Goal: Task Accomplishment & Management: Manage account settings

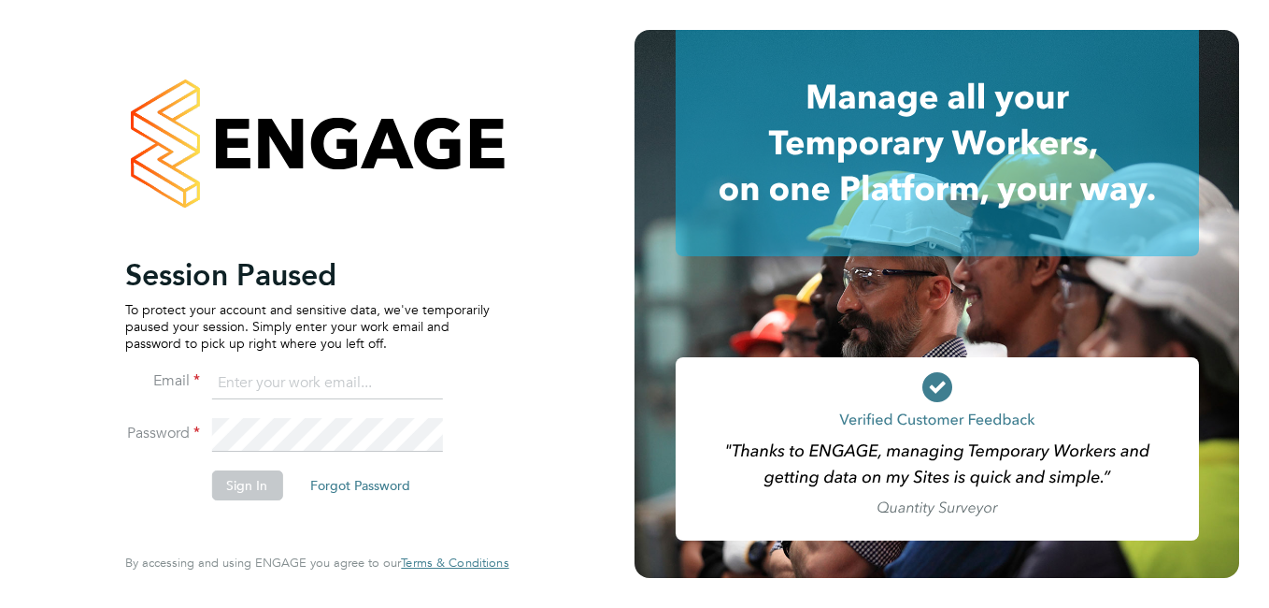
type input "[PERSON_NAME][EMAIL_ADDRESS][DOMAIN_NAME]"
click at [455, 252] on div at bounding box center [316, 143] width 383 height 226
click at [236, 479] on button "Sign In" at bounding box center [246, 485] width 71 height 30
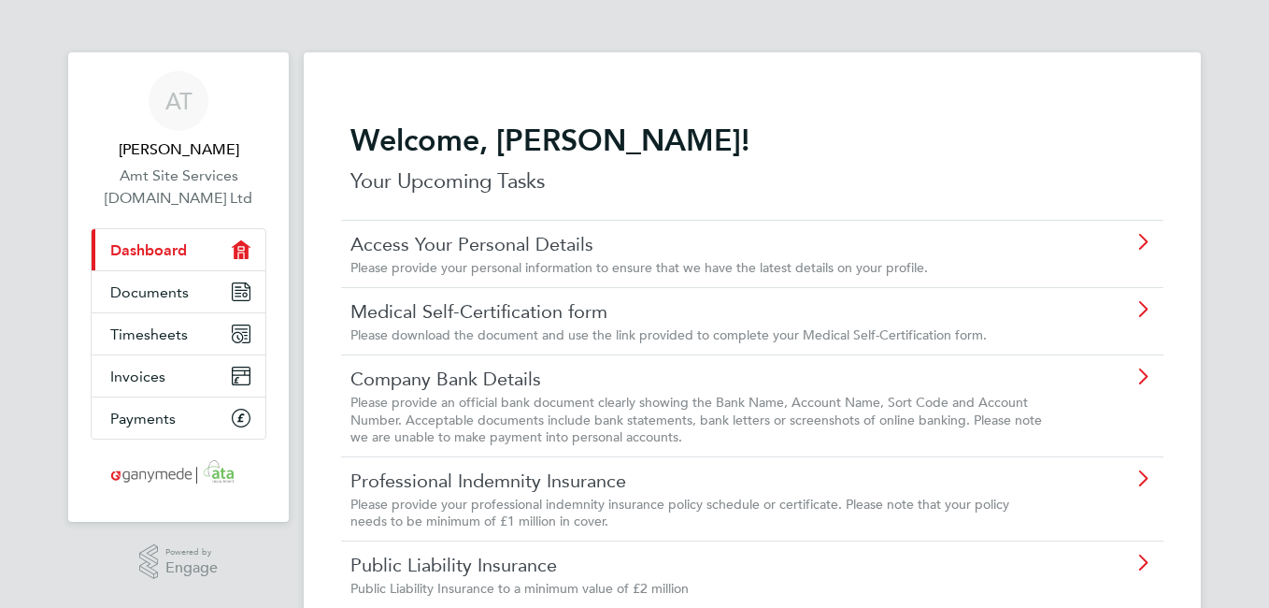
click at [455, 559] on link "Public Liability Insurance" at bounding box center [700, 564] width 698 height 24
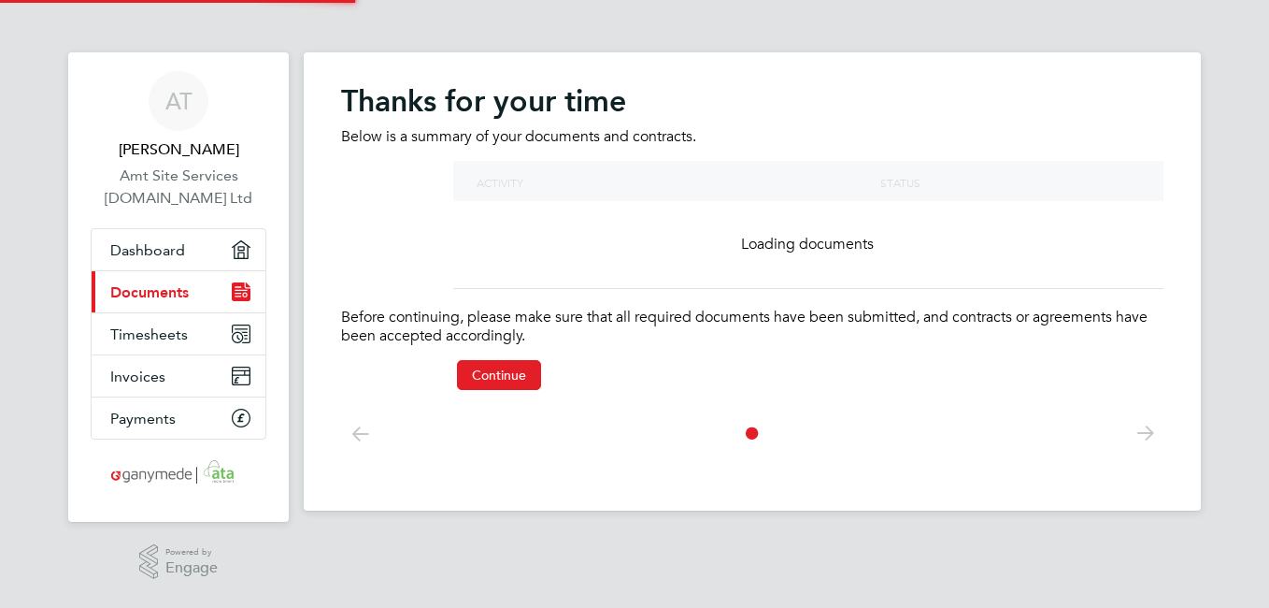
click at [455, 559] on main "Thanks for your time Below is a summary of your documents and contracts. Activi…" at bounding box center [752, 301] width 897 height 602
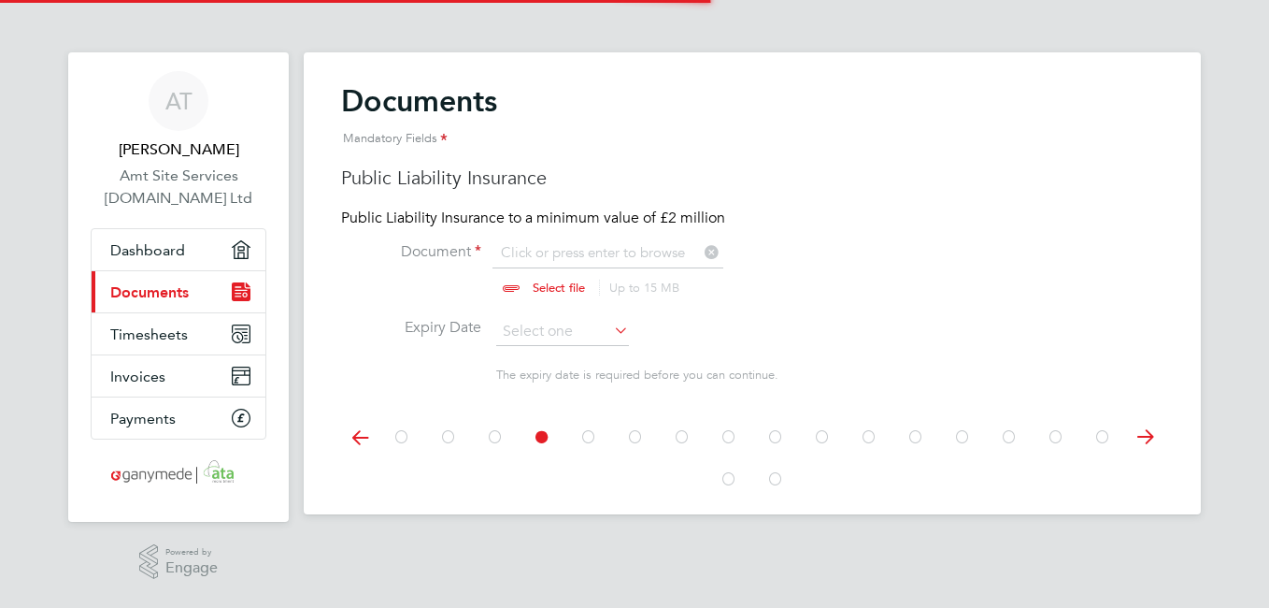
scroll to position [25, 232]
click at [153, 333] on span "Timesheets" at bounding box center [149, 334] width 78 height 18
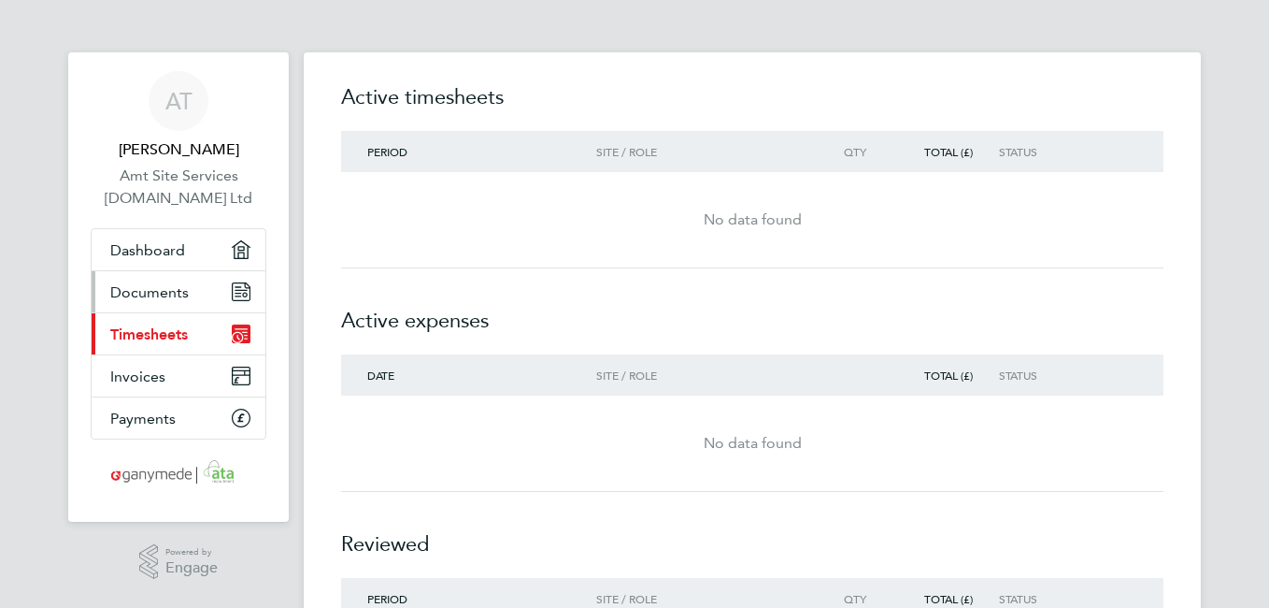
click at [161, 292] on span "Documents" at bounding box center [149, 292] width 79 height 18
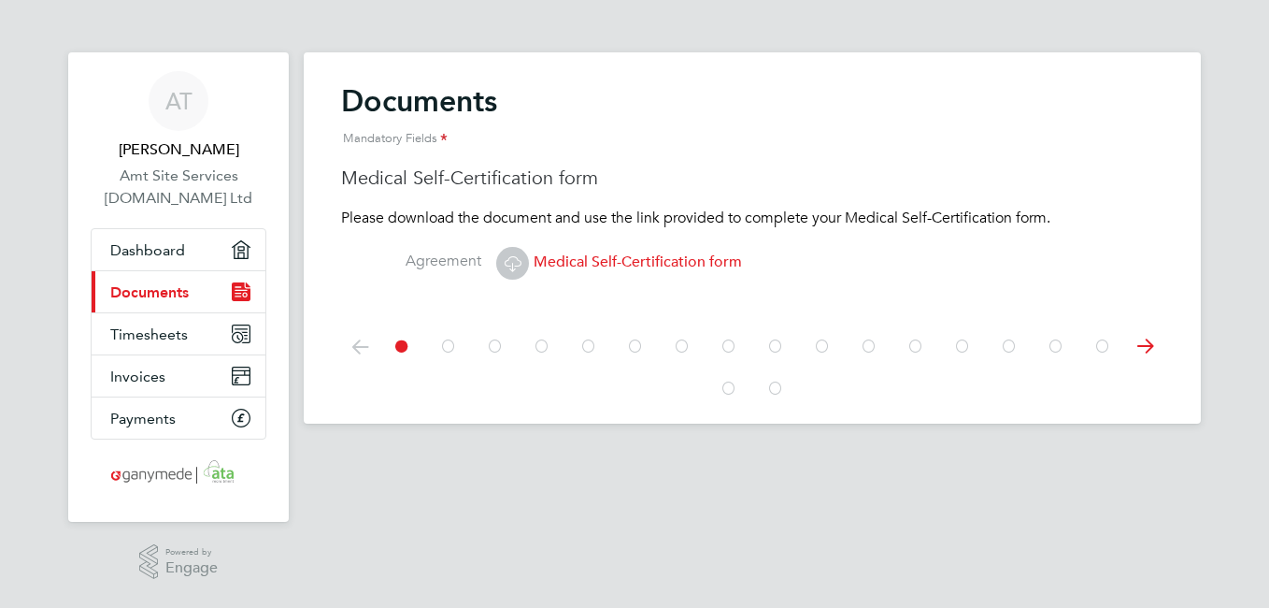
click at [446, 344] on icon at bounding box center [448, 346] width 19 height 42
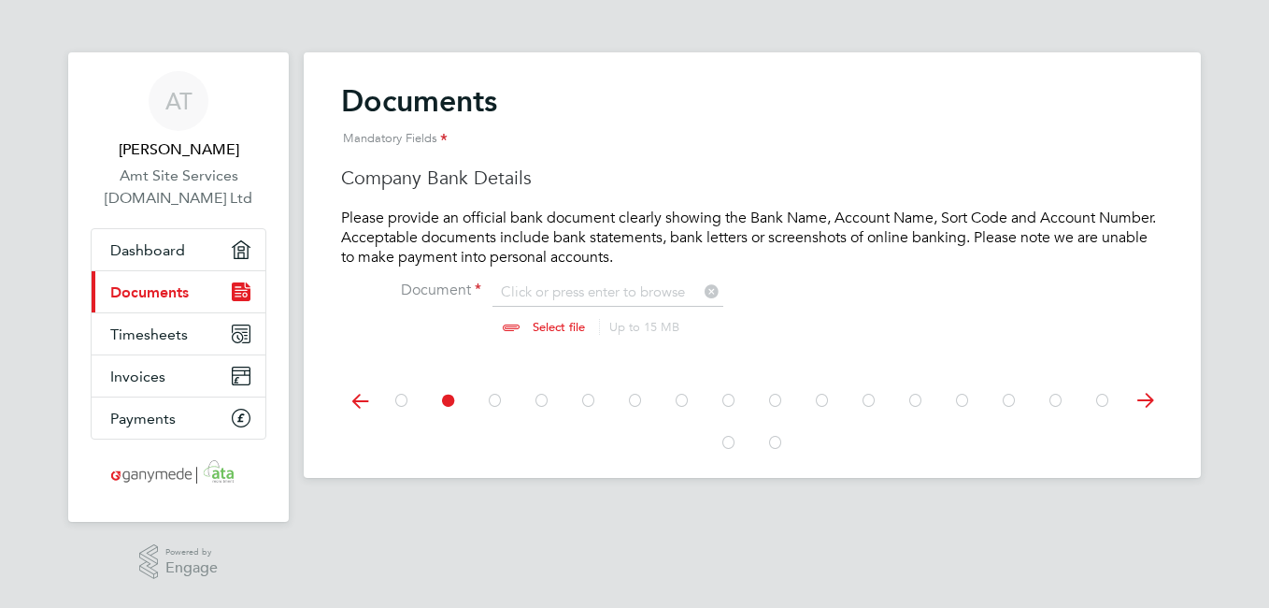
click at [545, 324] on input "file" at bounding box center [576, 310] width 293 height 56
type input "C:\fakepath\30-09-25-Screen Shot-Tide Business Account Details .JPG"
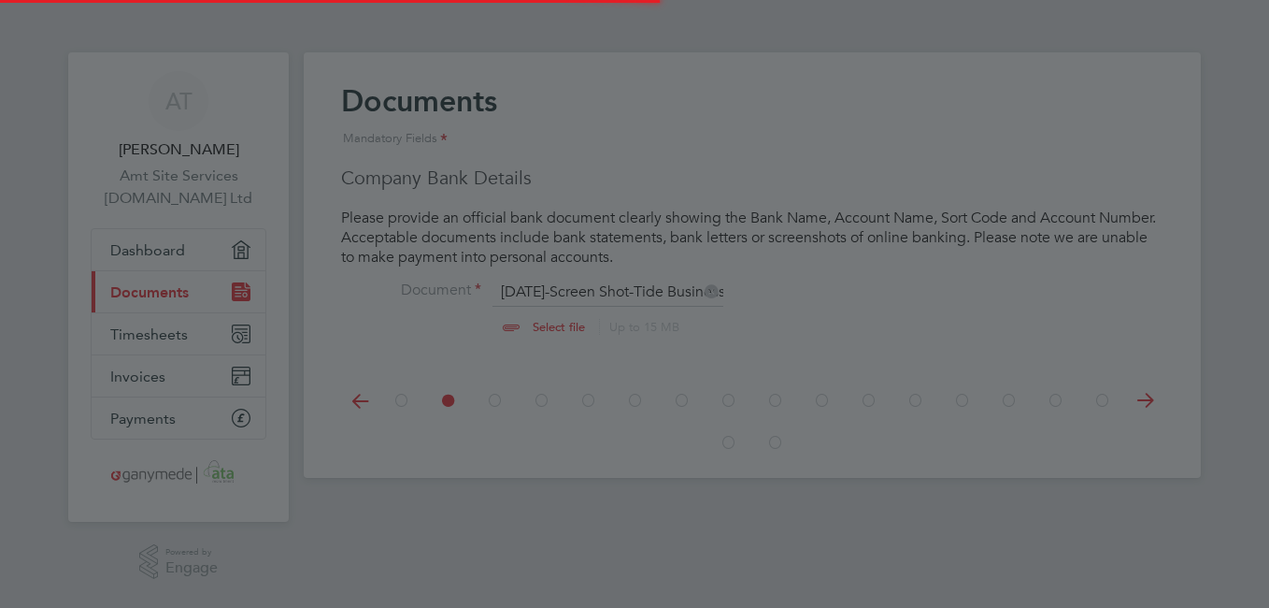
click at [805, 355] on div at bounding box center [634, 304] width 1269 height 608
click at [640, 291] on div at bounding box center [634, 304] width 1269 height 608
click at [495, 403] on div at bounding box center [634, 304] width 1269 height 608
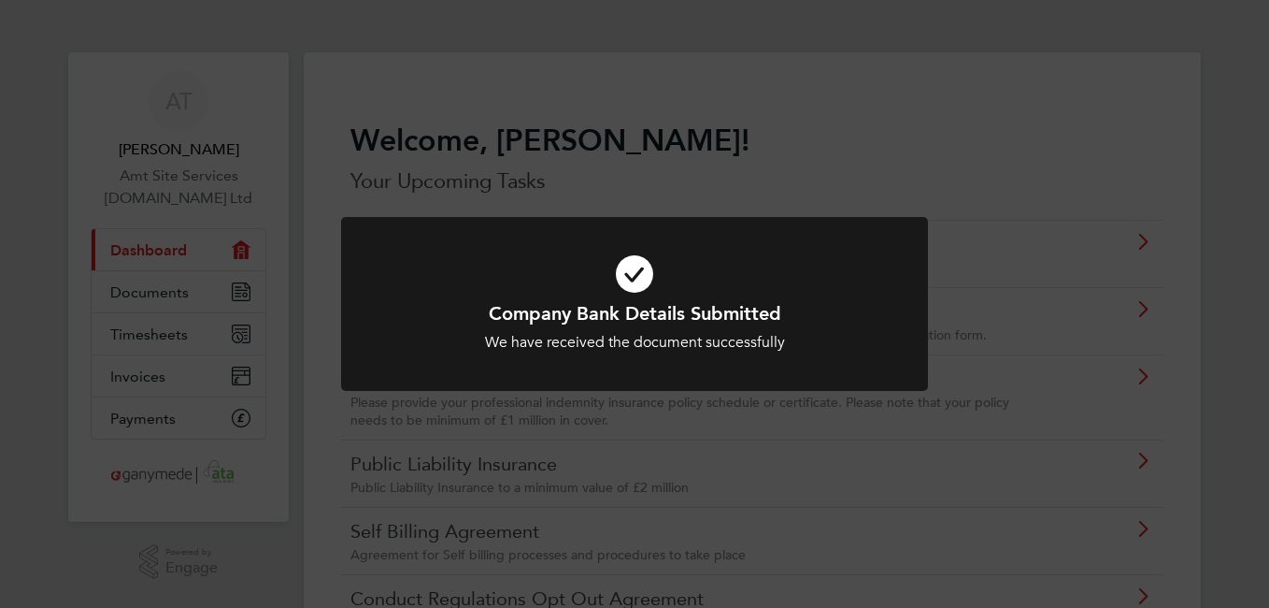
click at [958, 136] on div "Company Bank Details Submitted We have received the document successfully Cance…" at bounding box center [634, 304] width 1269 height 608
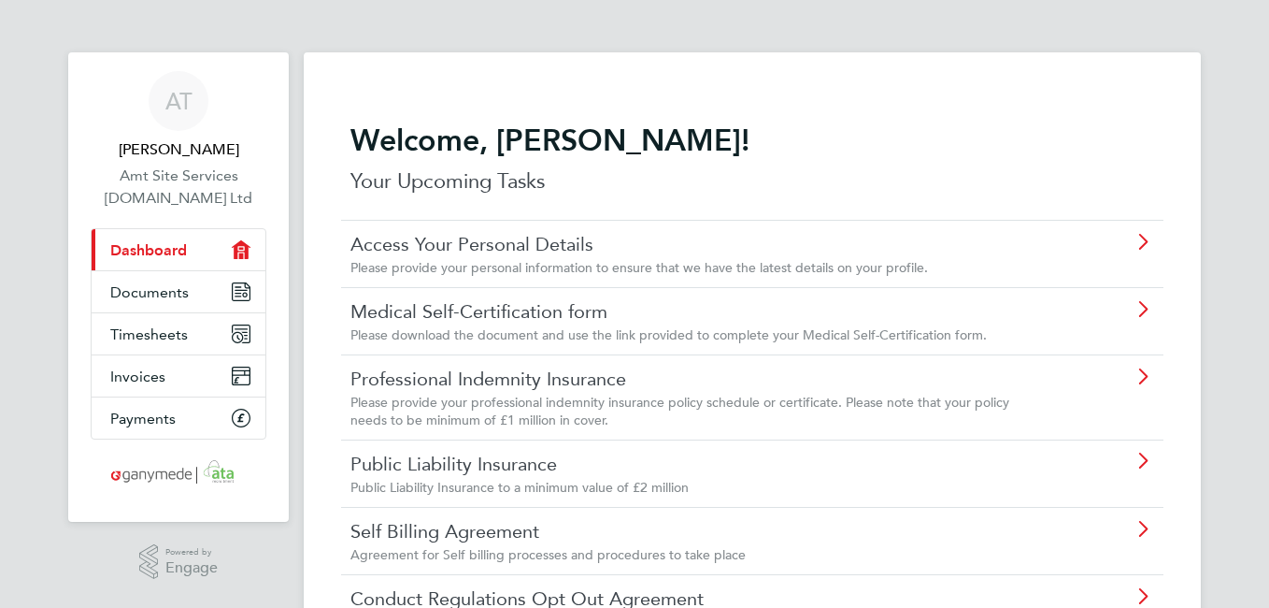
click at [1038, 596] on link "Conduct Regulations Opt Out Agreement" at bounding box center [700, 598] width 698 height 24
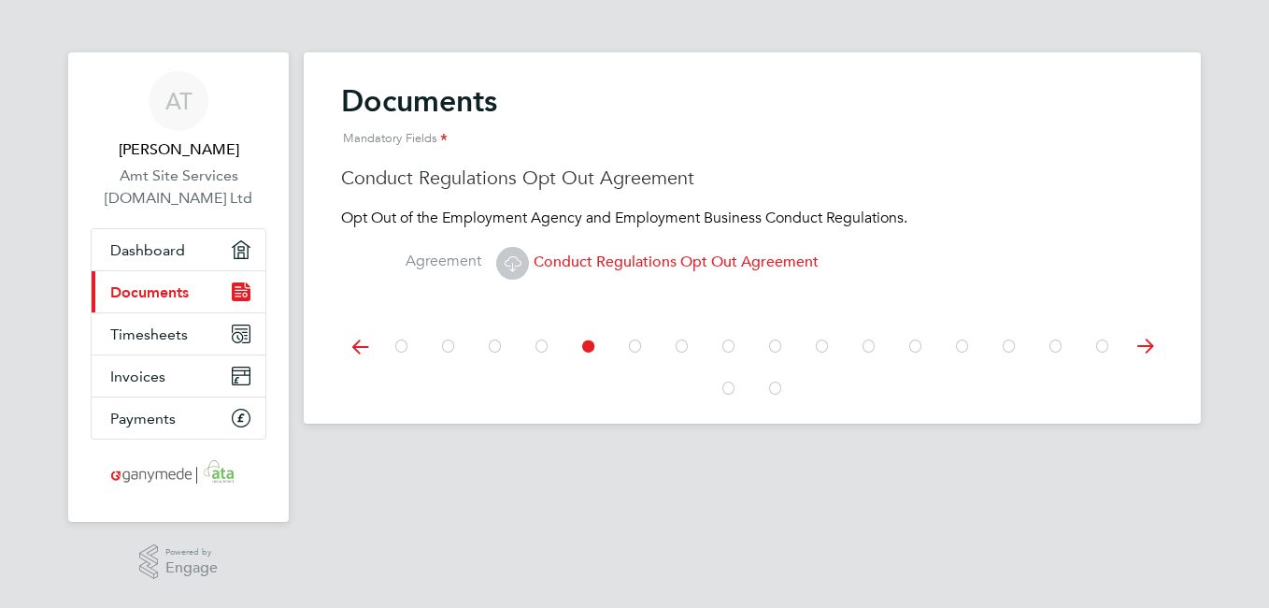
click at [543, 351] on icon at bounding box center [542, 346] width 19 height 42
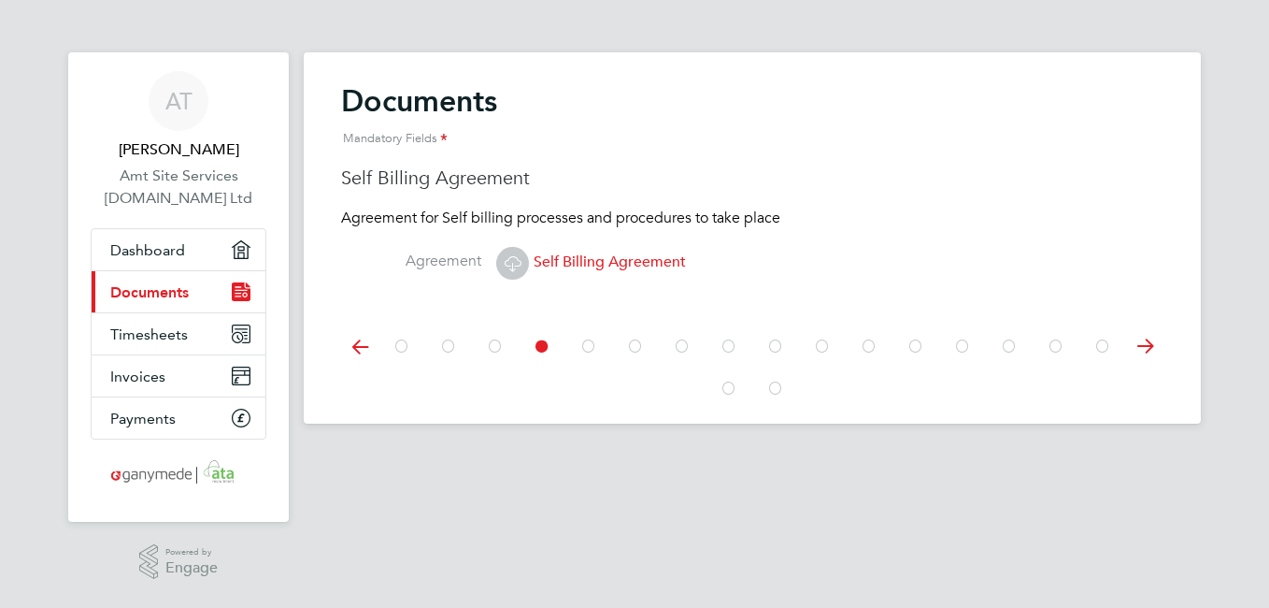
click at [503, 344] on icon at bounding box center [495, 346] width 19 height 42
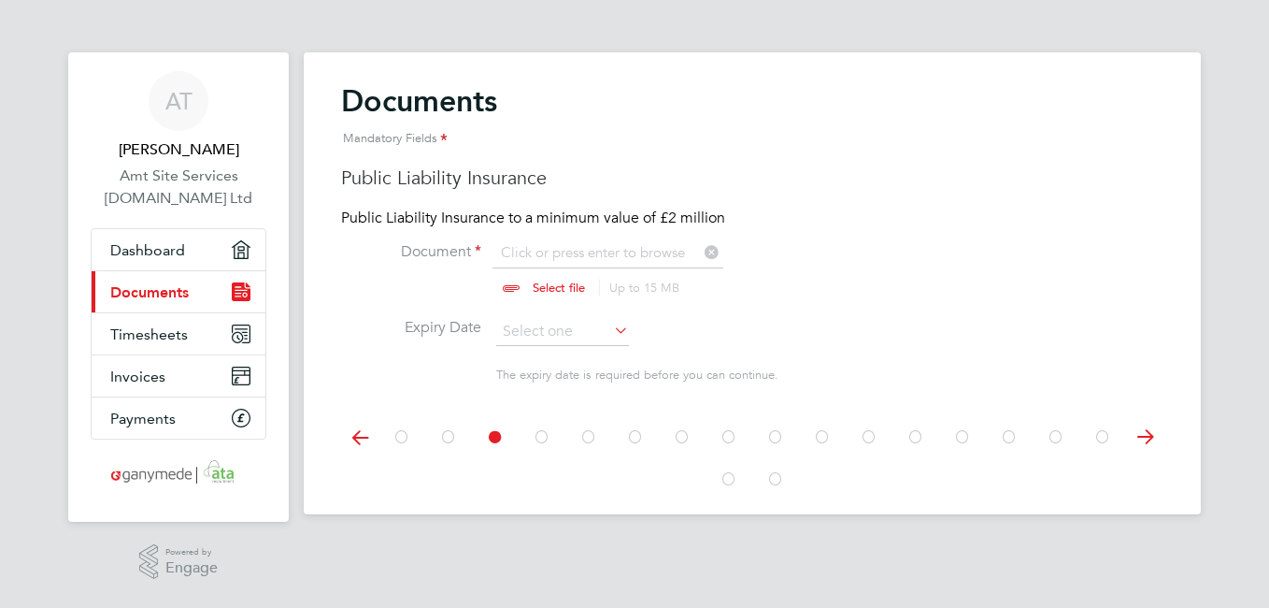
scroll to position [25, 232]
click at [449, 434] on icon at bounding box center [448, 437] width 19 height 42
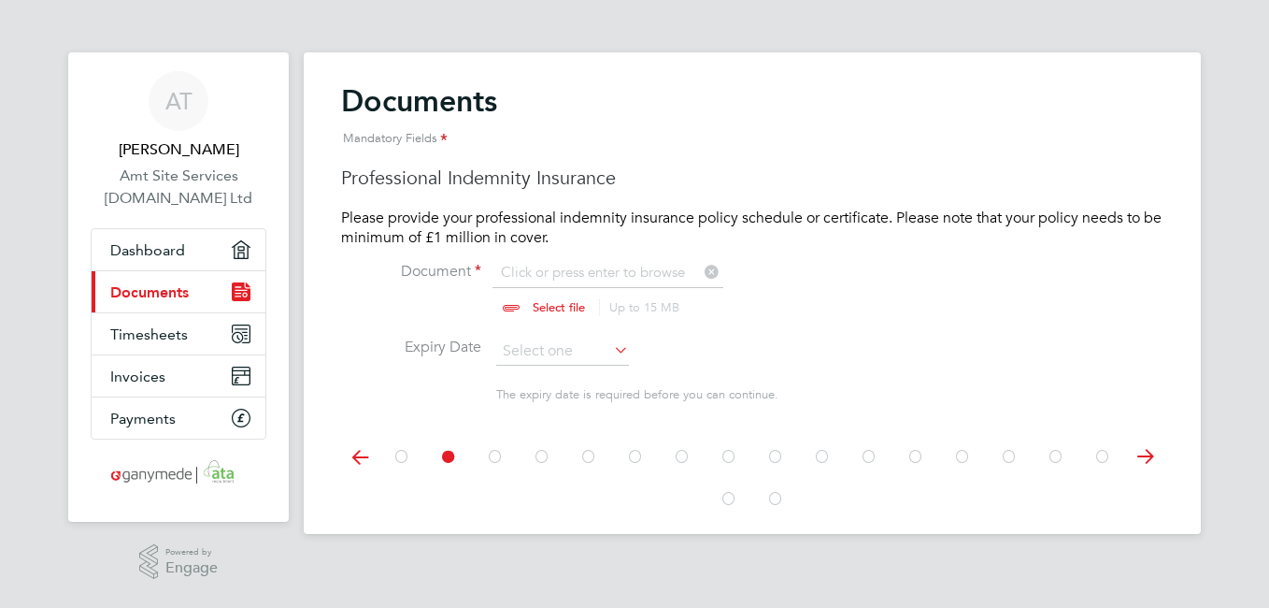
click at [400, 464] on icon at bounding box center [402, 457] width 19 height 42
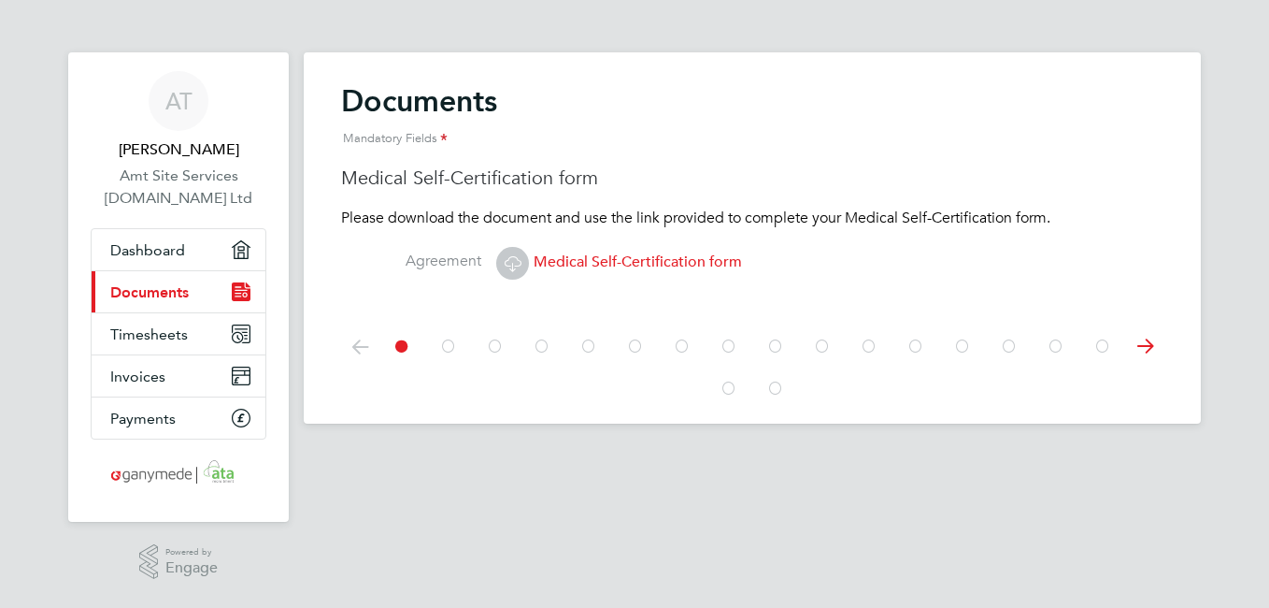
click at [445, 349] on icon at bounding box center [448, 346] width 19 height 42
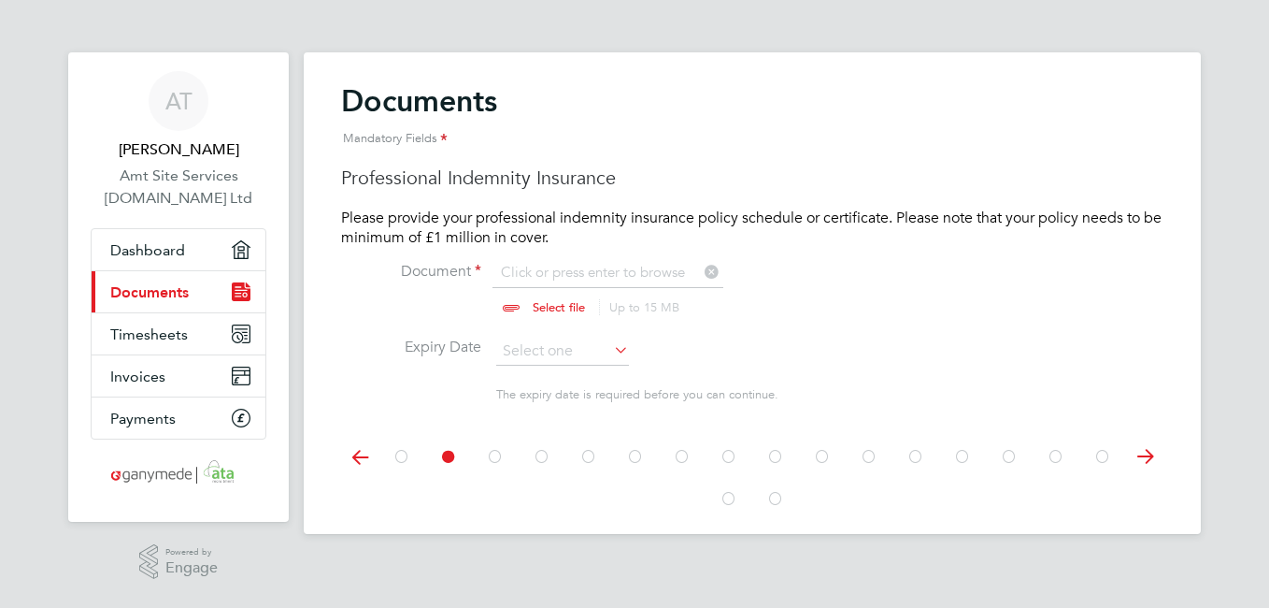
click at [499, 460] on icon at bounding box center [495, 457] width 19 height 42
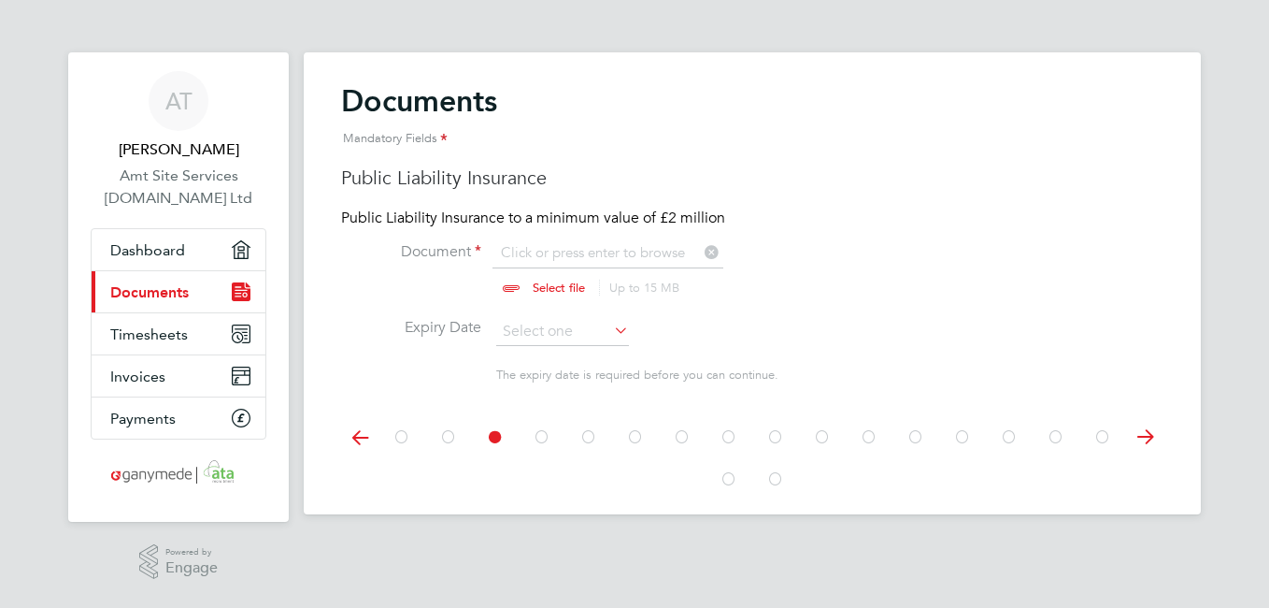
click at [539, 436] on icon at bounding box center [542, 437] width 19 height 42
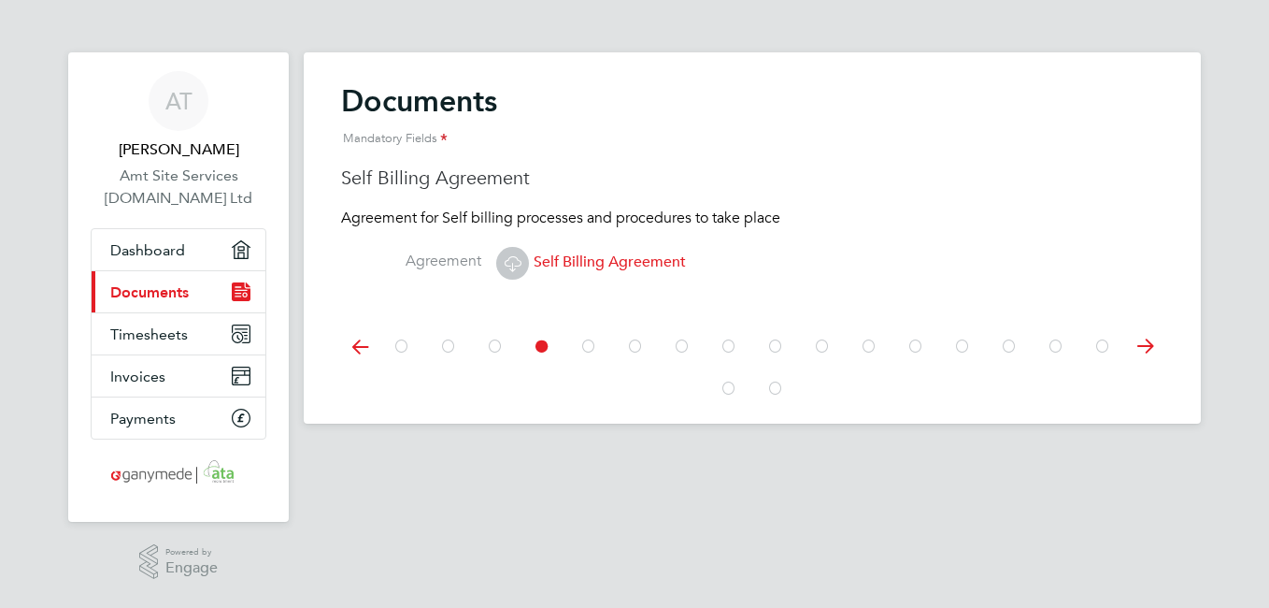
click at [584, 343] on icon at bounding box center [589, 346] width 19 height 42
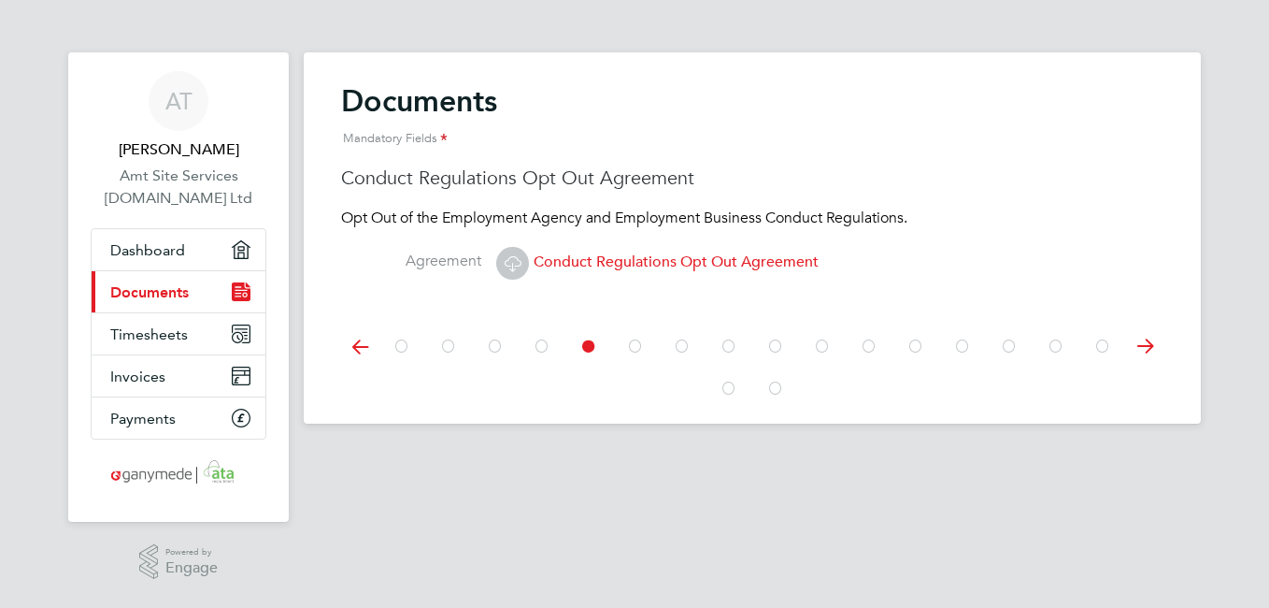
click at [629, 346] on icon at bounding box center [635, 346] width 19 height 42
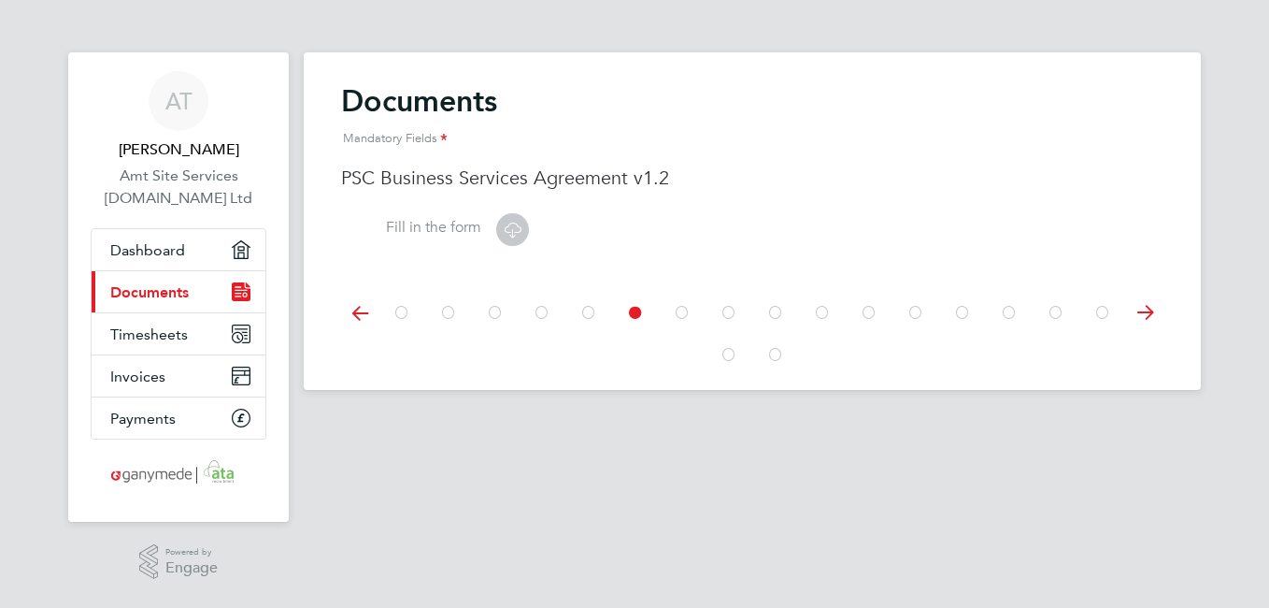
click at [681, 308] on icon at bounding box center [682, 313] width 19 height 42
click at [732, 310] on icon at bounding box center [729, 313] width 19 height 42
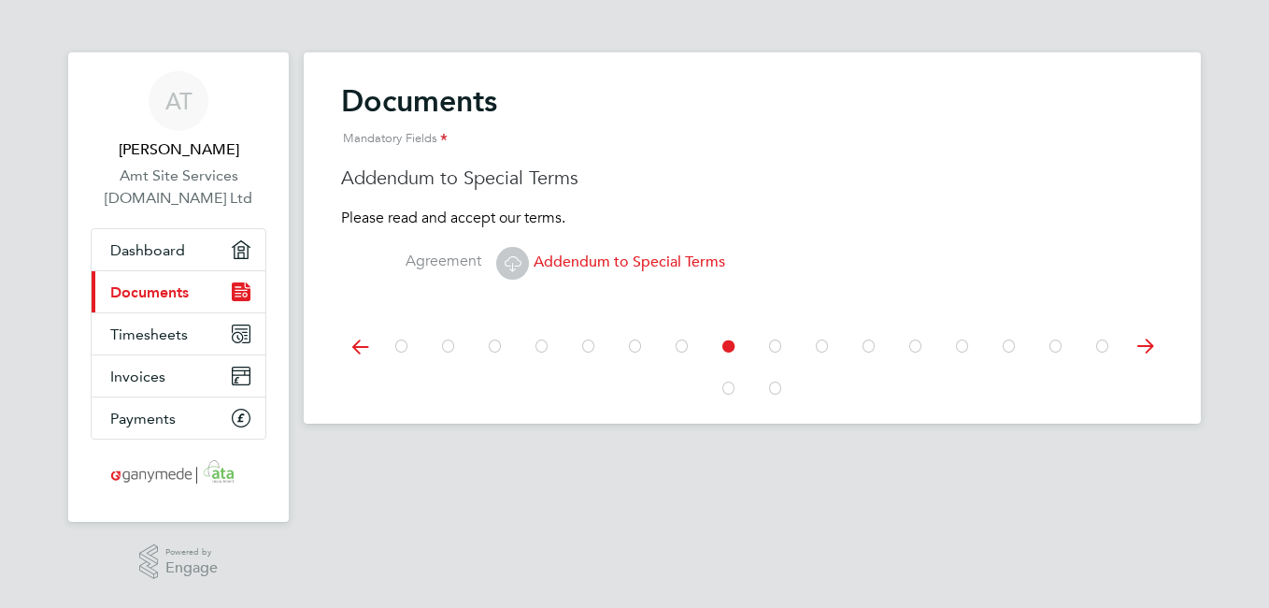
click at [632, 343] on icon at bounding box center [635, 346] width 19 height 42
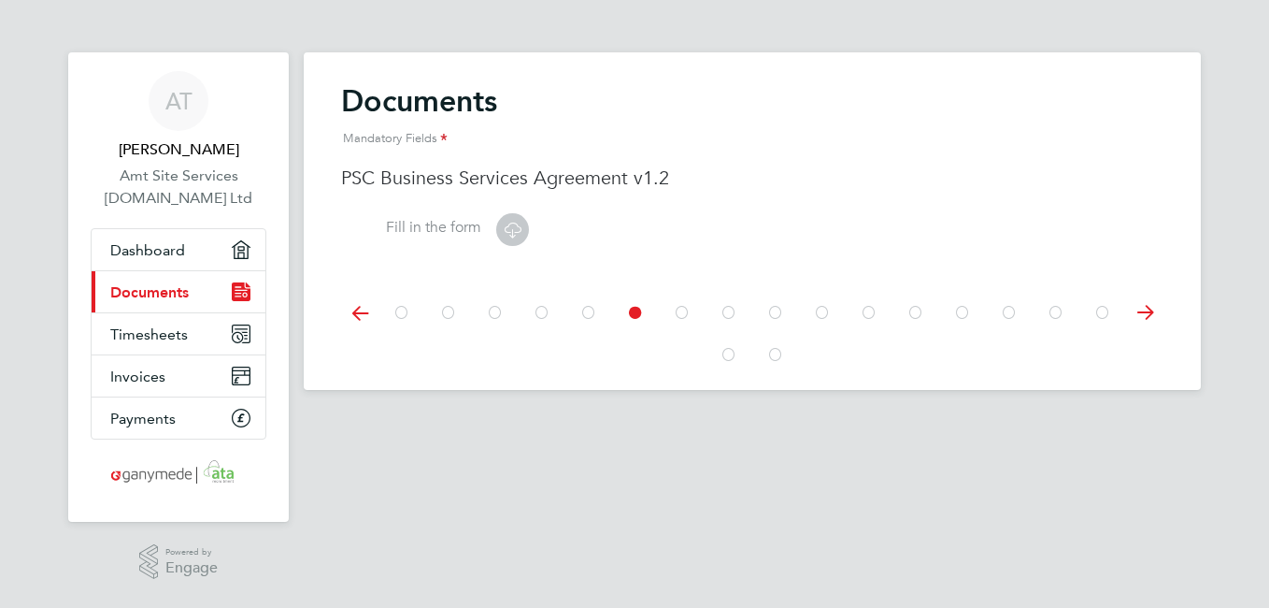
click at [589, 313] on icon at bounding box center [589, 313] width 19 height 42
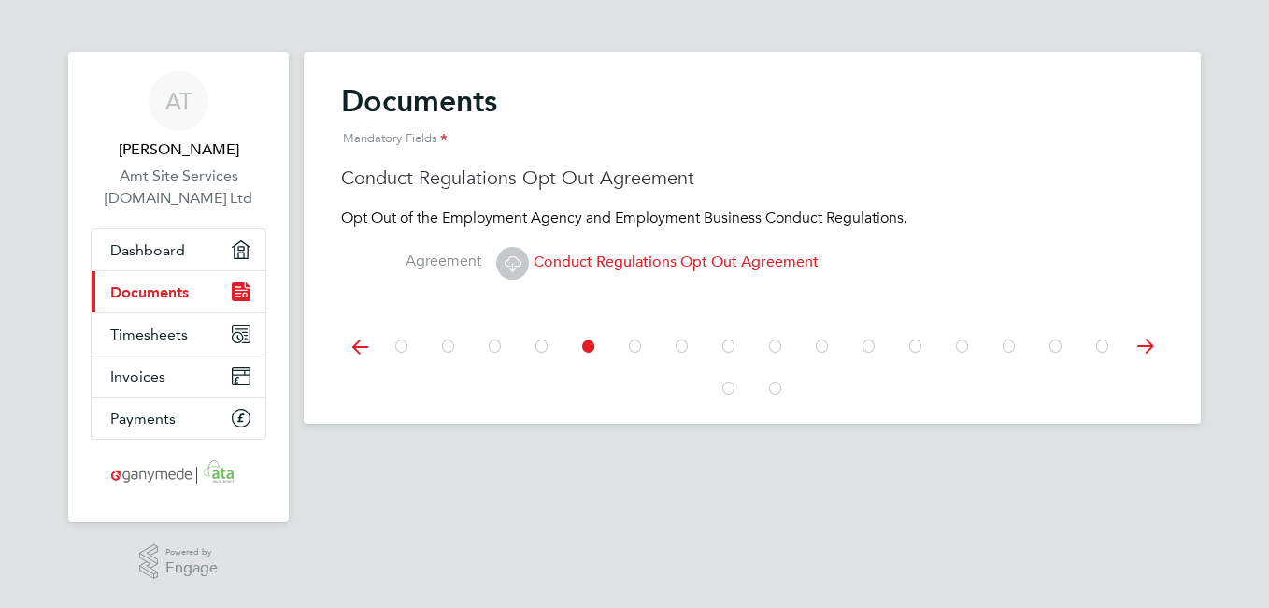
click at [543, 349] on icon at bounding box center [542, 346] width 19 height 42
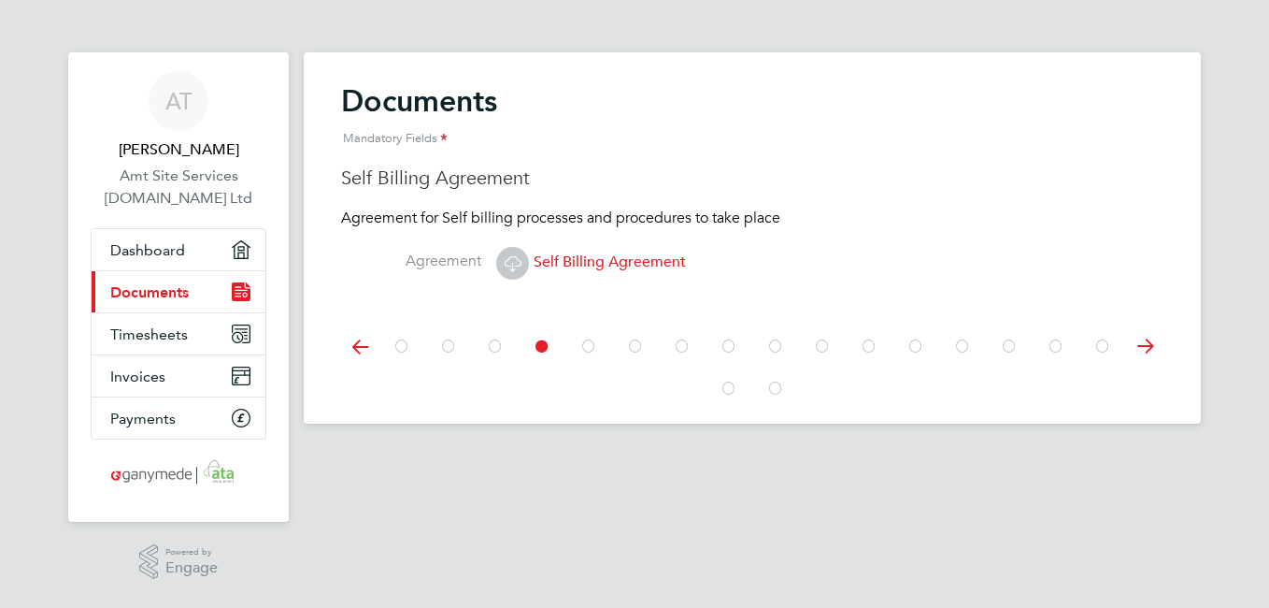
click at [568, 262] on span "Self Billing Agreement" at bounding box center [591, 261] width 190 height 19
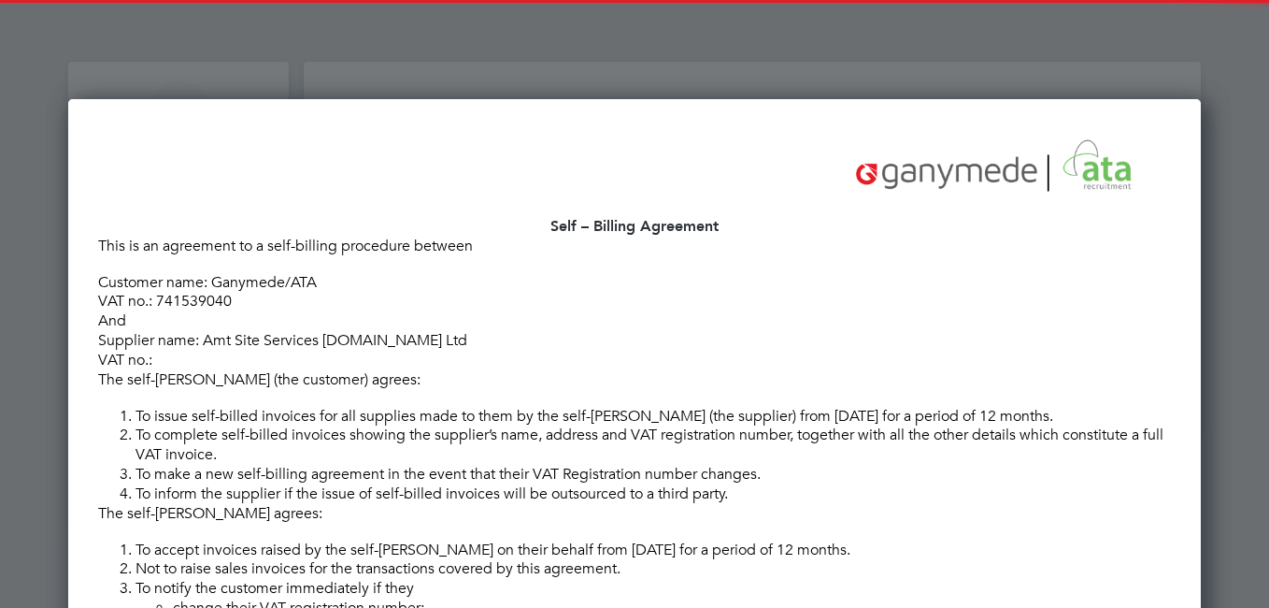
scroll to position [1062, 1134]
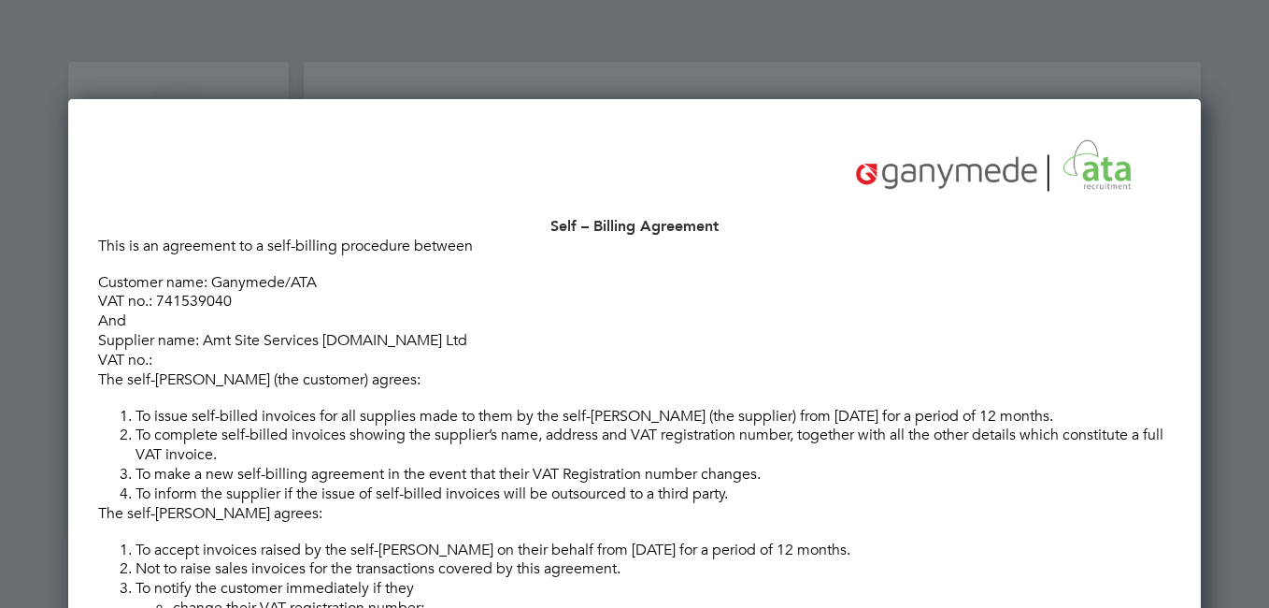
click at [1268, 604] on html "AT Adrian Taylor Amt Site Services 2.Ltd Ltd Applications: Dashboard Current pa…" at bounding box center [634, 311] width 1269 height 623
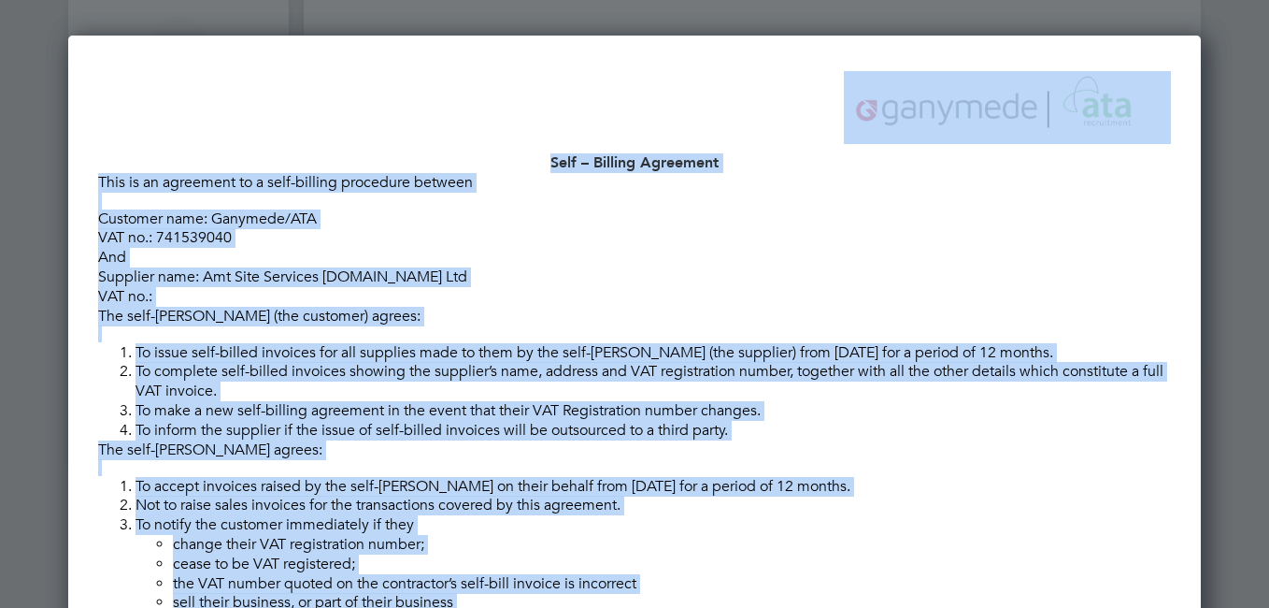
drag, startPoint x: 1272, startPoint y: 604, endPoint x: 1114, endPoint y: 594, distance: 158.2
click at [1114, 594] on li "sell their business, or part of their business" at bounding box center [672, 603] width 998 height 20
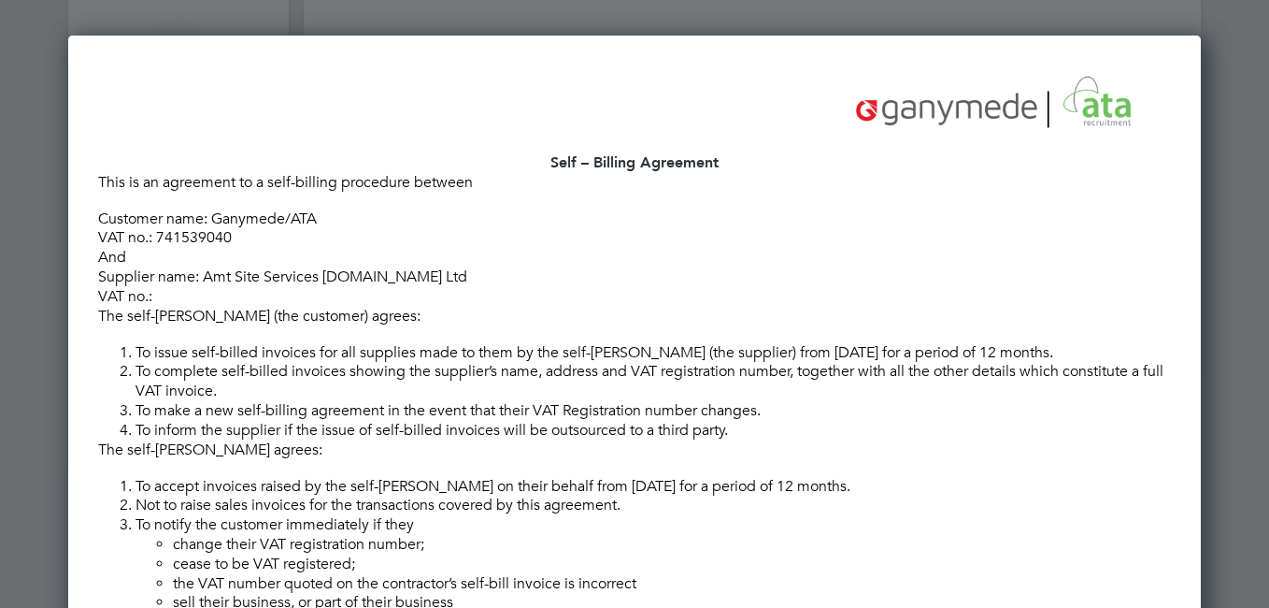
click at [1134, 497] on li "Not to raise sales invoices for the transactions covered by this agreement." at bounding box center [654, 505] width 1036 height 20
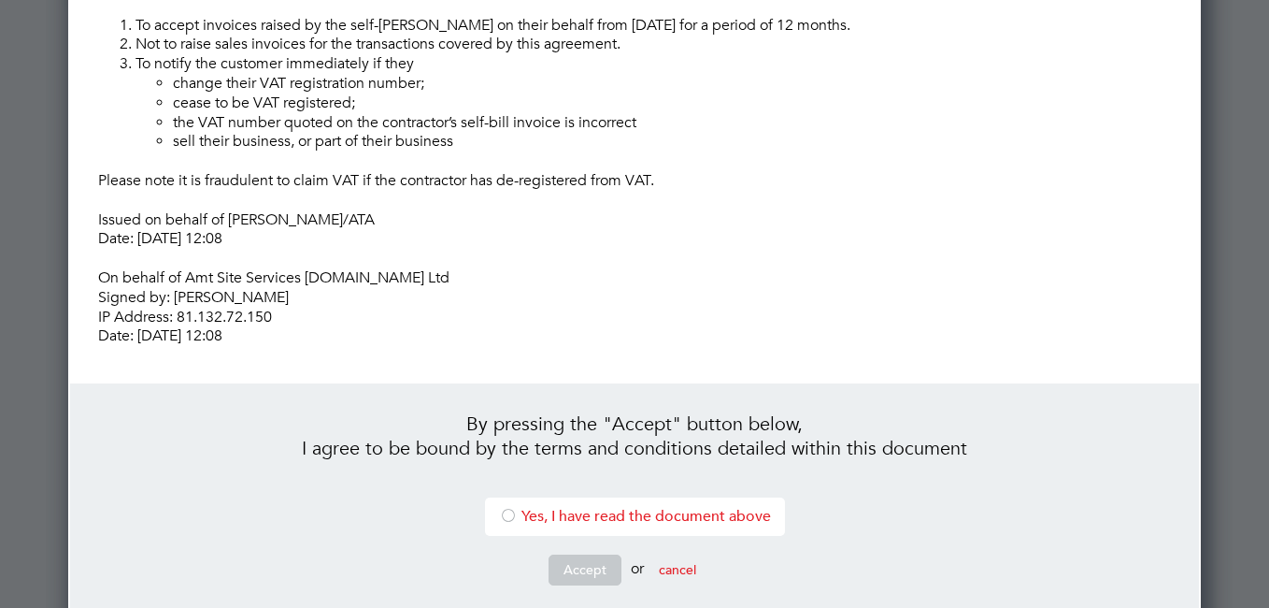
scroll to position [558, 0]
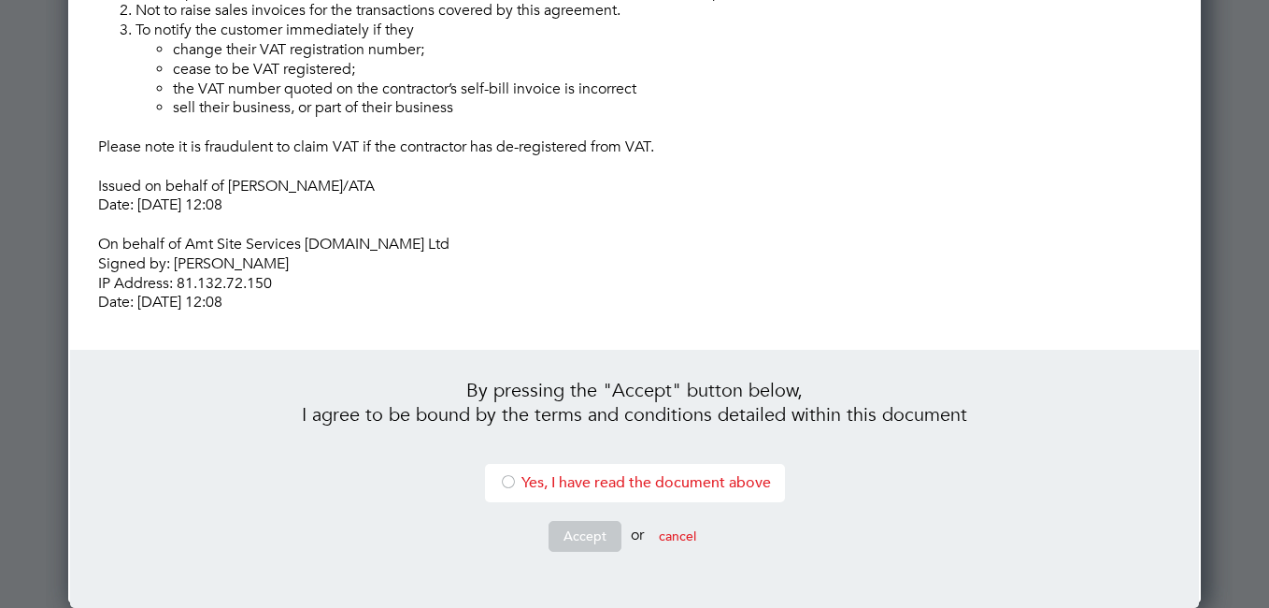
drag, startPoint x: 1242, startPoint y: 531, endPoint x: 1242, endPoint y: 350, distance: 181.3
click at [1243, 505] on div at bounding box center [634, 304] width 1269 height 608
drag, startPoint x: 1226, startPoint y: 492, endPoint x: 1224, endPoint y: 503, distance: 11.6
click at [1224, 503] on div at bounding box center [634, 304] width 1269 height 608
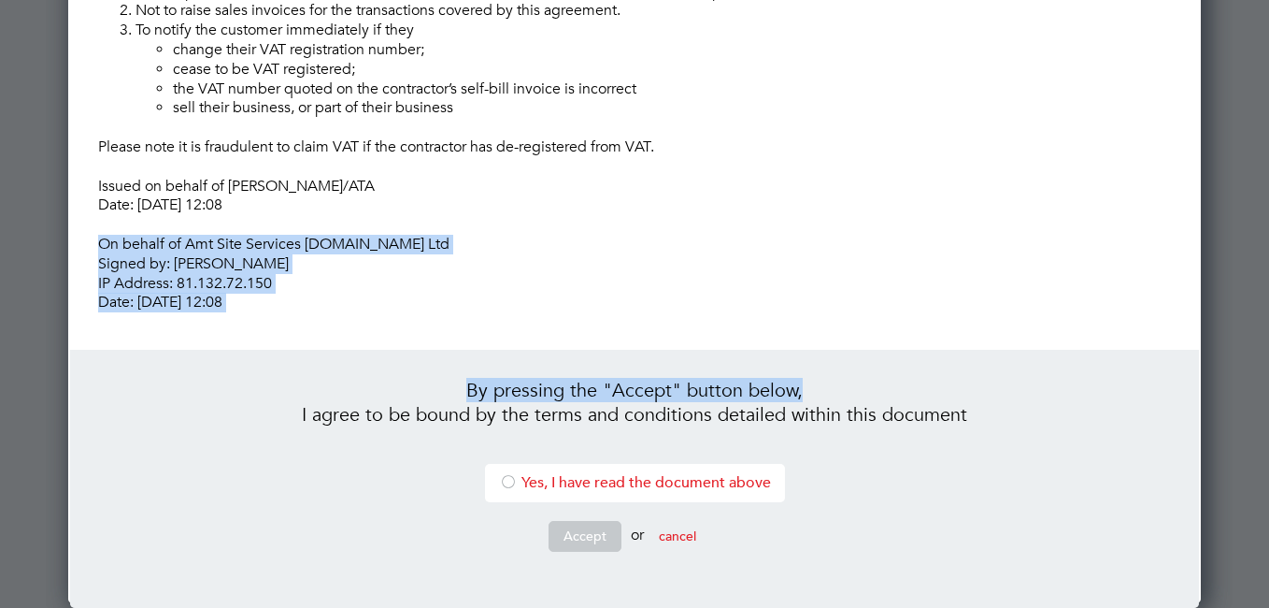
drag, startPoint x: 1107, startPoint y: 243, endPoint x: 1108, endPoint y: 318, distance: 74.8
click at [1108, 318] on ng-form "Self – Billing Agreement This is an agreement to a self-billing procedure betwe…" at bounding box center [634, 92] width 1073 height 1031
drag, startPoint x: 1108, startPoint y: 318, endPoint x: 1066, endPoint y: 307, distance: 42.6
click at [1066, 307] on p "On behalf of Amt Site Services 2.Ltd Ltd Signed by: Adrian Taylor IP Address: 8…" at bounding box center [634, 274] width 1073 height 78
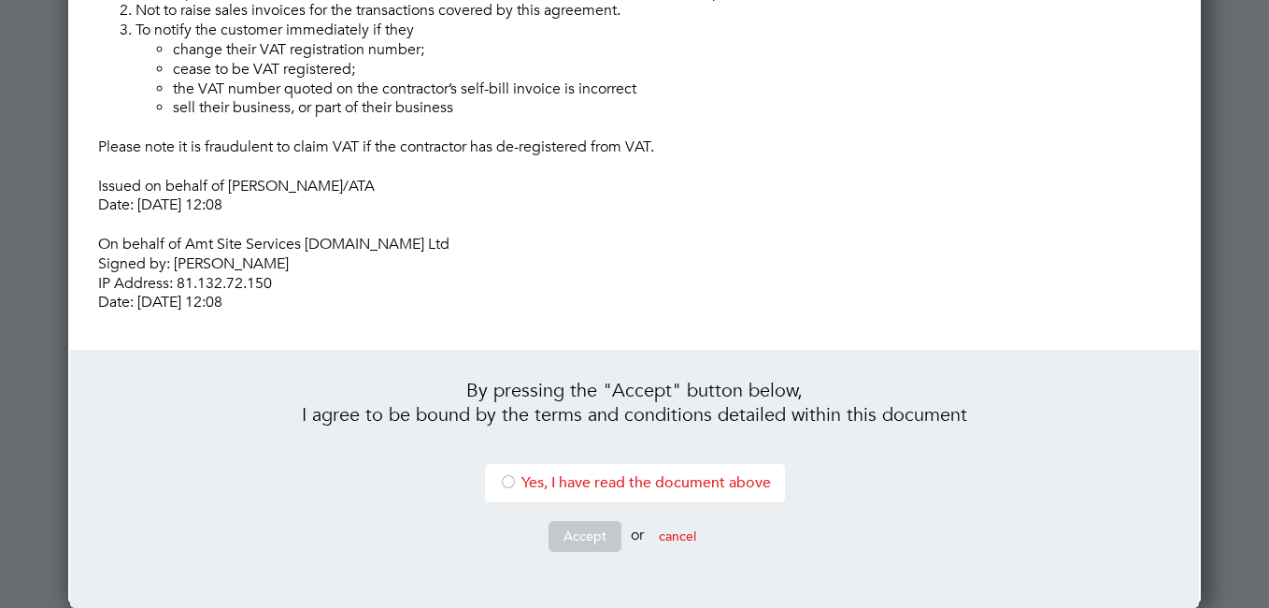
click at [508, 479] on div at bounding box center [508, 483] width 19 height 19
click at [573, 531] on button "Accept" at bounding box center [585, 536] width 73 height 30
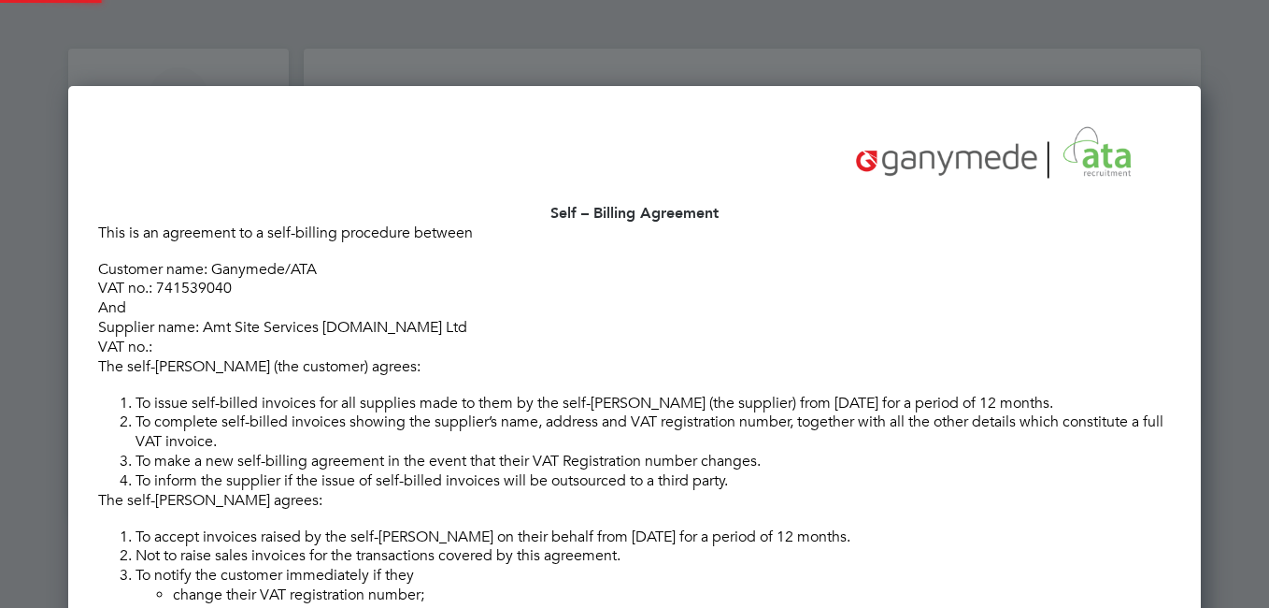
scroll to position [0, 0]
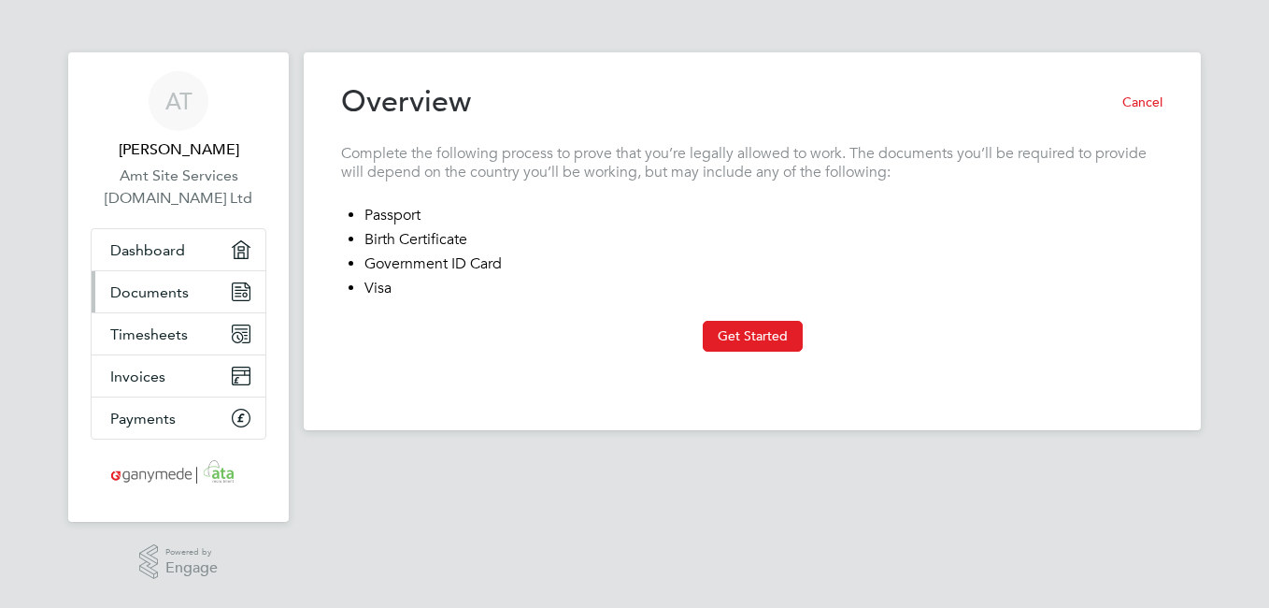
click at [234, 288] on icon "Main navigation" at bounding box center [241, 291] width 17 height 17
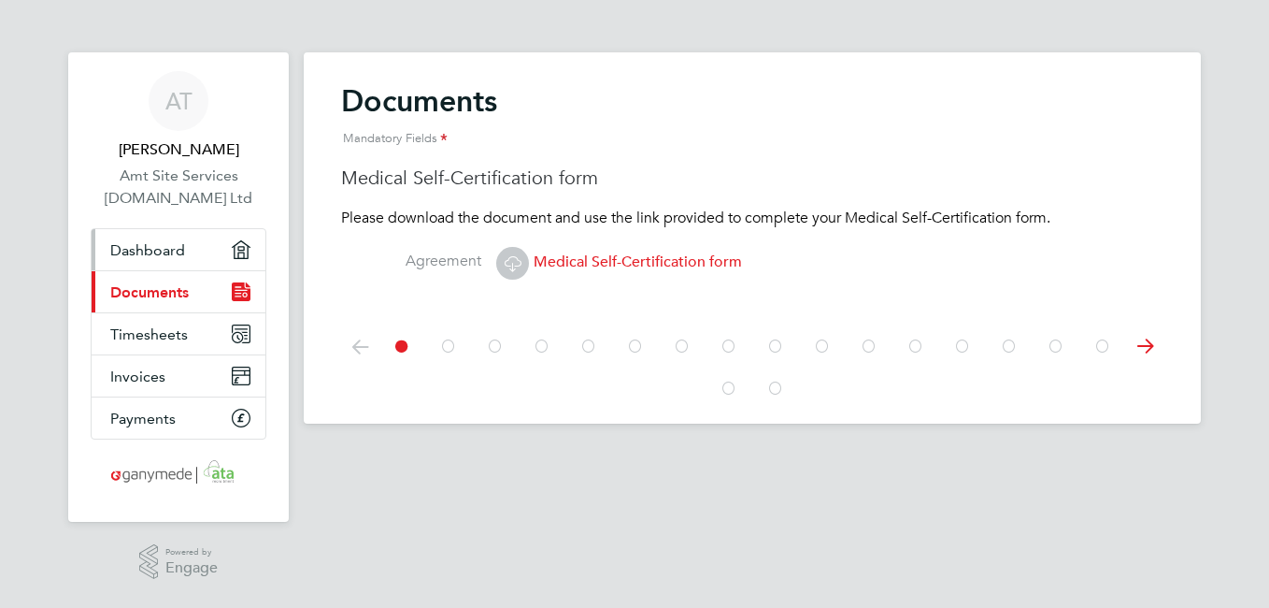
click at [230, 253] on link "Dashboard" at bounding box center [179, 249] width 174 height 41
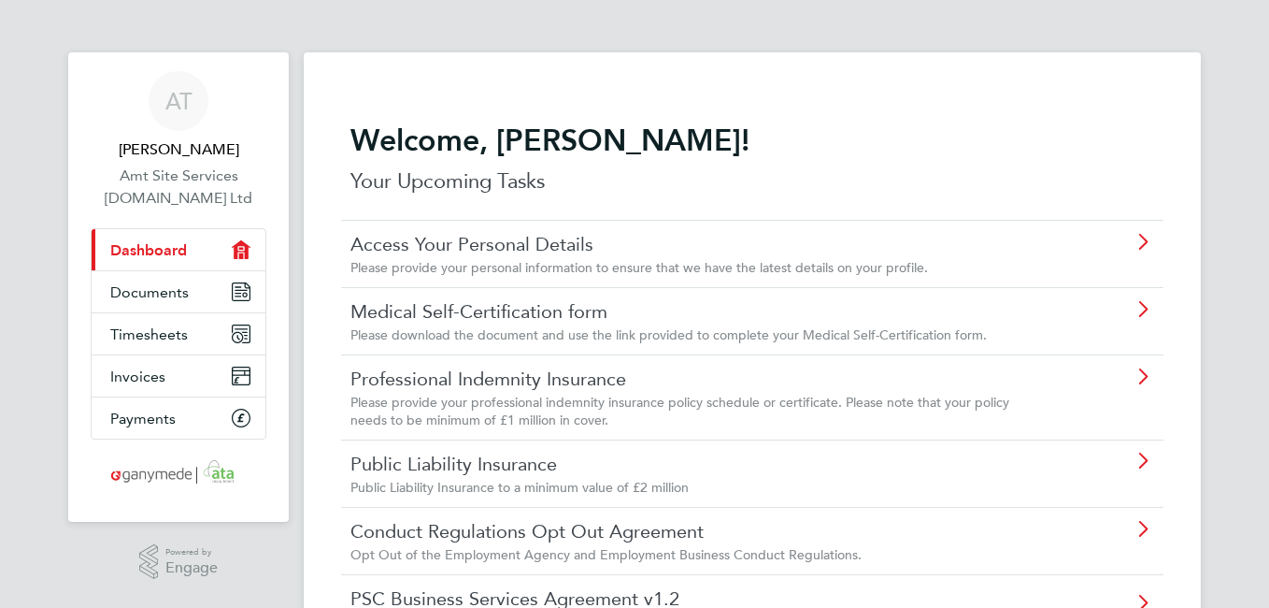
click at [244, 246] on icon "Main navigation" at bounding box center [241, 249] width 19 height 19
click at [1048, 589] on link "PSC Business Services Agreement v1.2" at bounding box center [700, 598] width 698 height 24
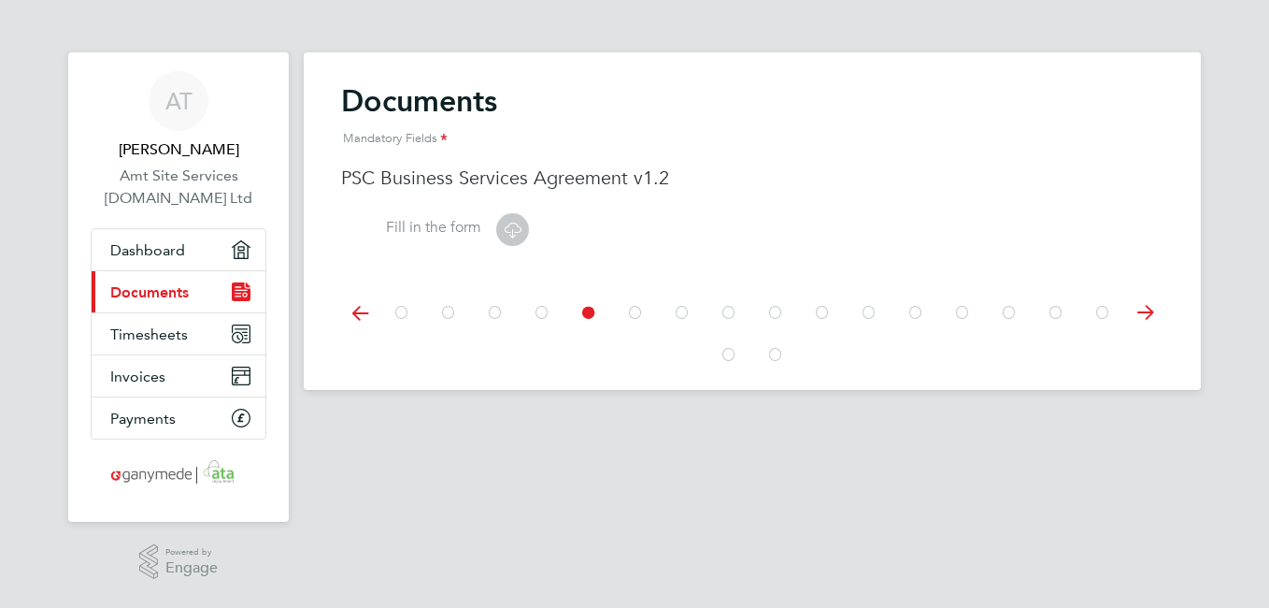
click at [541, 308] on icon at bounding box center [542, 313] width 19 height 42
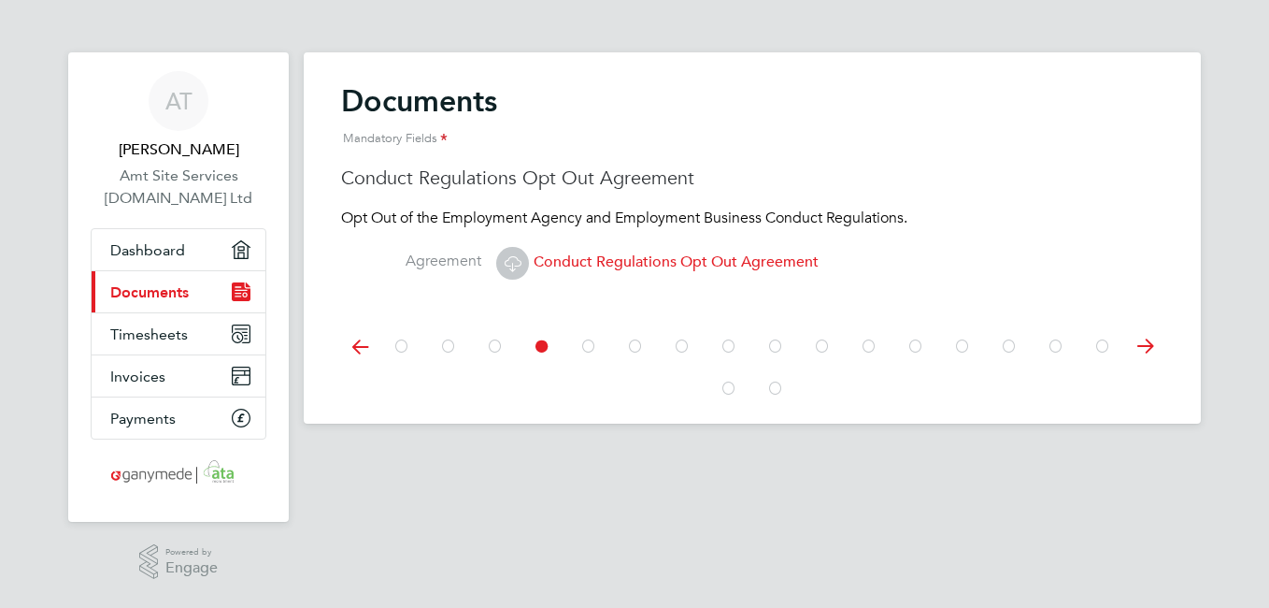
click at [495, 346] on icon at bounding box center [495, 346] width 19 height 42
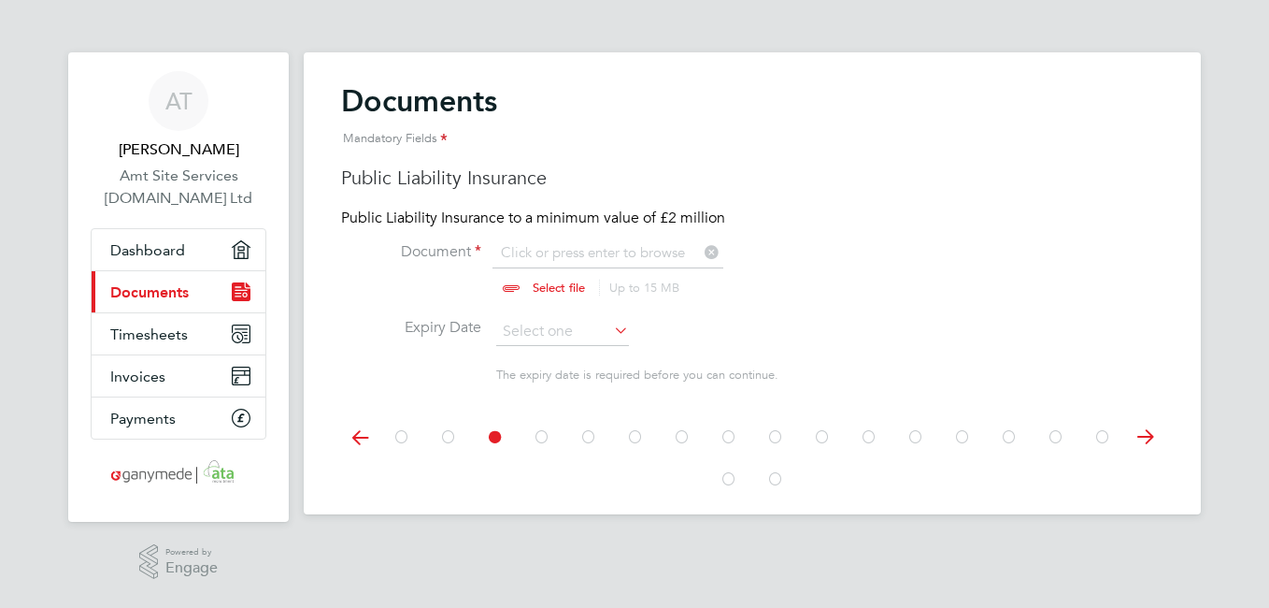
scroll to position [25, 232]
click at [445, 436] on icon at bounding box center [448, 437] width 19 height 42
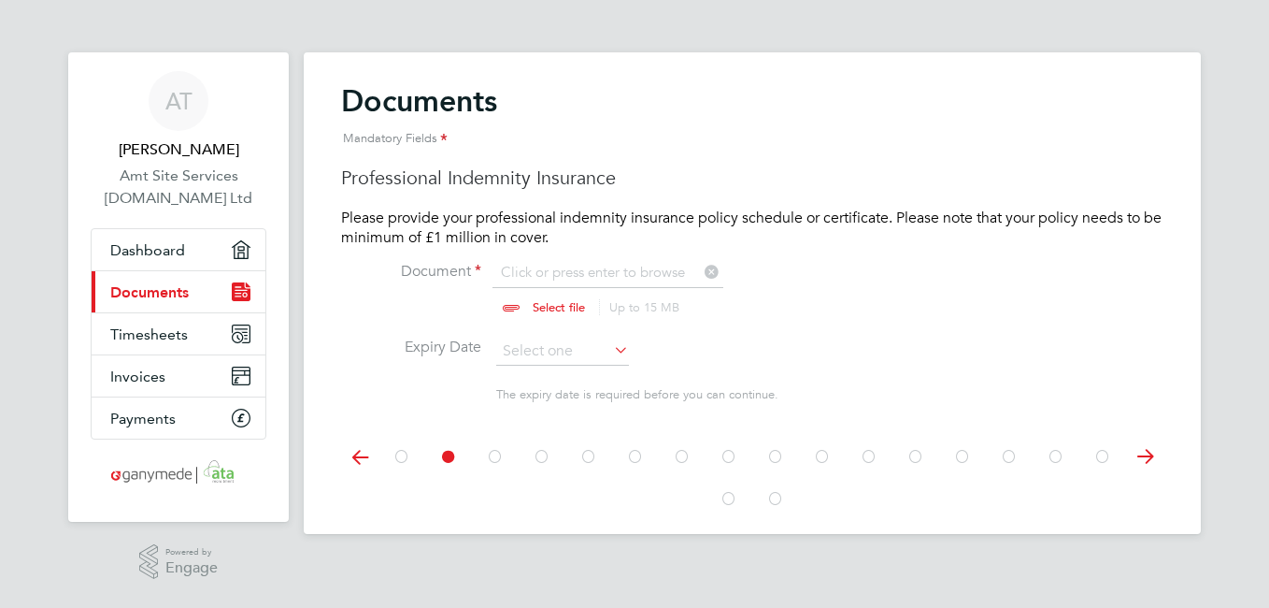
click at [1101, 459] on icon at bounding box center [1103, 457] width 19 height 42
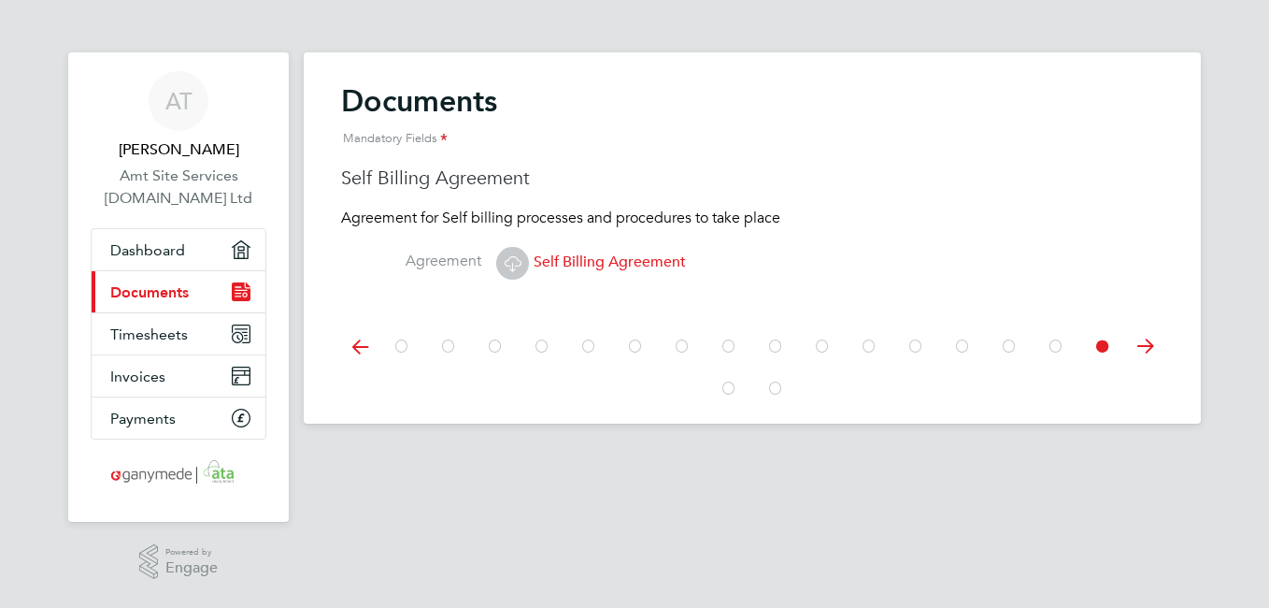
click at [1101, 459] on main "Documents Mandatory Fields Medical Self-Certification form Please download the …" at bounding box center [752, 301] width 897 height 602
click at [1057, 345] on icon at bounding box center [1056, 346] width 19 height 42
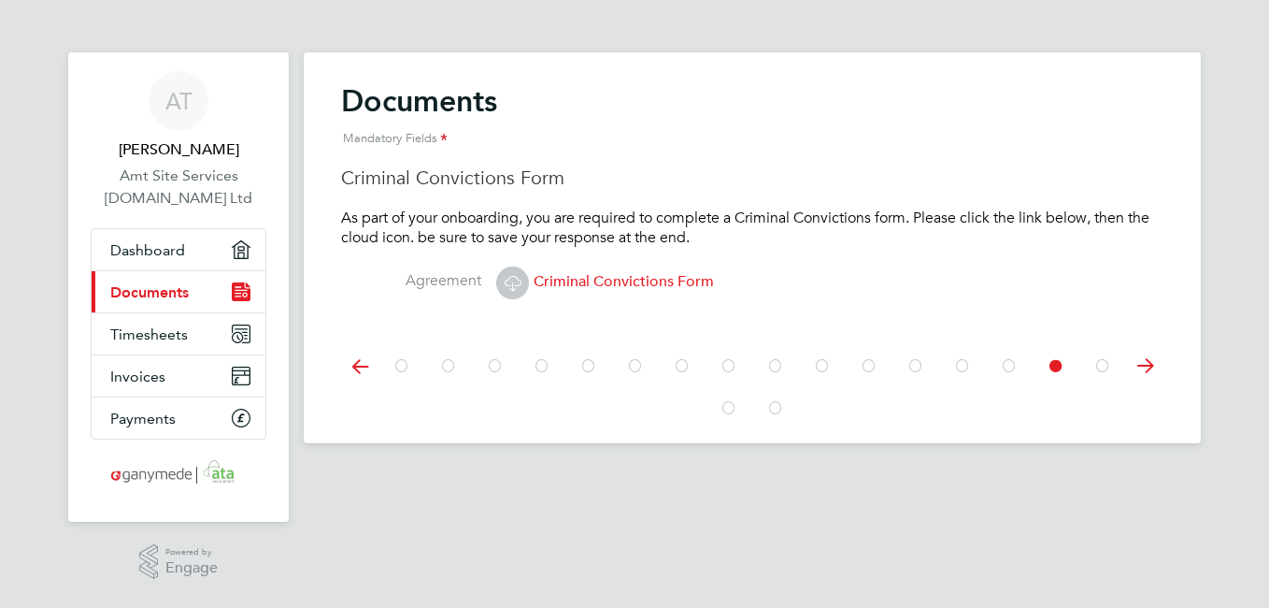
click at [1009, 364] on icon at bounding box center [1009, 366] width 19 height 42
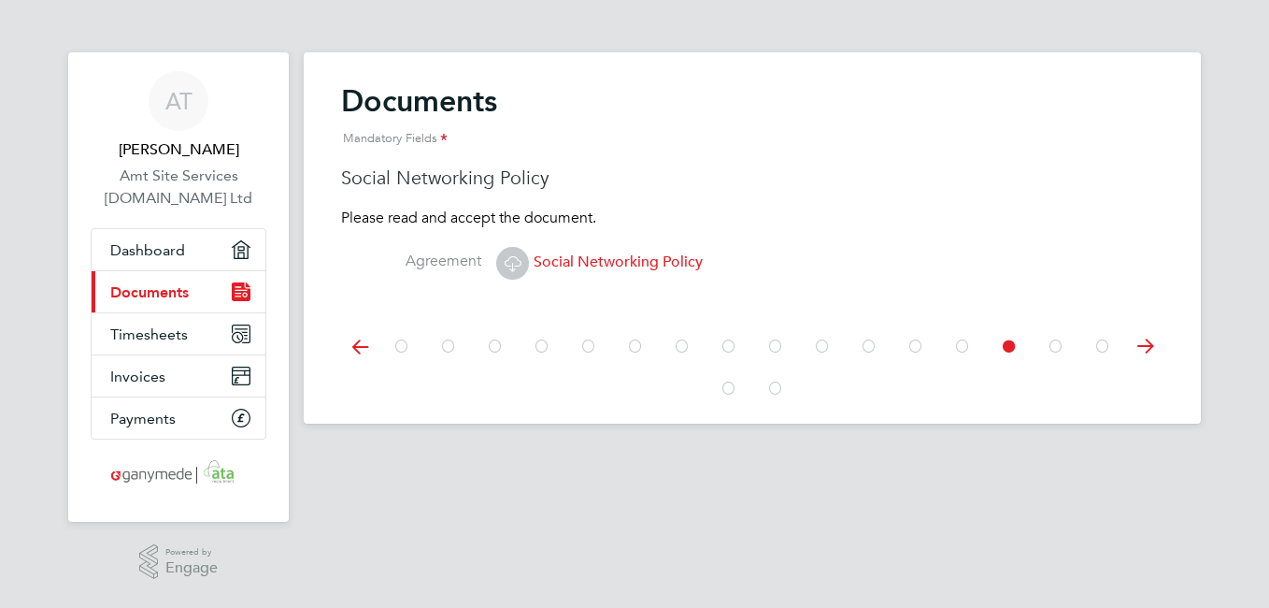
click at [962, 342] on icon at bounding box center [962, 346] width 19 height 42
click at [912, 346] on icon at bounding box center [916, 346] width 19 height 42
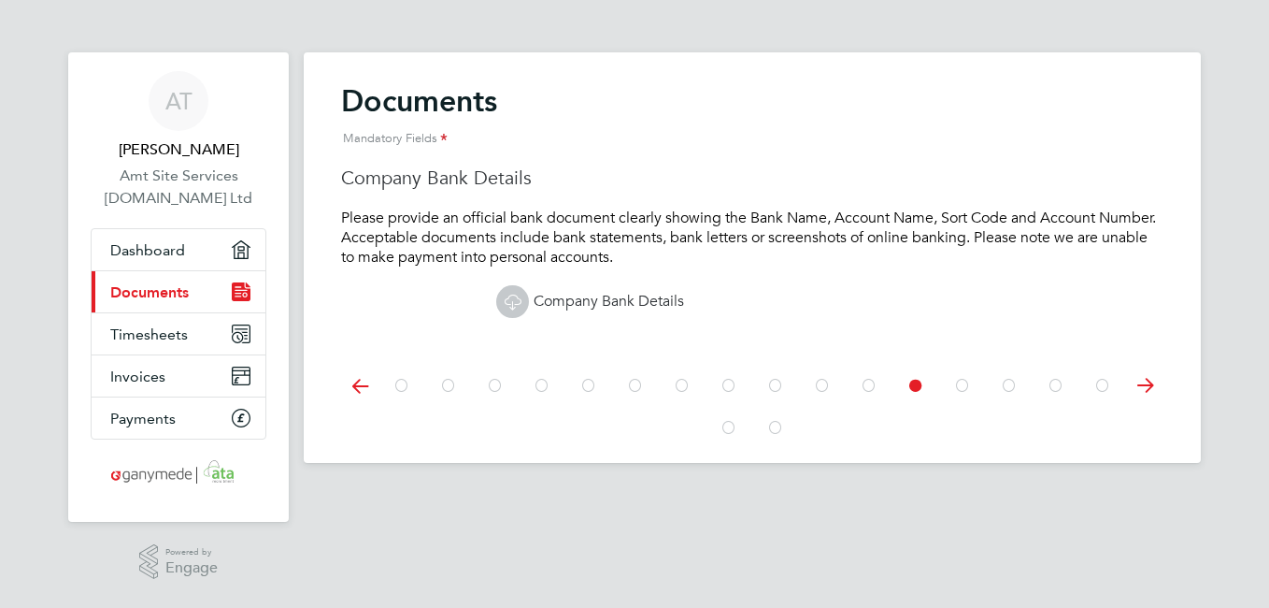
click at [238, 289] on icon "Main navigation" at bounding box center [241, 291] width 19 height 19
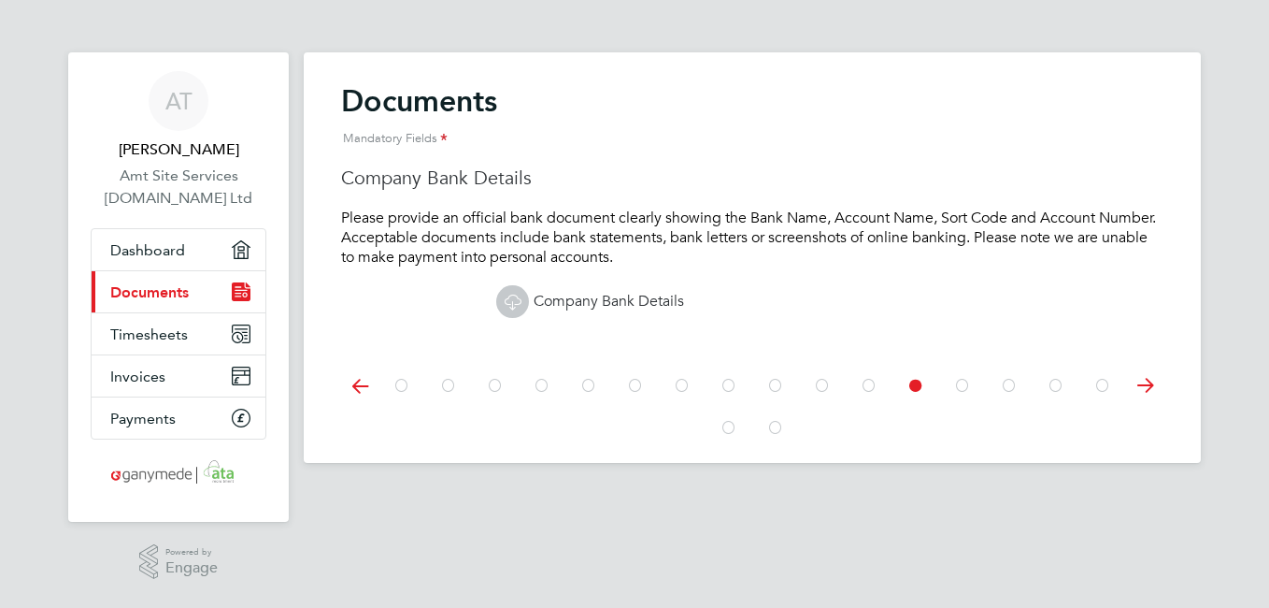
click at [554, 299] on link "Company Bank Details" at bounding box center [590, 301] width 188 height 19
click at [868, 390] on icon at bounding box center [869, 386] width 19 height 42
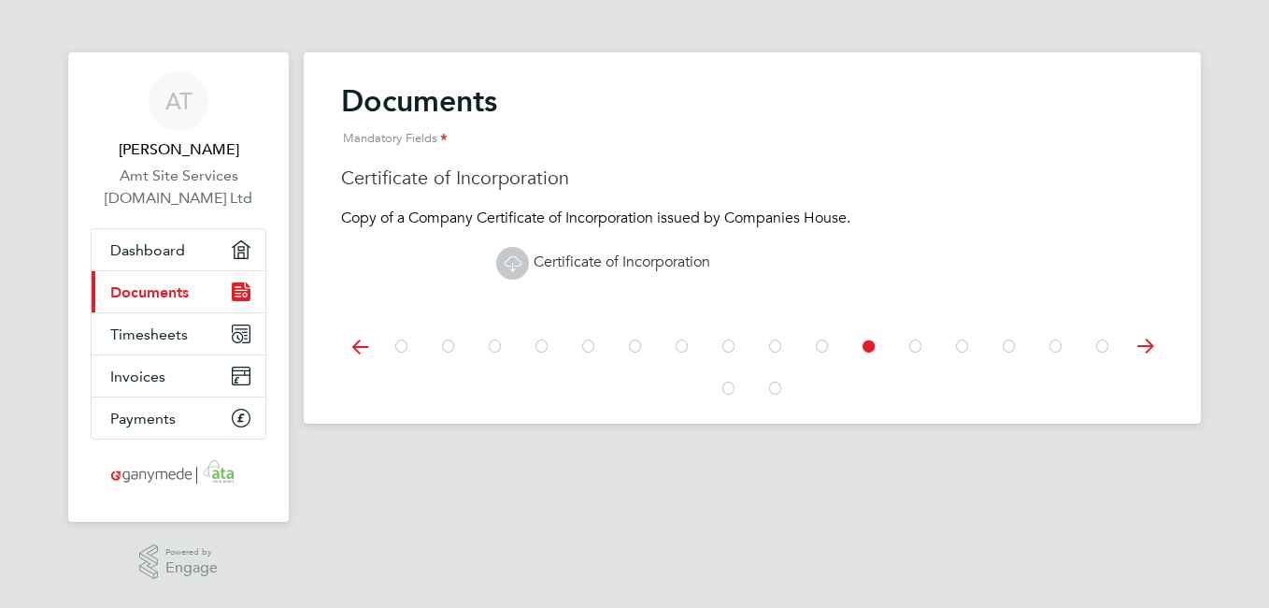
click at [824, 344] on icon at bounding box center [822, 346] width 19 height 42
click at [872, 343] on icon at bounding box center [869, 346] width 19 height 42
click at [565, 258] on link "Certificate of Incorporation" at bounding box center [603, 261] width 214 height 19
click at [823, 347] on icon at bounding box center [822, 346] width 19 height 42
click at [773, 349] on icon at bounding box center [775, 346] width 19 height 42
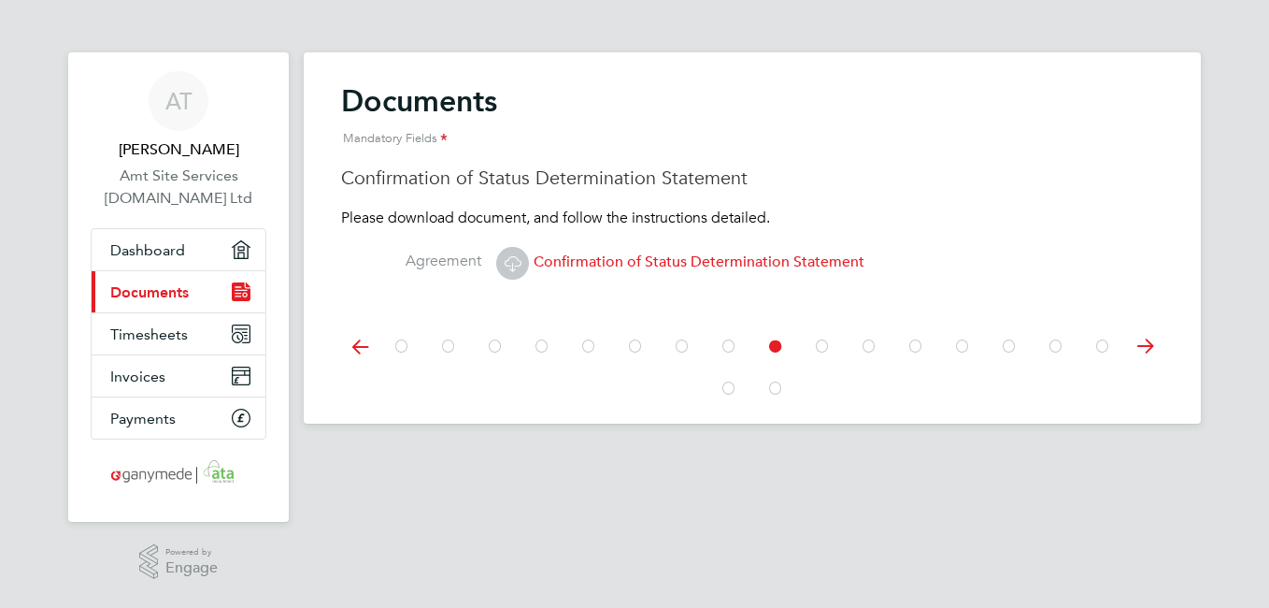
click at [723, 344] on icon at bounding box center [729, 346] width 19 height 42
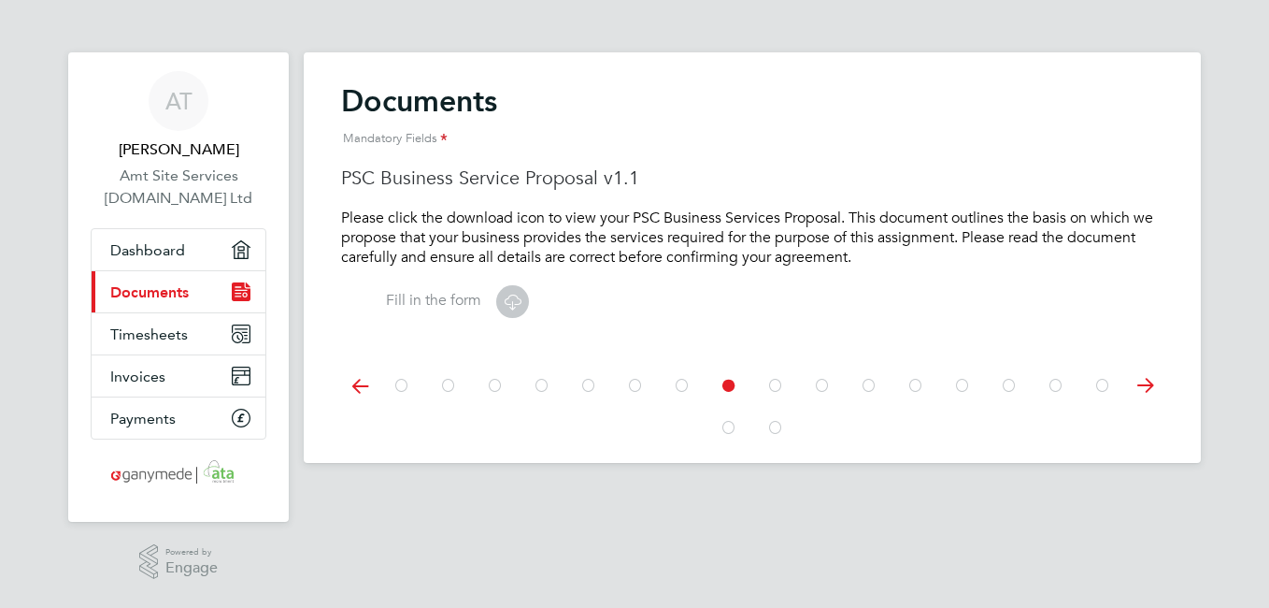
click at [687, 386] on icon at bounding box center [682, 386] width 19 height 42
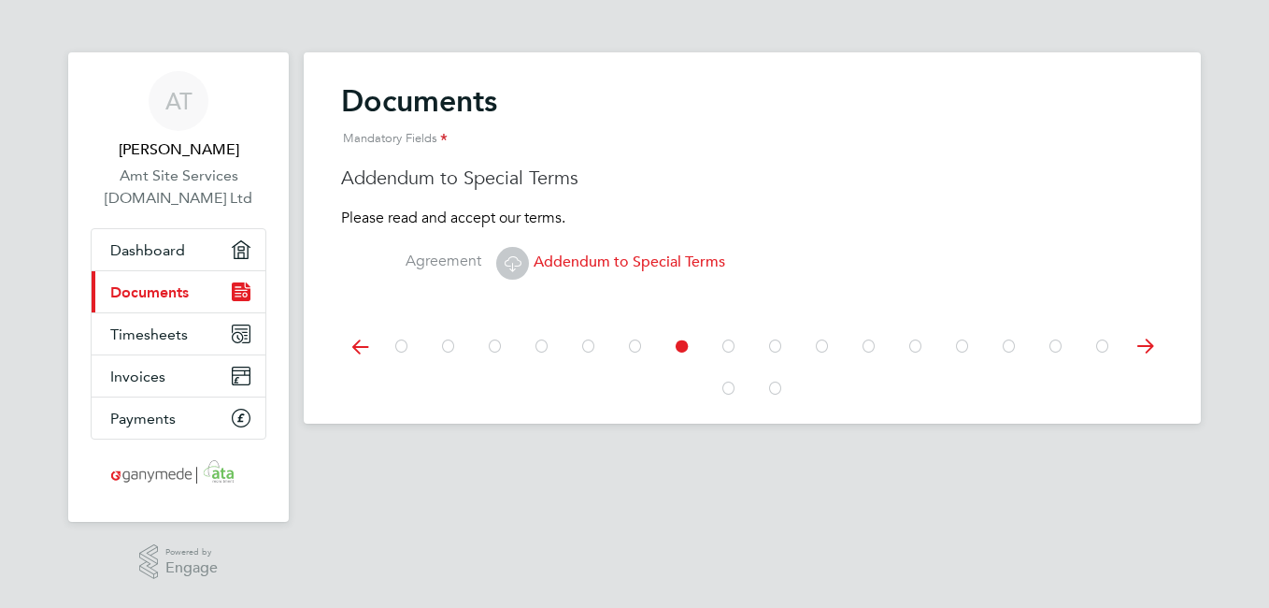
click at [634, 344] on icon at bounding box center [635, 346] width 19 height 42
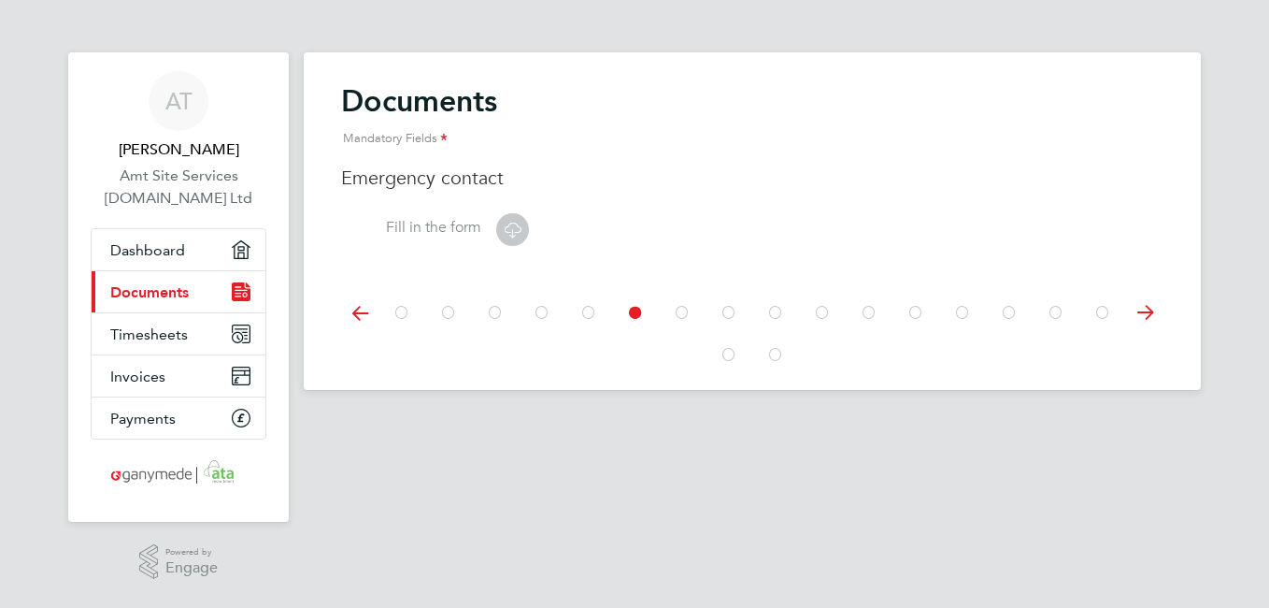
click at [507, 224] on icon at bounding box center [512, 229] width 23 height 23
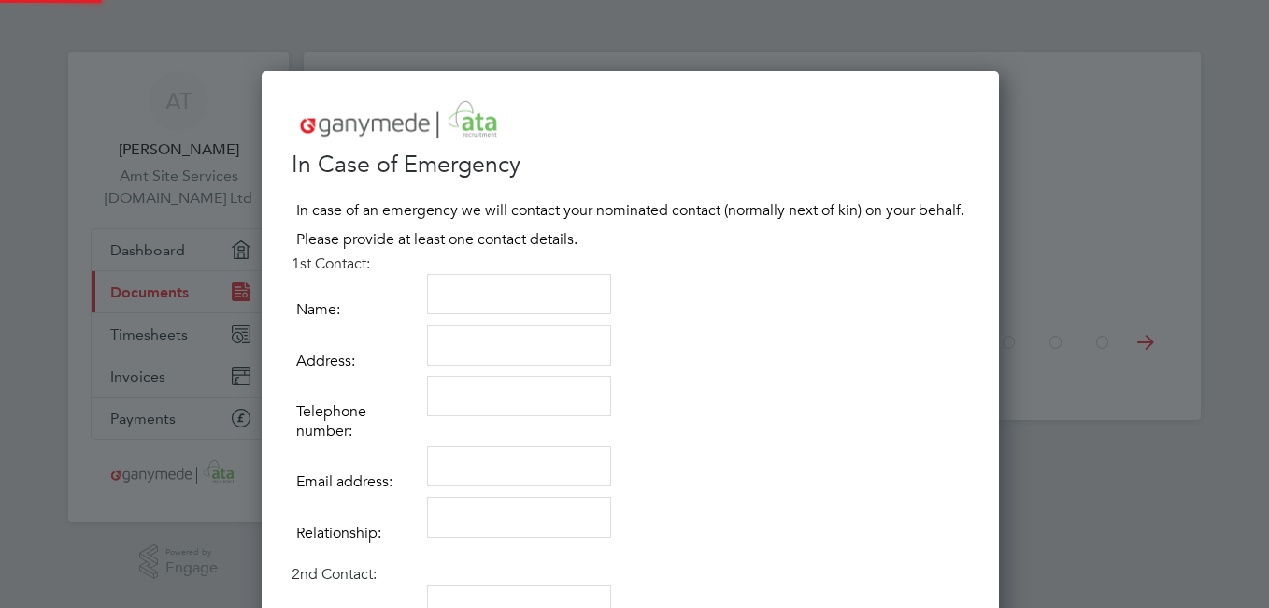
scroll to position [1049, 745]
click at [479, 299] on textarea at bounding box center [519, 294] width 184 height 41
type textarea "Elva Lorraine Taylor"
click at [485, 341] on textarea at bounding box center [519, 344] width 184 height 41
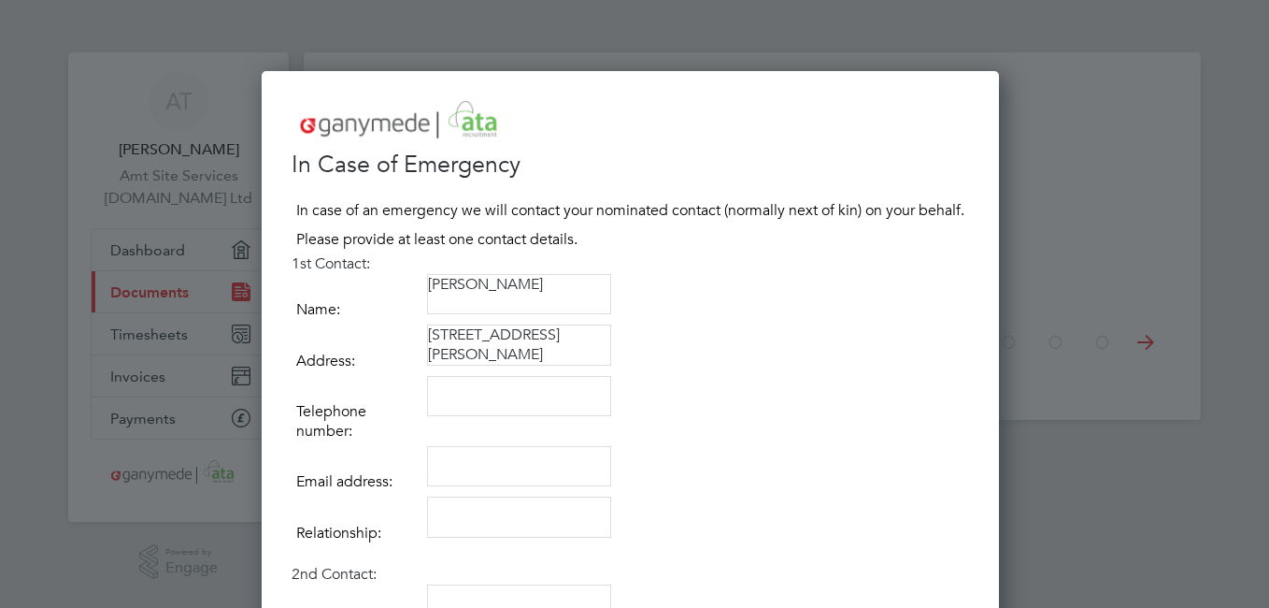
type textarea "West Lodge, Fornham Road, Great Barton, Bury St Edmunds, Suffolk, IP31 2SG"
click at [454, 401] on textarea at bounding box center [519, 396] width 184 height 41
type textarea "07810020765"
click at [473, 469] on textarea at bounding box center [519, 466] width 184 height 41
click at [487, 509] on textarea at bounding box center [519, 516] width 184 height 41
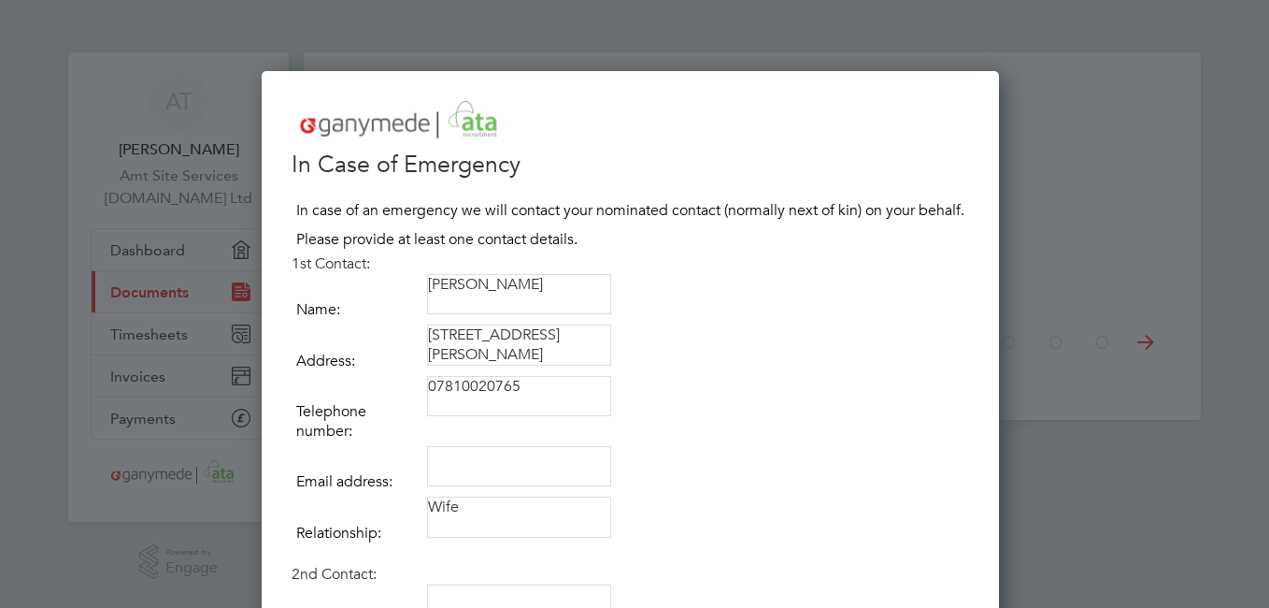
type textarea "Wife"
click at [446, 467] on textarea at bounding box center [519, 466] width 184 height 41
type textarea "yvettesmiley74@yahoo.com"
click at [1122, 513] on div at bounding box center [634, 304] width 1269 height 608
click at [909, 434] on td "07810020765" at bounding box center [698, 411] width 542 height 70
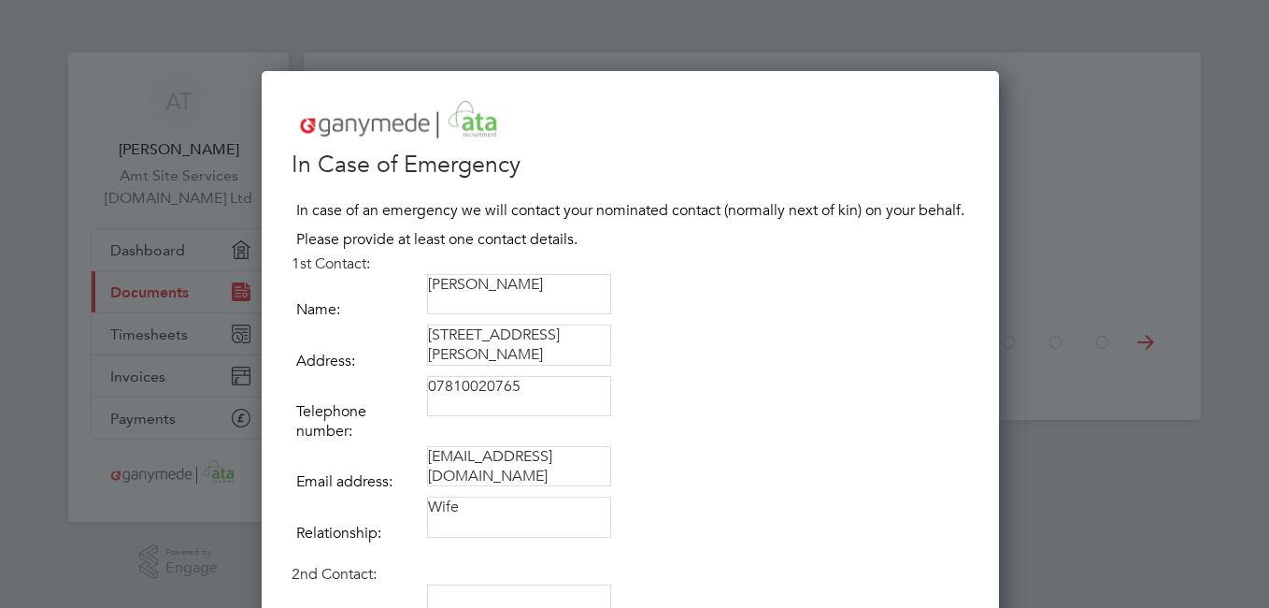
click at [1136, 453] on div at bounding box center [634, 304] width 1269 height 608
drag, startPoint x: 1136, startPoint y: 453, endPoint x: 1141, endPoint y: 581, distance: 128.2
click at [1141, 581] on div at bounding box center [634, 304] width 1269 height 608
drag, startPoint x: 820, startPoint y: 145, endPoint x: 823, endPoint y: 193, distance: 48.7
click at [823, 193] on div "In Case of Emergency In case of an emergency we will contact your nominated con…" at bounding box center [631, 534] width 678 height 874
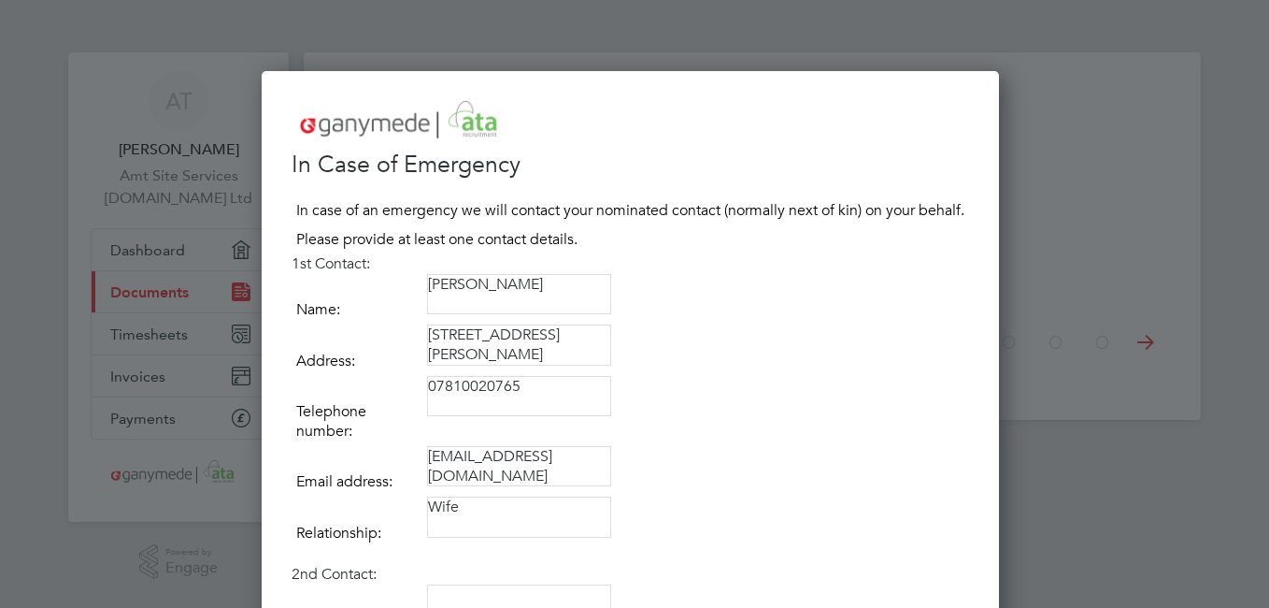
drag, startPoint x: 823, startPoint y: 193, endPoint x: 794, endPoint y: 332, distance: 141.3
click at [794, 332] on td "West Lodge, Fornham Road, Great Barton, Bury St Edmunds, Suffolk, IP31 2SG" at bounding box center [698, 349] width 542 height 50
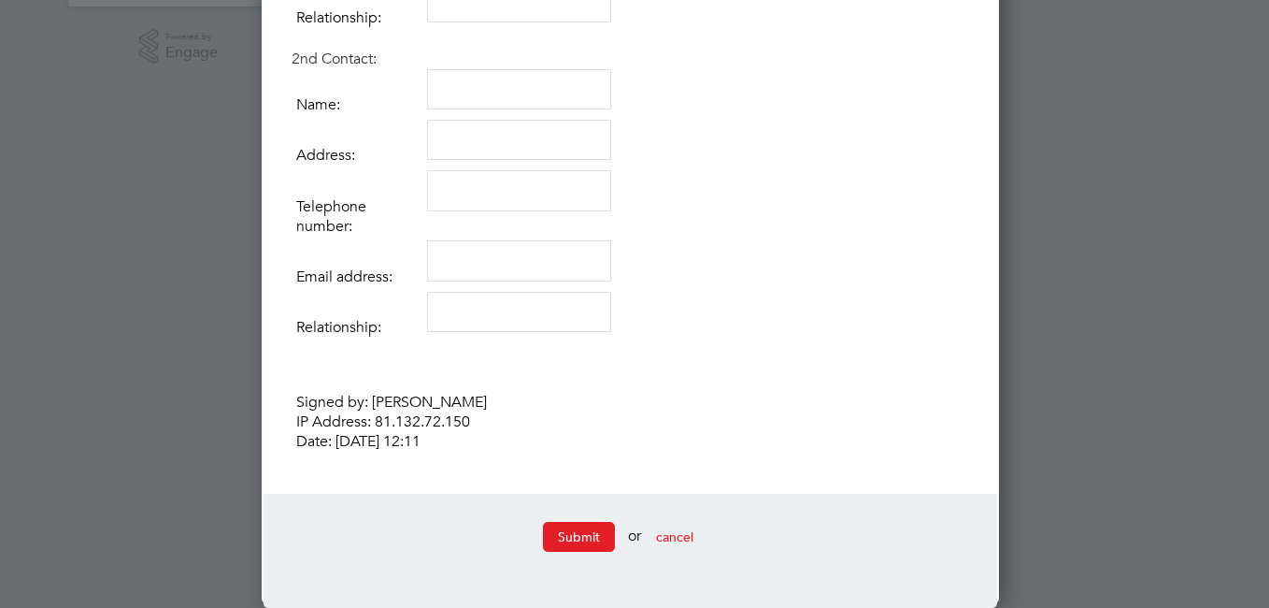
scroll to position [516, 0]
click at [558, 534] on button "Submit" at bounding box center [579, 537] width 72 height 30
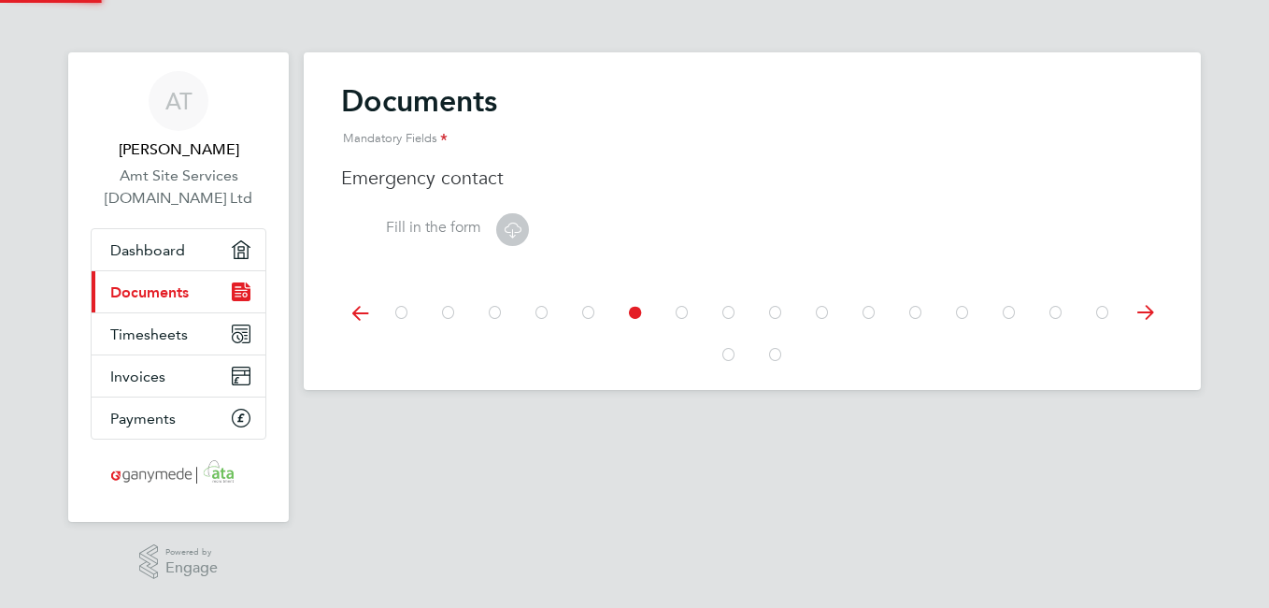
scroll to position [0, 0]
click at [587, 315] on icon at bounding box center [589, 313] width 19 height 42
click at [538, 307] on icon at bounding box center [542, 313] width 19 height 42
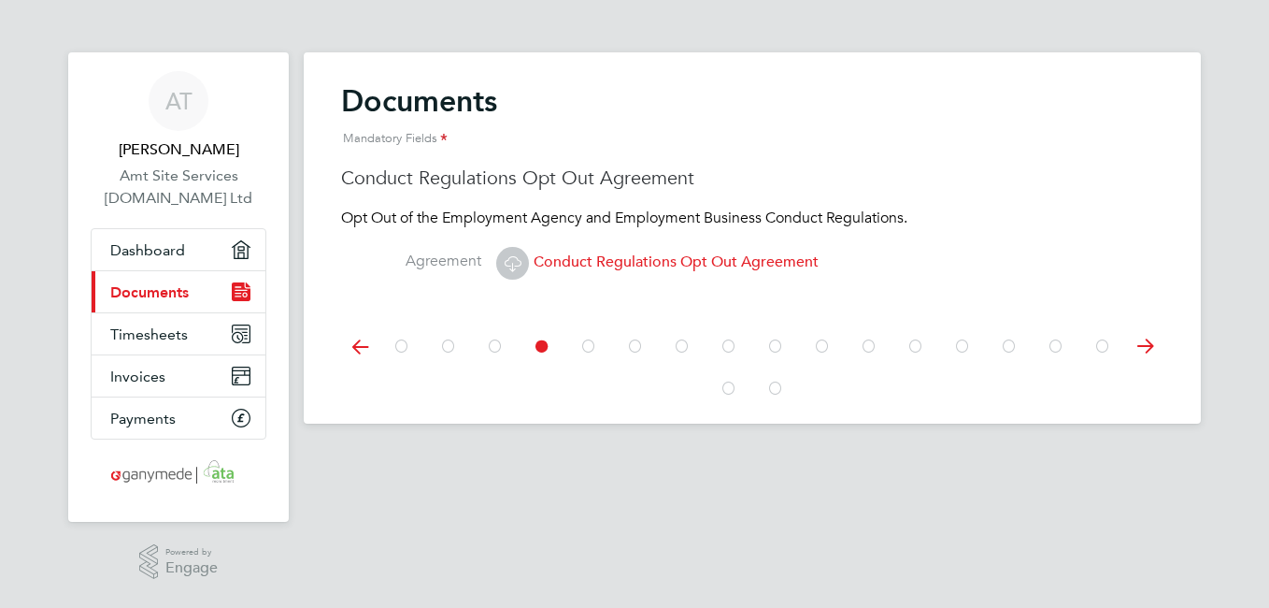
click at [492, 340] on icon at bounding box center [495, 346] width 19 height 42
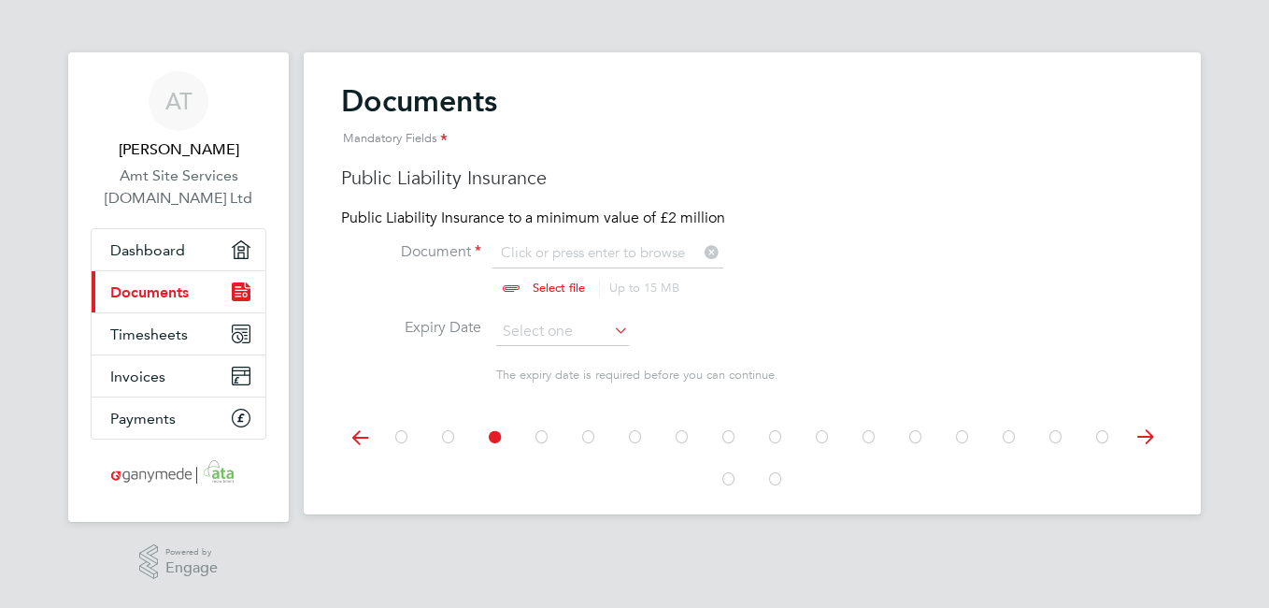
click at [446, 432] on icon at bounding box center [448, 437] width 19 height 42
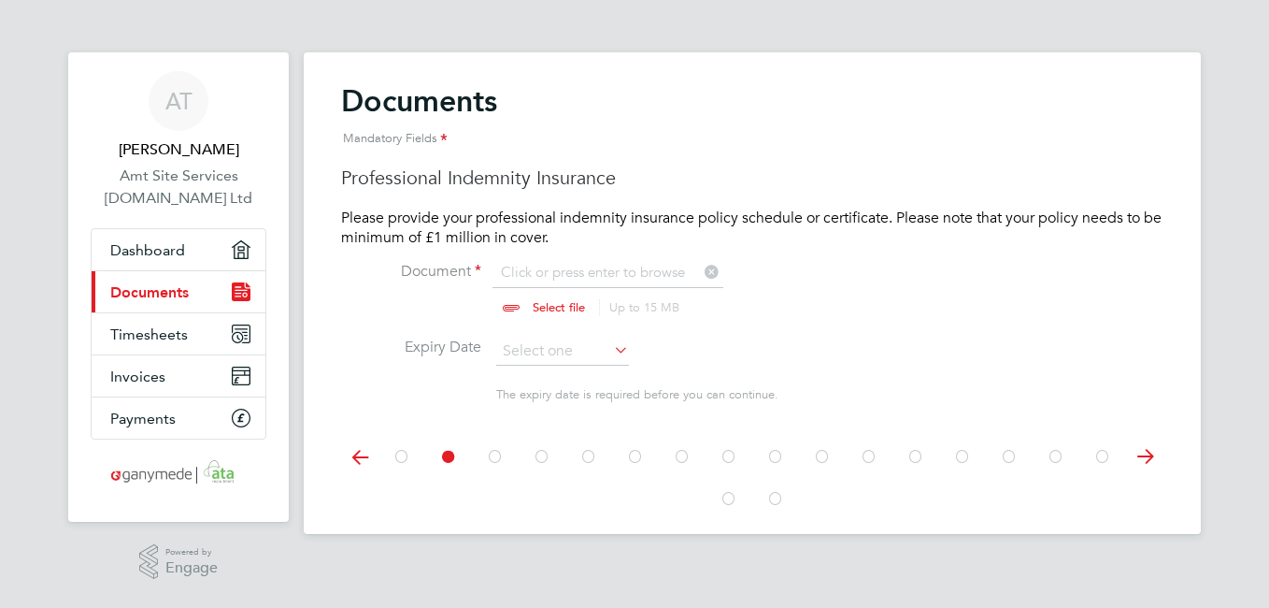
click at [547, 456] on icon at bounding box center [542, 457] width 19 height 42
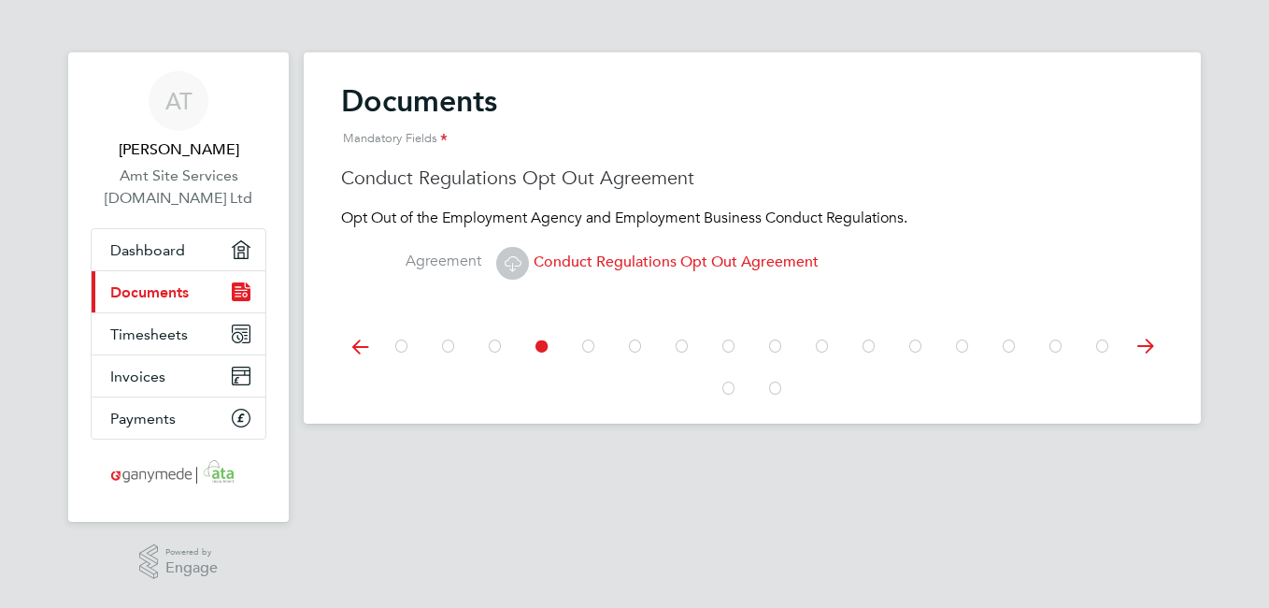
click at [583, 348] on icon at bounding box center [589, 346] width 19 height 42
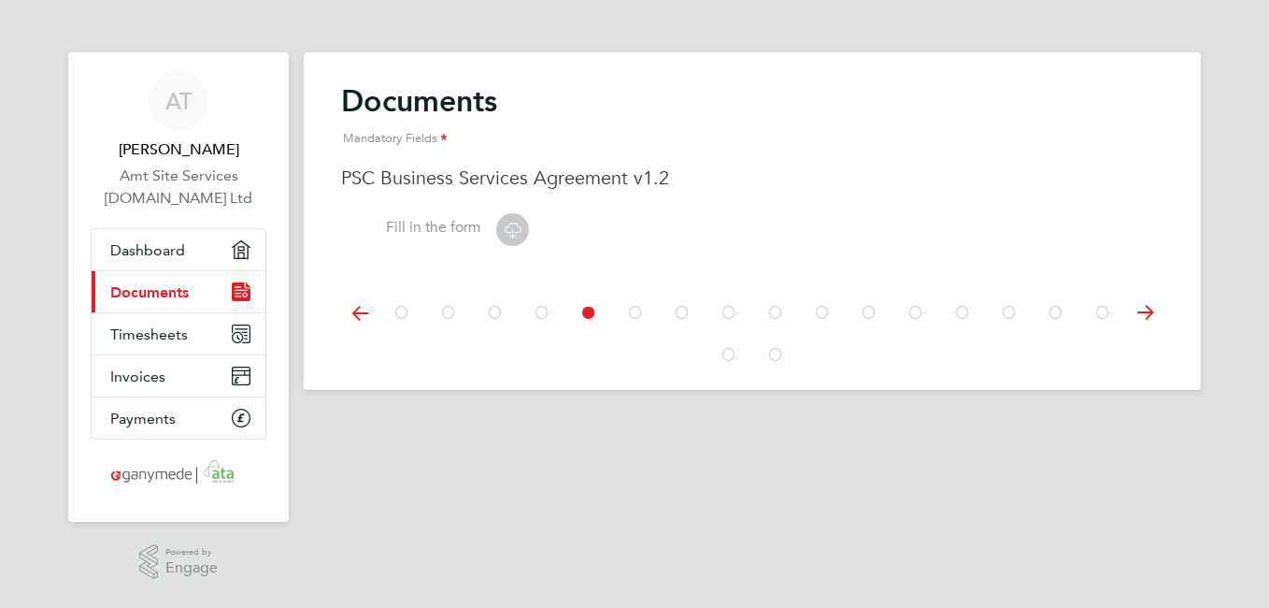
click at [638, 315] on icon at bounding box center [635, 313] width 19 height 42
click at [681, 314] on icon at bounding box center [682, 313] width 19 height 42
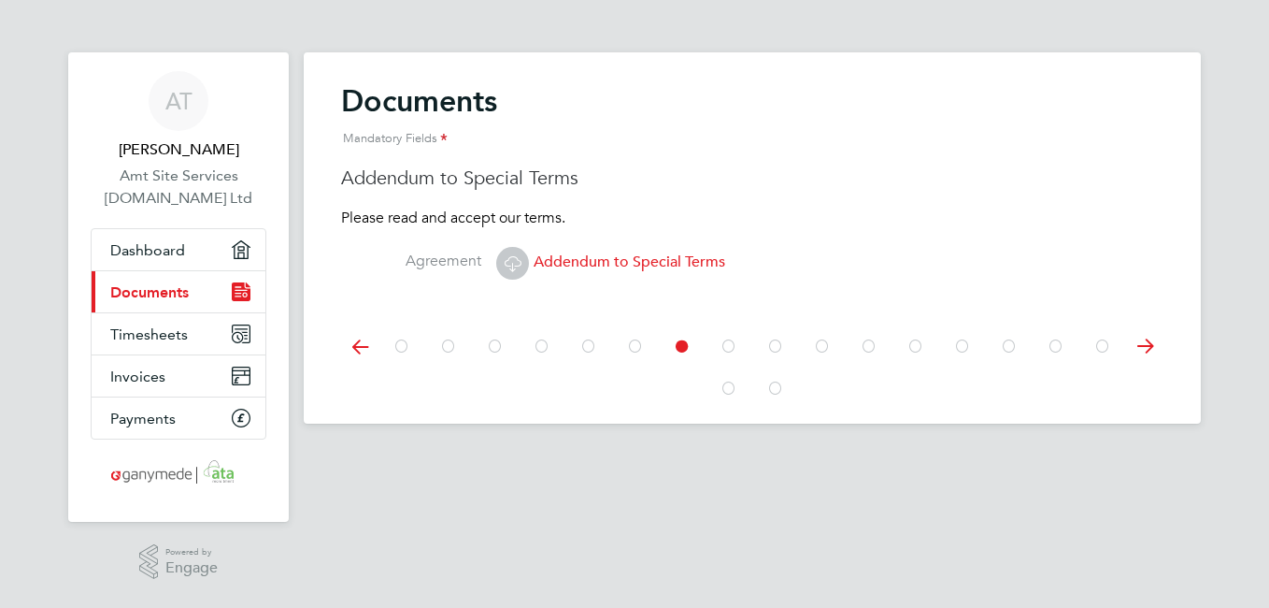
click at [236, 293] on icon "Main navigation" at bounding box center [239, 293] width 6 height 1
click at [732, 343] on icon at bounding box center [729, 346] width 19 height 42
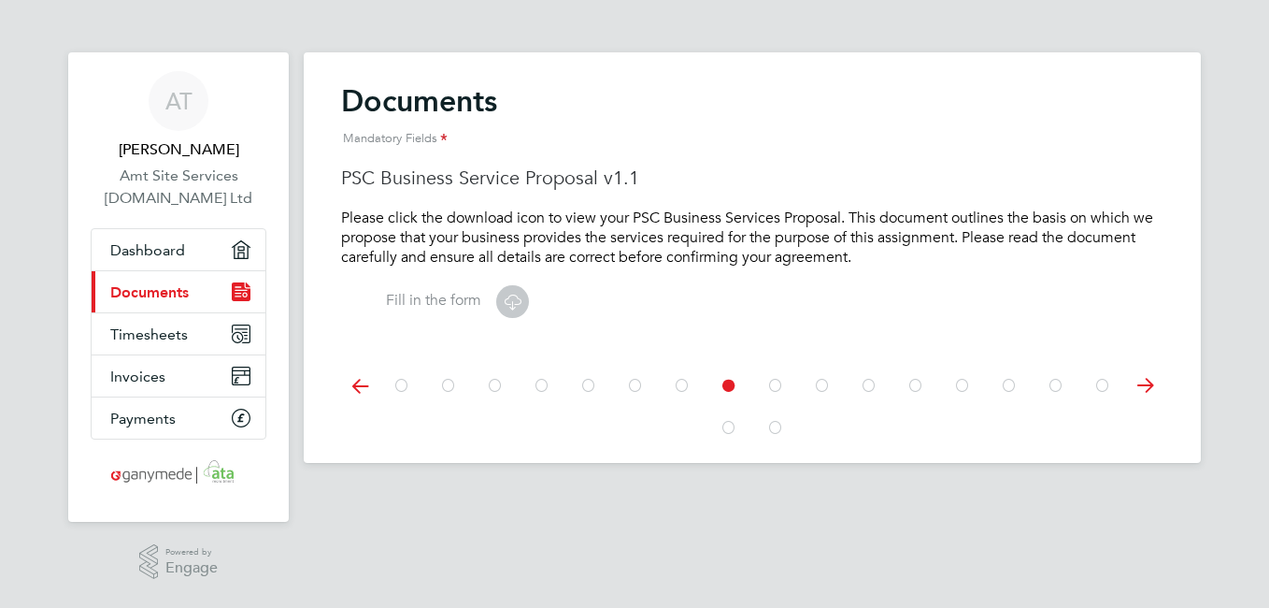
click at [774, 384] on icon at bounding box center [775, 386] width 19 height 42
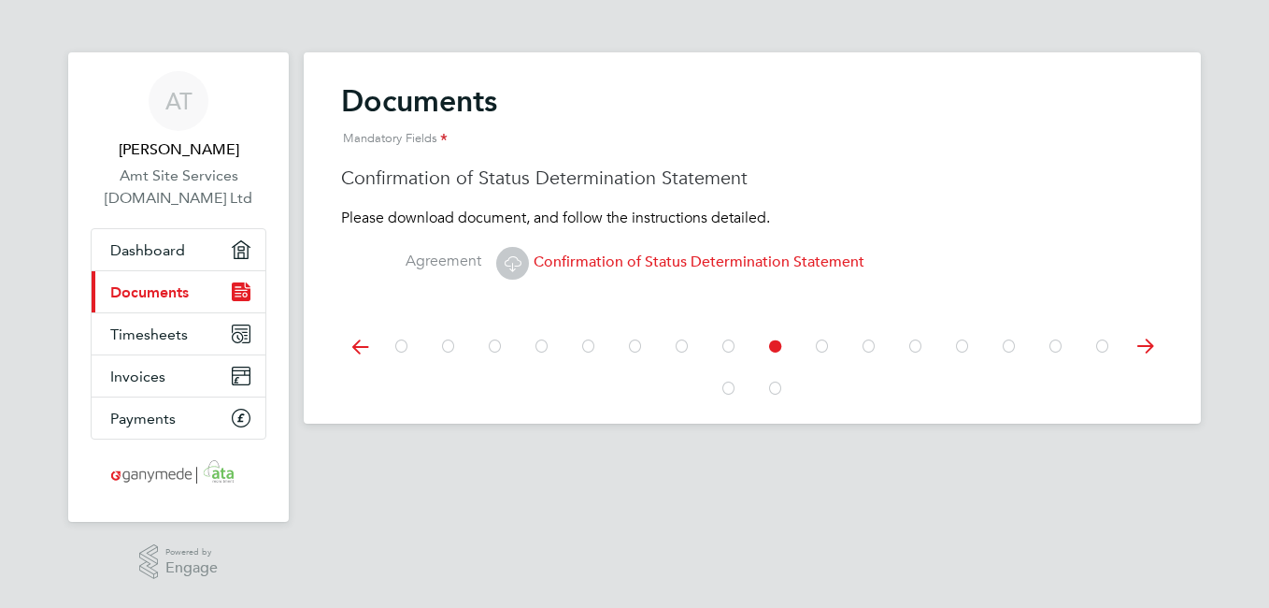
click at [824, 349] on icon at bounding box center [822, 346] width 19 height 42
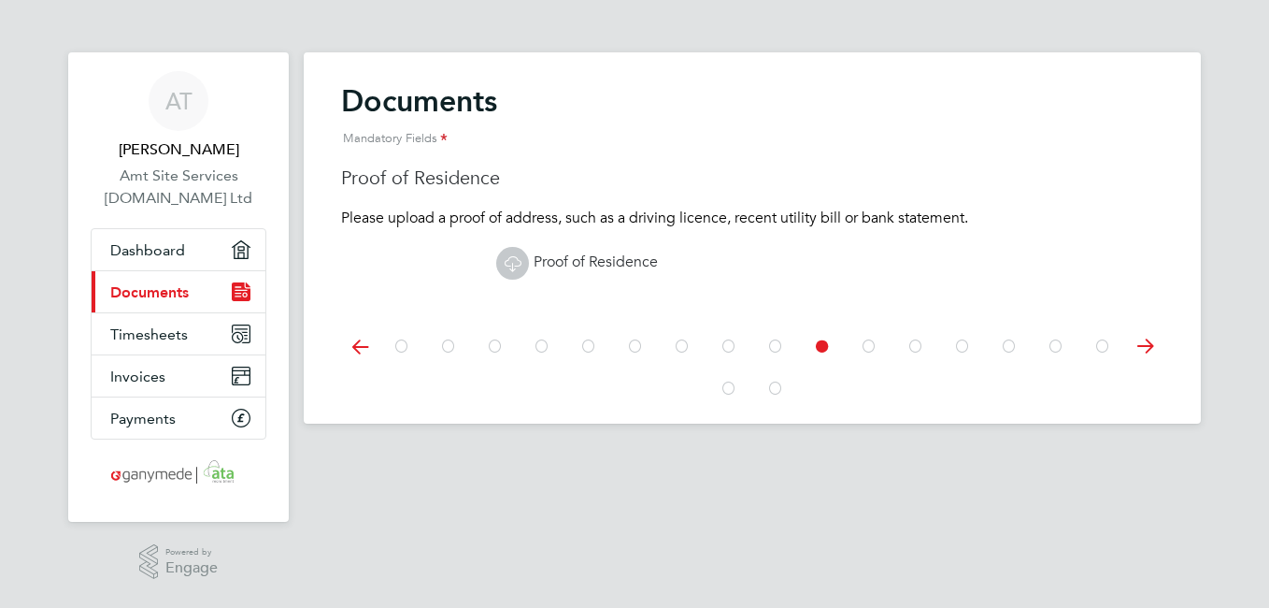
click at [864, 345] on icon at bounding box center [869, 346] width 19 height 42
click at [916, 344] on icon at bounding box center [916, 346] width 19 height 42
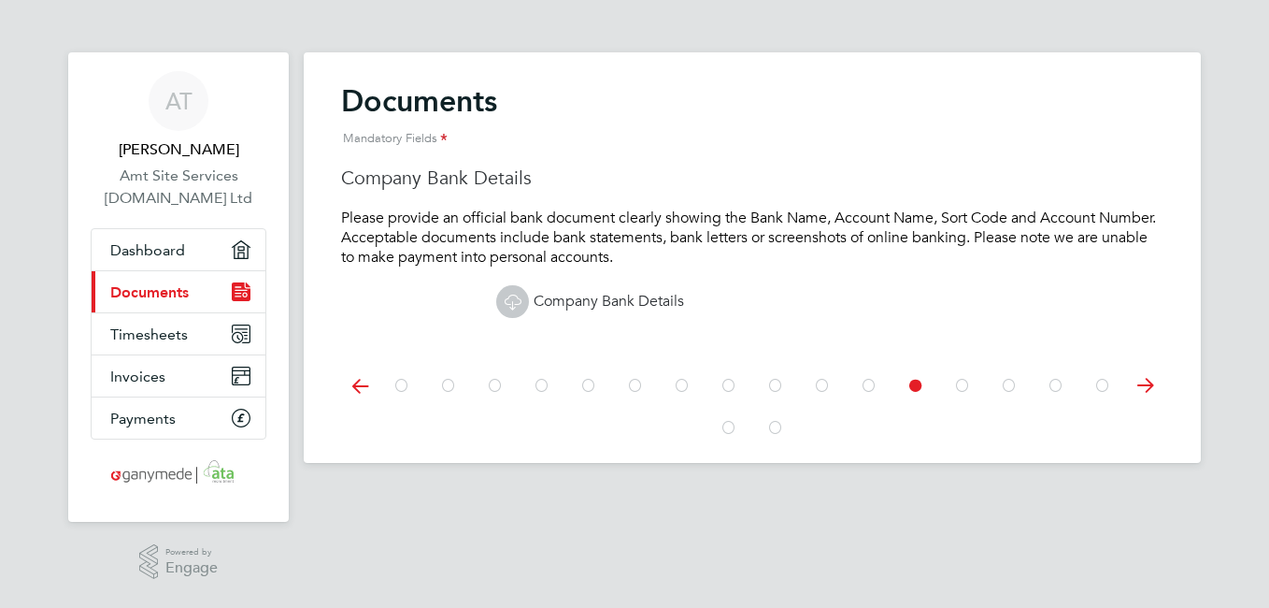
click at [519, 296] on icon at bounding box center [512, 301] width 23 height 23
click at [746, 31] on app-barbie "Documents Mandatory Fields Medical Self-Certification form Please download the …" at bounding box center [752, 231] width 897 height 463
click at [961, 380] on icon at bounding box center [962, 386] width 19 height 42
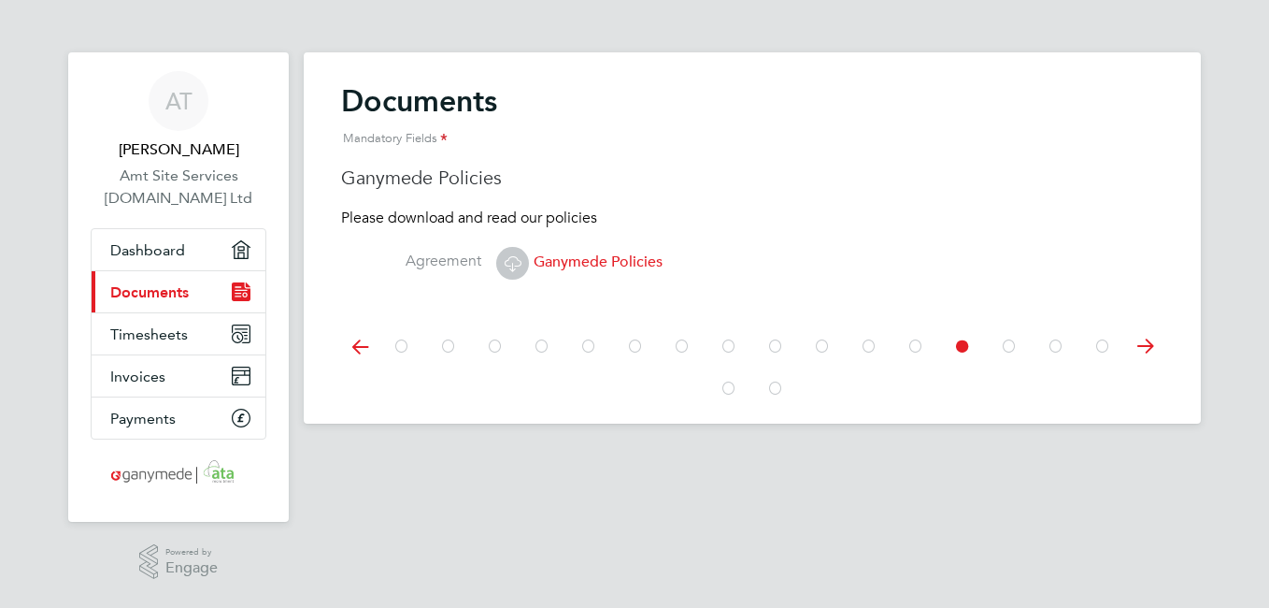
click at [867, 343] on icon at bounding box center [869, 346] width 19 height 42
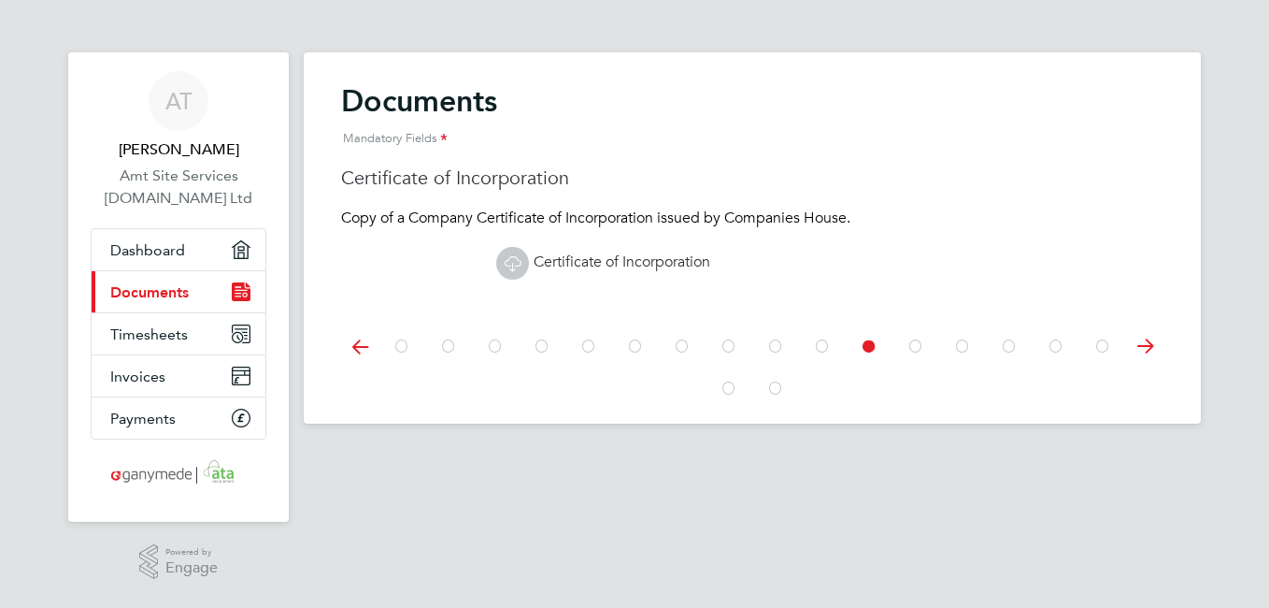
click at [818, 343] on icon at bounding box center [822, 346] width 19 height 42
click at [776, 343] on icon at bounding box center [775, 346] width 19 height 42
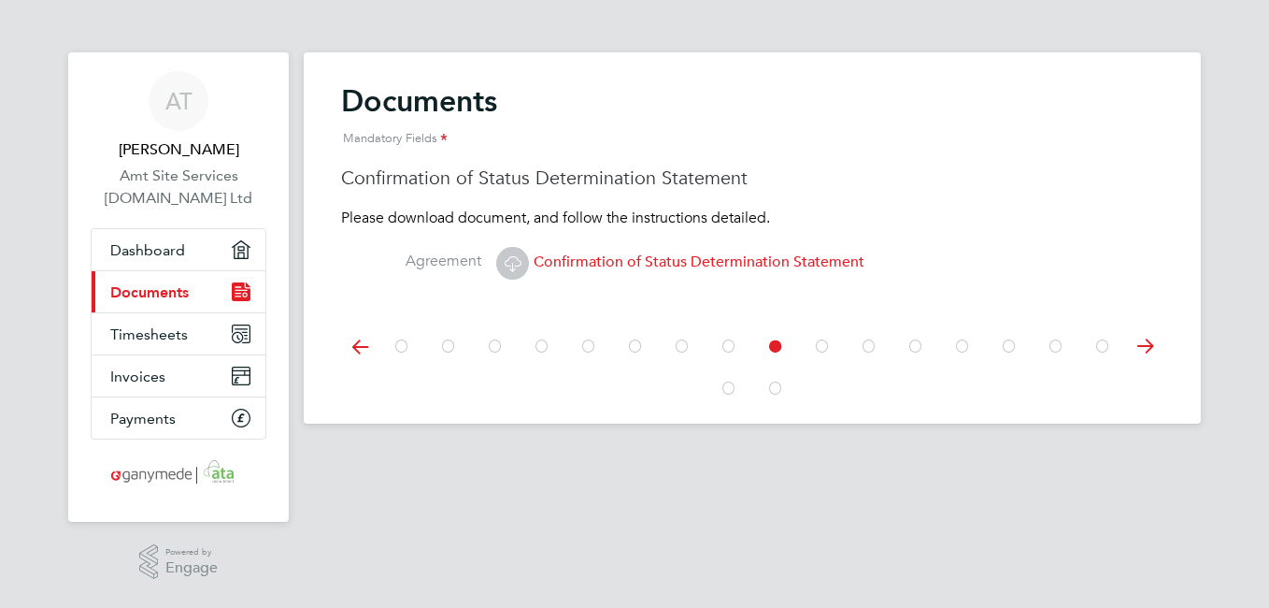
click at [776, 343] on icon at bounding box center [775, 346] width 19 height 42
click at [520, 263] on icon at bounding box center [512, 262] width 23 height 23
click at [520, 263] on div "Documents Mandatory Fields Medical Self-Certification form Please download the …" at bounding box center [752, 237] width 897 height 371
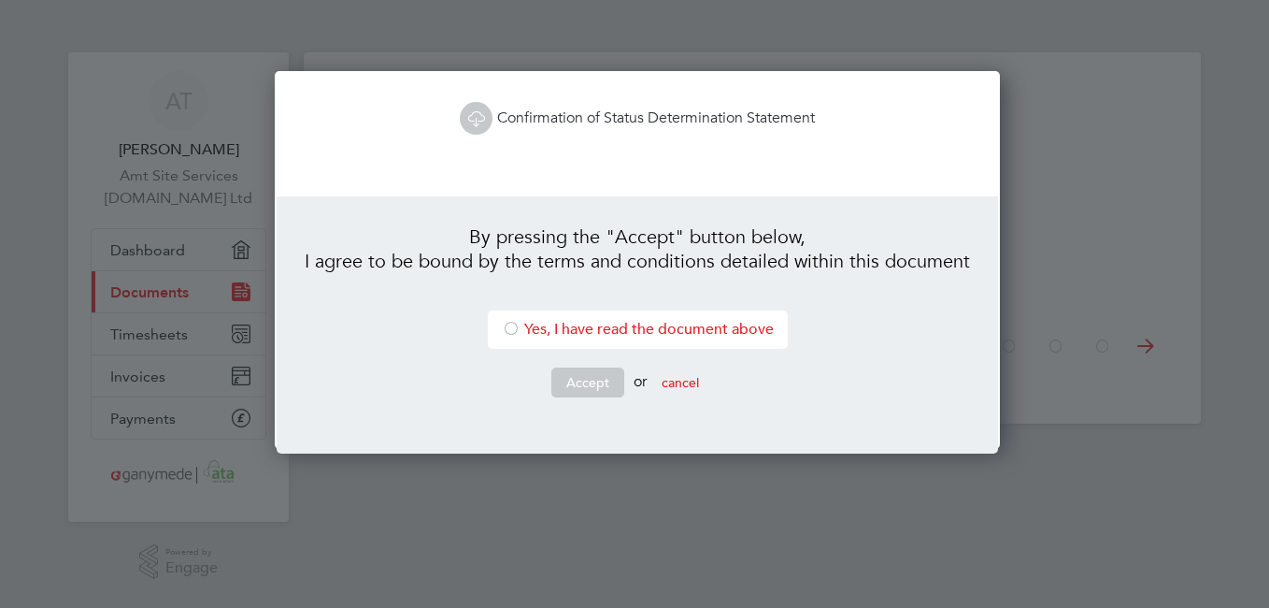
scroll to position [379, 719]
click at [548, 116] on link "Confirmation of Status Determination Statement" at bounding box center [637, 117] width 355 height 19
click at [482, 146] on li "Confirmation of Status Determination Statement" at bounding box center [638, 128] width 666 height 62
click at [466, 114] on icon at bounding box center [476, 118] width 23 height 23
click at [466, 124] on icon at bounding box center [476, 118] width 23 height 23
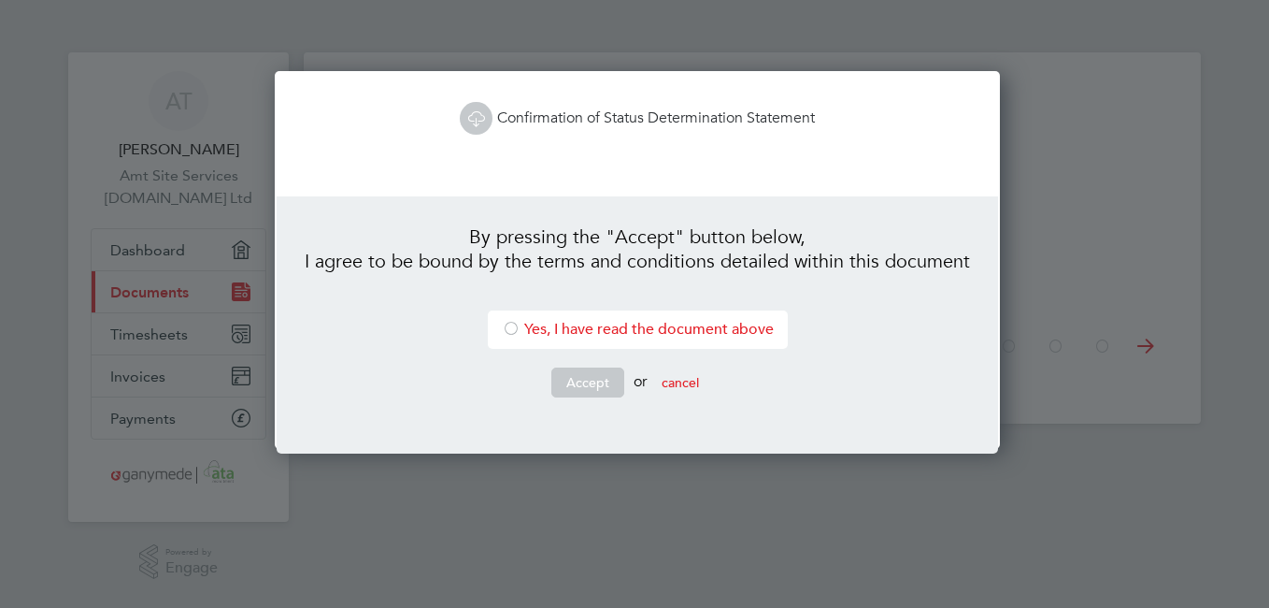
click at [651, 43] on div at bounding box center [634, 304] width 1269 height 608
click at [475, 115] on icon at bounding box center [476, 118] width 23 height 23
click at [672, 379] on button "cancel" at bounding box center [680, 382] width 67 height 30
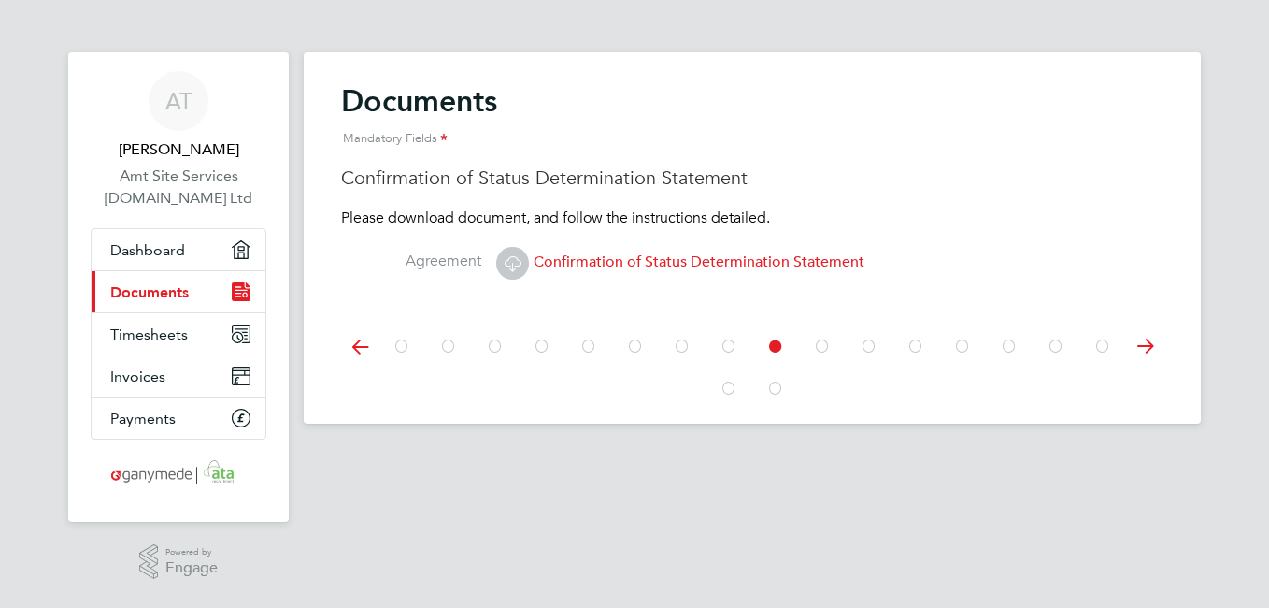
click at [733, 347] on icon at bounding box center [729, 346] width 19 height 42
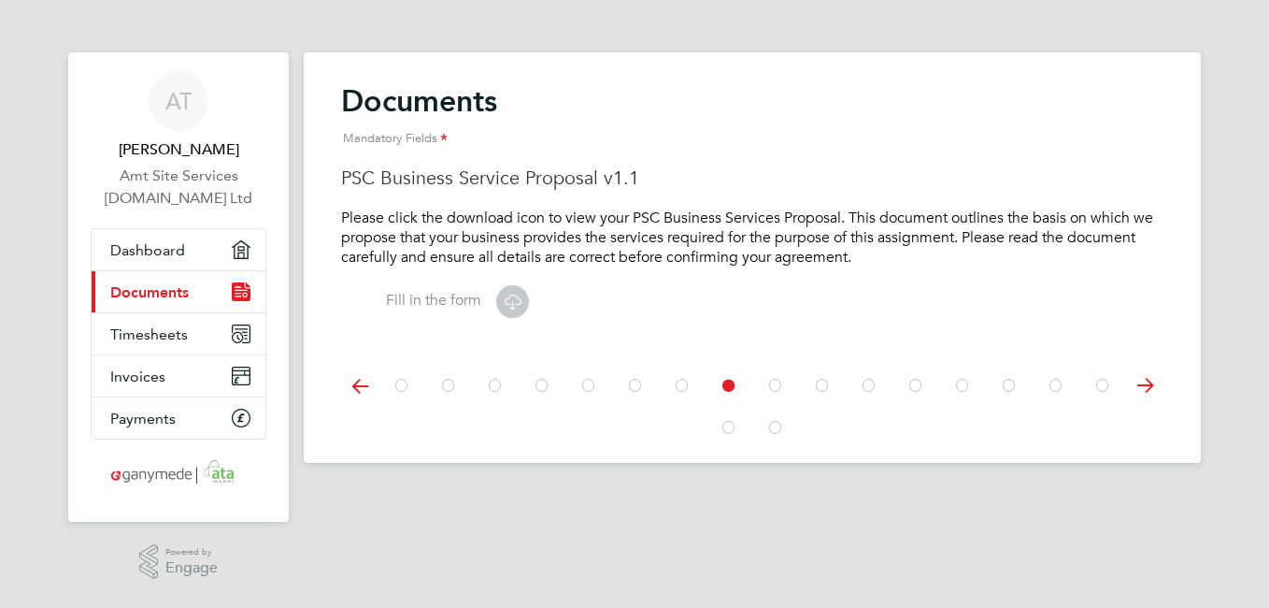
click at [514, 299] on icon at bounding box center [512, 301] width 23 height 23
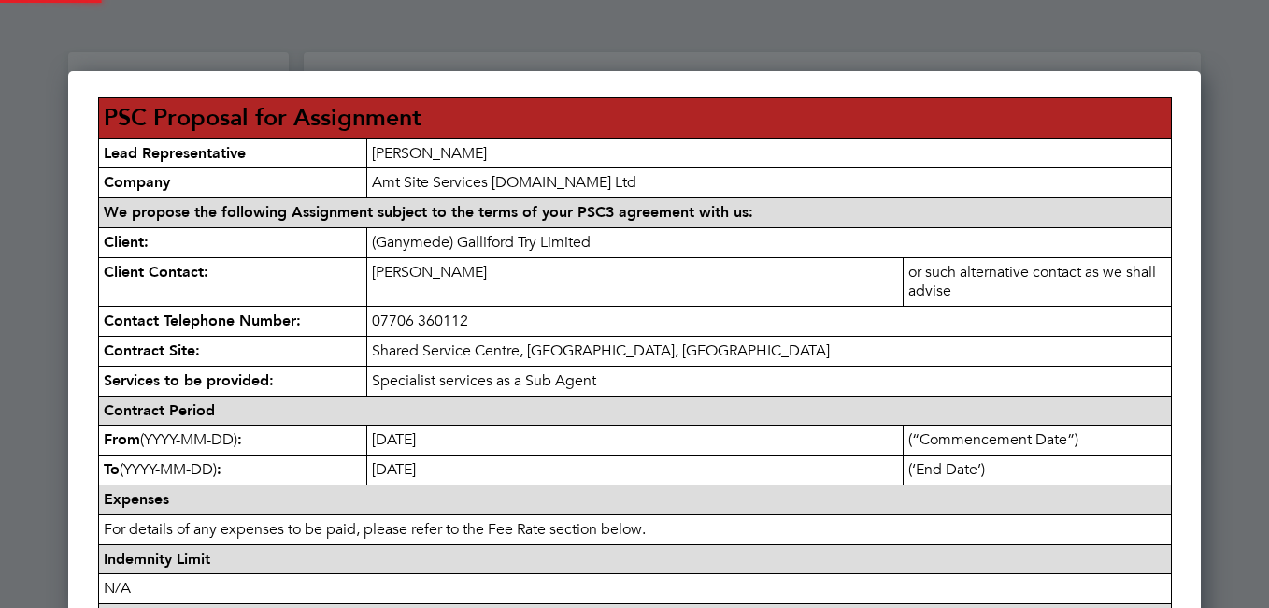
scroll to position [1500, 1134]
drag, startPoint x: 1272, startPoint y: 246, endPoint x: 1272, endPoint y: 324, distance: 78.5
click at [1268, 324] on html "AT Adrian Taylor Amt Site Services 2.Ltd Ltd Applications: Dashboard Current pa…" at bounding box center [634, 338] width 1269 height 677
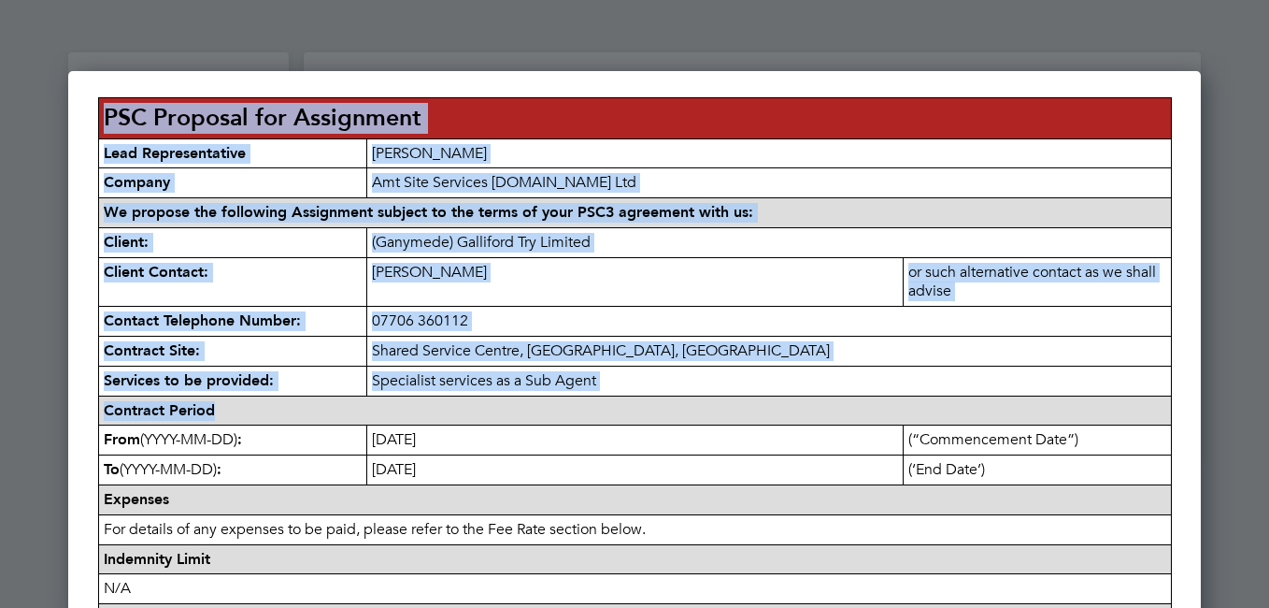
drag, startPoint x: 1171, startPoint y: 409, endPoint x: 1193, endPoint y: 535, distance: 127.1
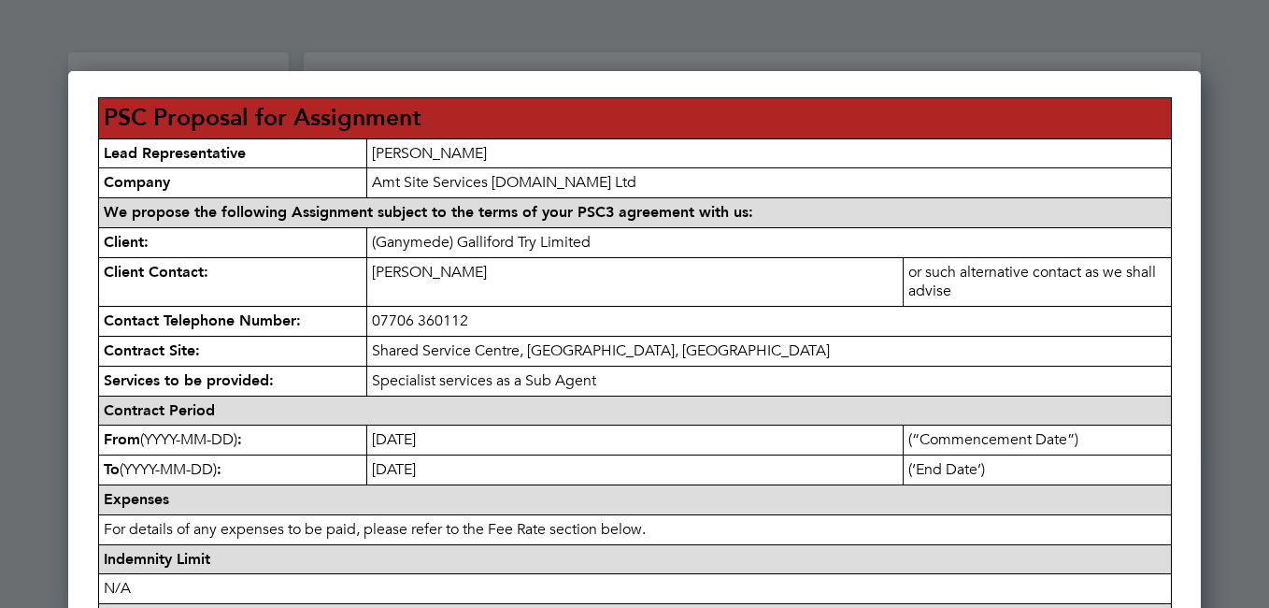
drag, startPoint x: 1193, startPoint y: 535, endPoint x: 1235, endPoint y: 321, distance: 218.1
click at [1235, 321] on div at bounding box center [634, 304] width 1269 height 608
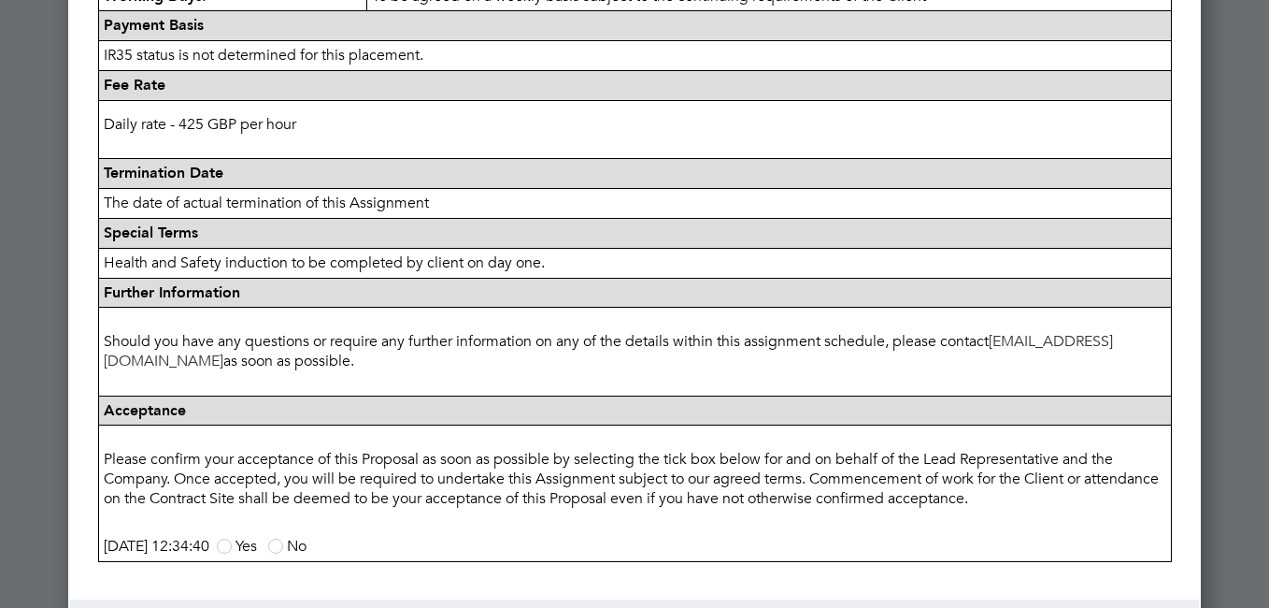
scroll to position [897, 0]
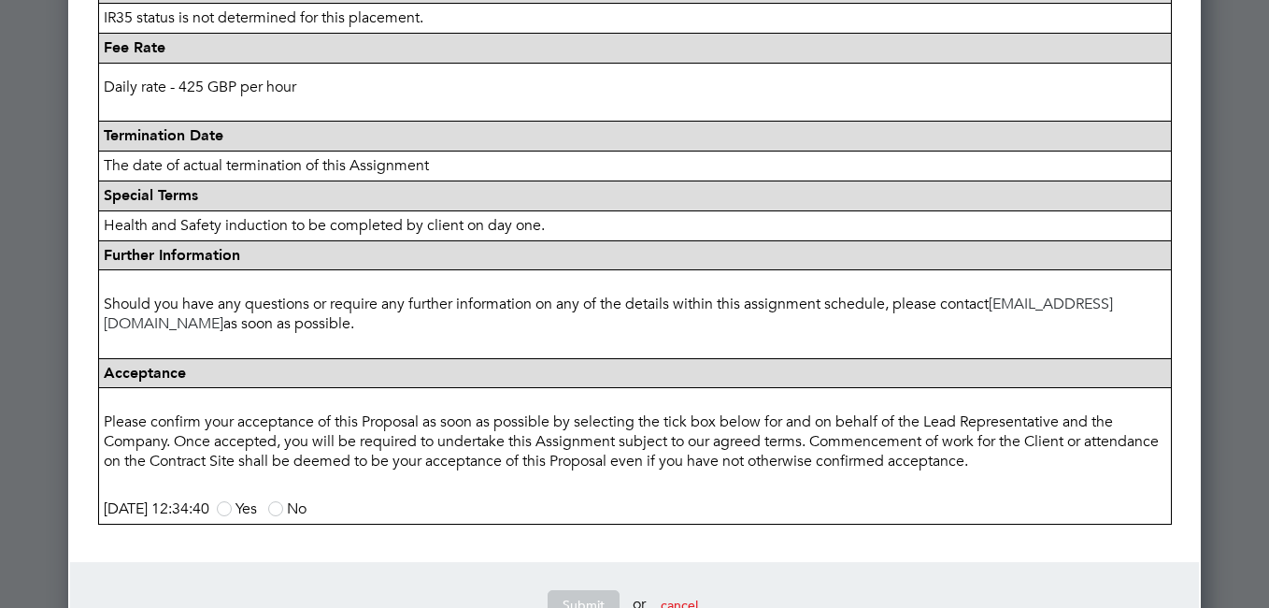
click at [232, 508] on span at bounding box center [224, 508] width 15 height 15
click at [0, 0] on input "Yes" at bounding box center [0, 0] width 0 height 0
click at [559, 595] on button "Submit" at bounding box center [584, 605] width 72 height 30
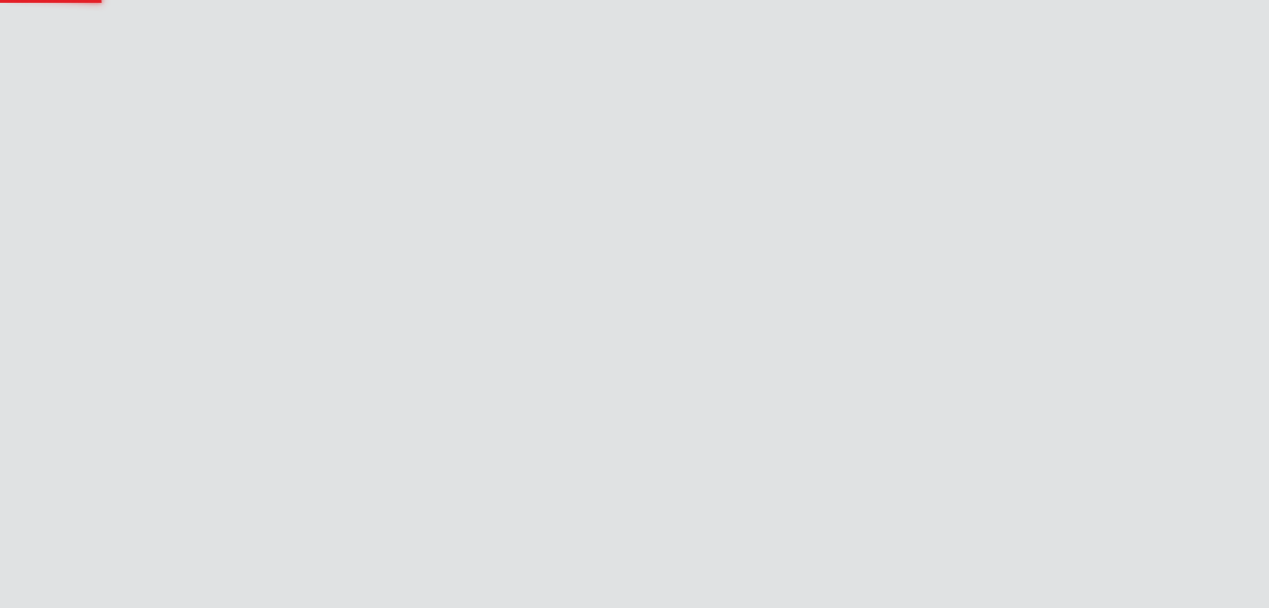
scroll to position [0, 0]
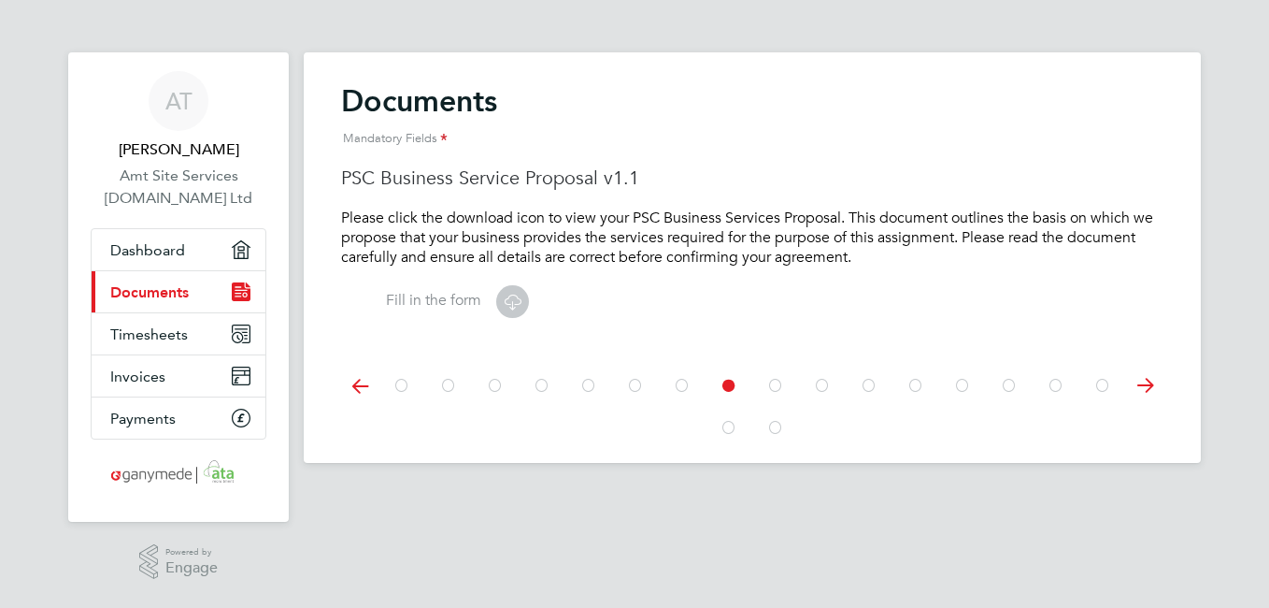
click at [678, 387] on icon at bounding box center [682, 386] width 19 height 42
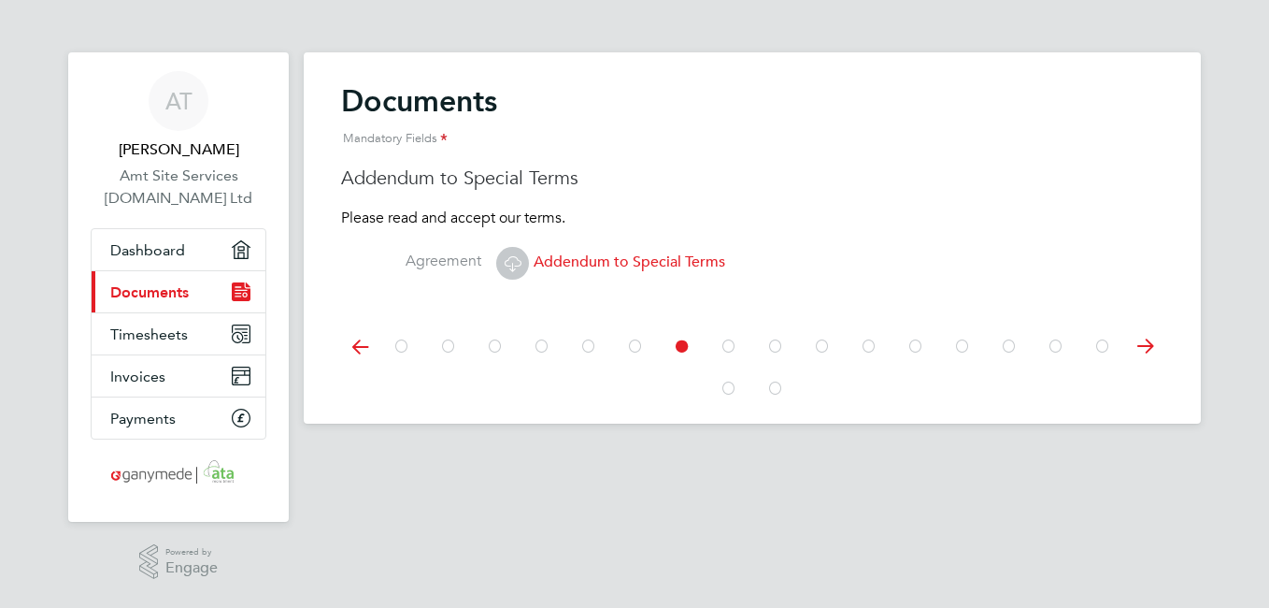
click at [635, 345] on icon at bounding box center [635, 346] width 19 height 42
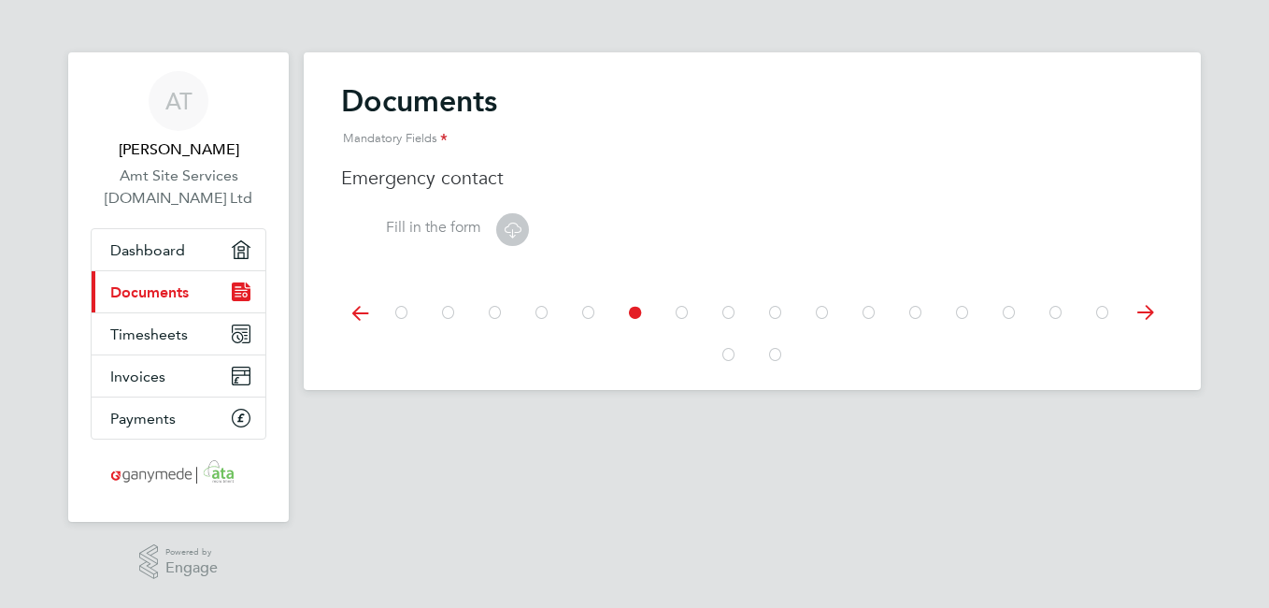
click at [584, 314] on icon at bounding box center [589, 313] width 19 height 42
click at [508, 228] on icon at bounding box center [512, 229] width 23 height 23
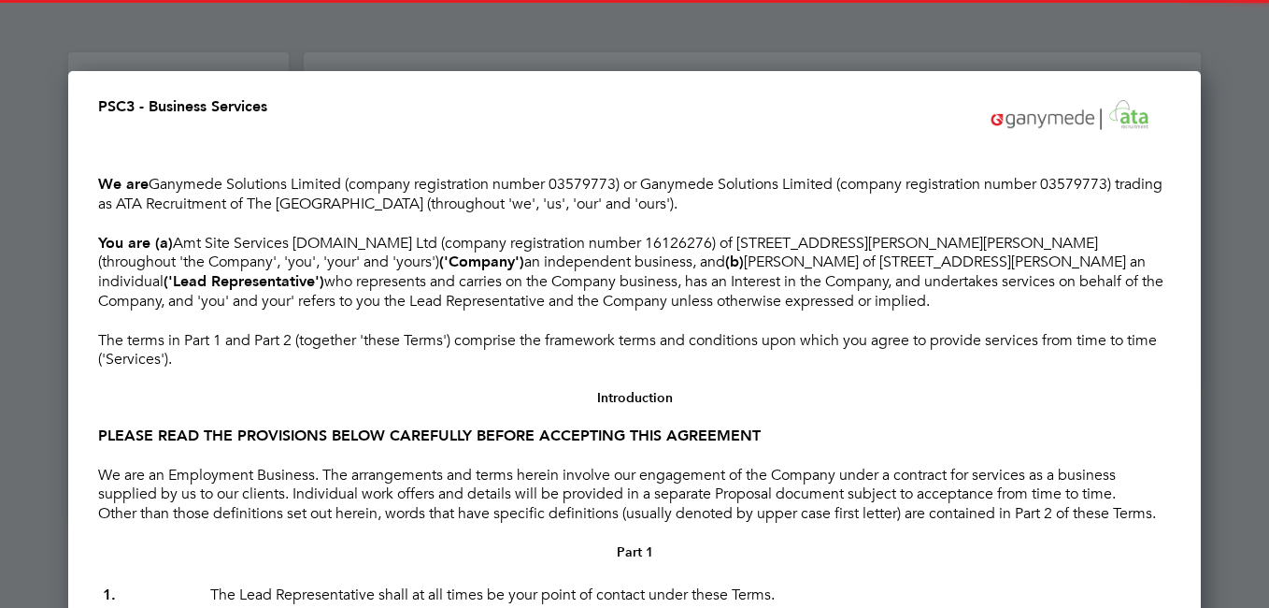
scroll to position [14269, 1134]
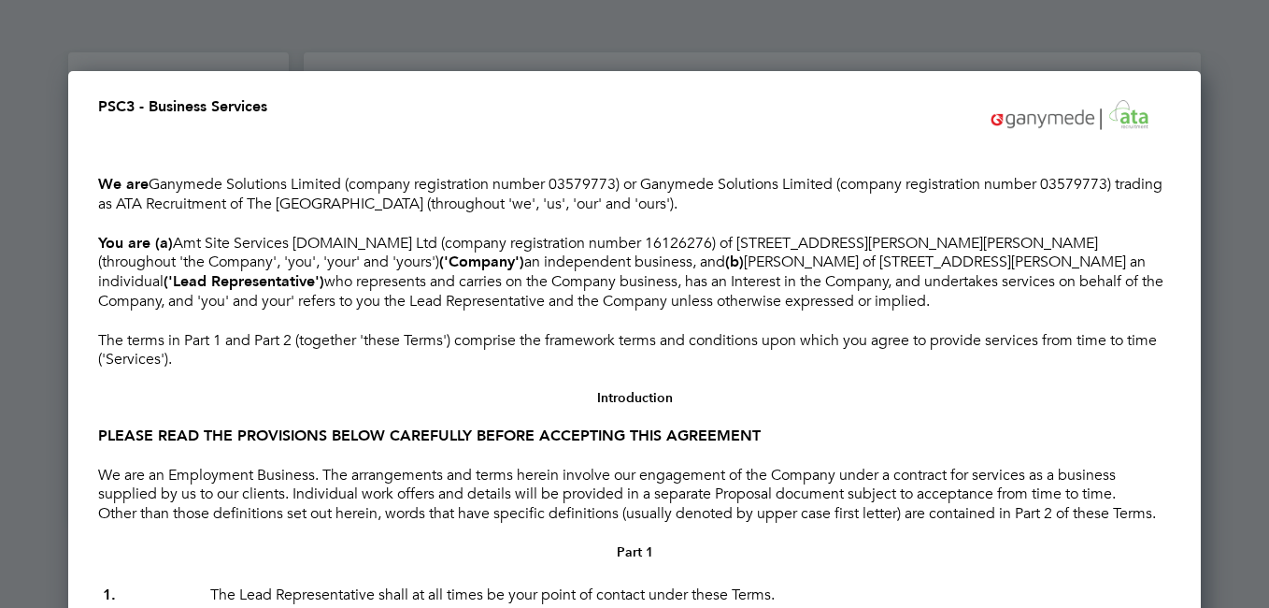
click at [1010, 465] on p at bounding box center [634, 456] width 1073 height 20
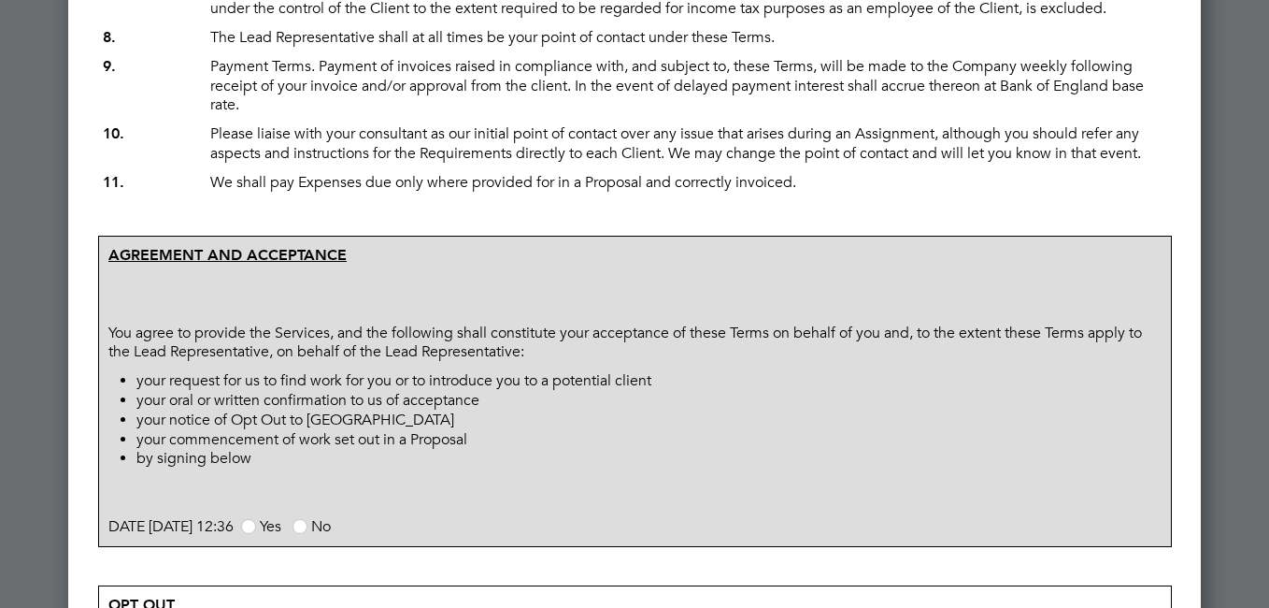
scroll to position [1009, 0]
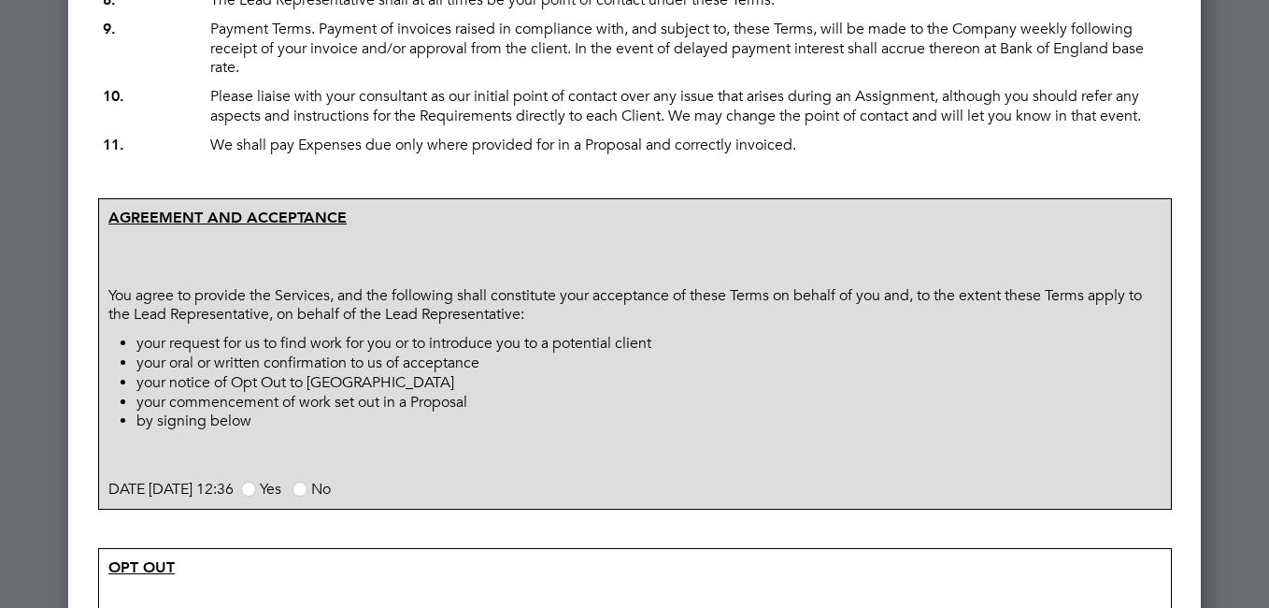
click at [256, 496] on span at bounding box center [248, 488] width 15 height 15
click at [0, 0] on input "Yes" at bounding box center [0, 0] width 0 height 0
click at [914, 529] on p at bounding box center [634, 519] width 1073 height 20
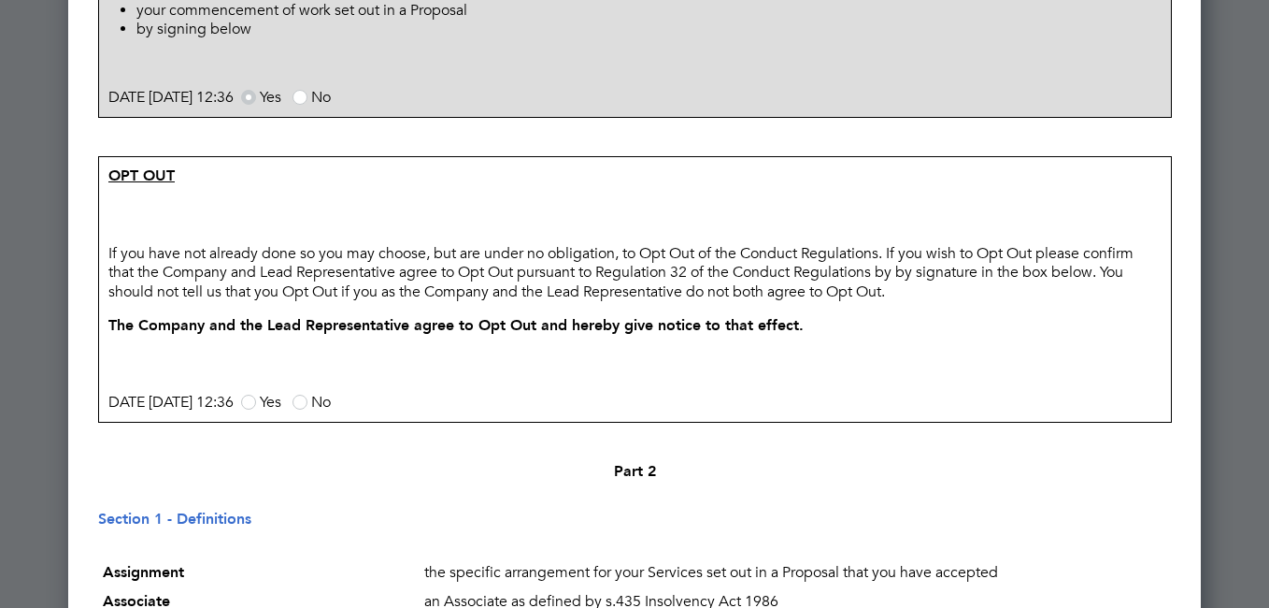
scroll to position [1421, 0]
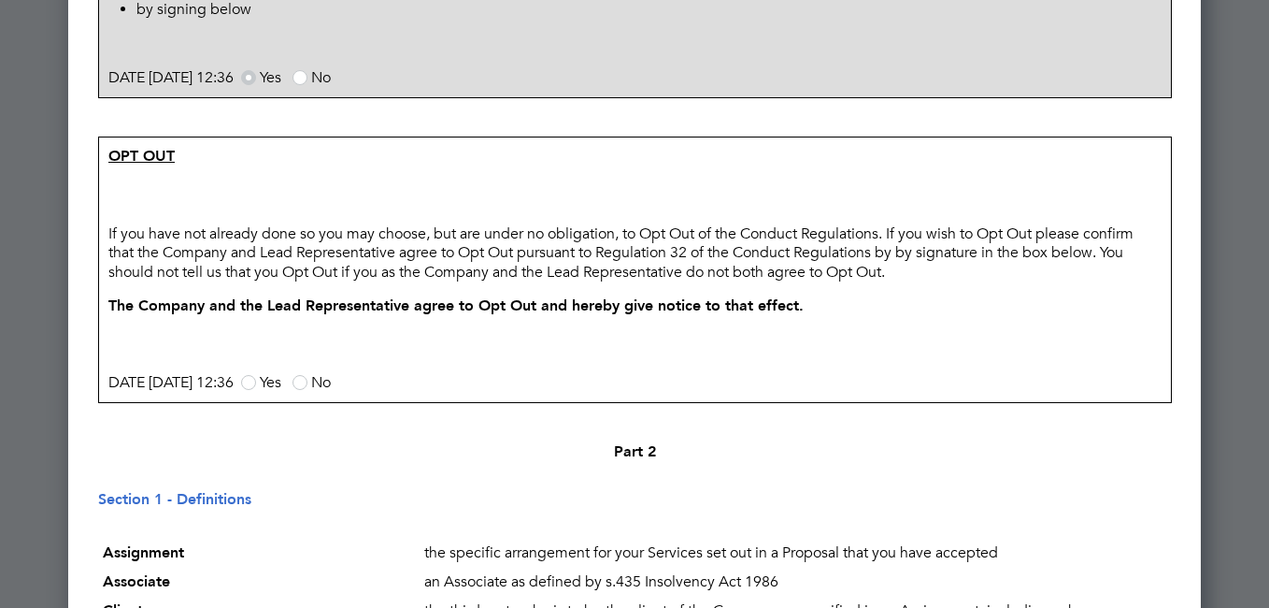
click at [256, 390] on span at bounding box center [248, 382] width 15 height 15
click at [0, 0] on input "Yes" at bounding box center [0, 0] width 0 height 0
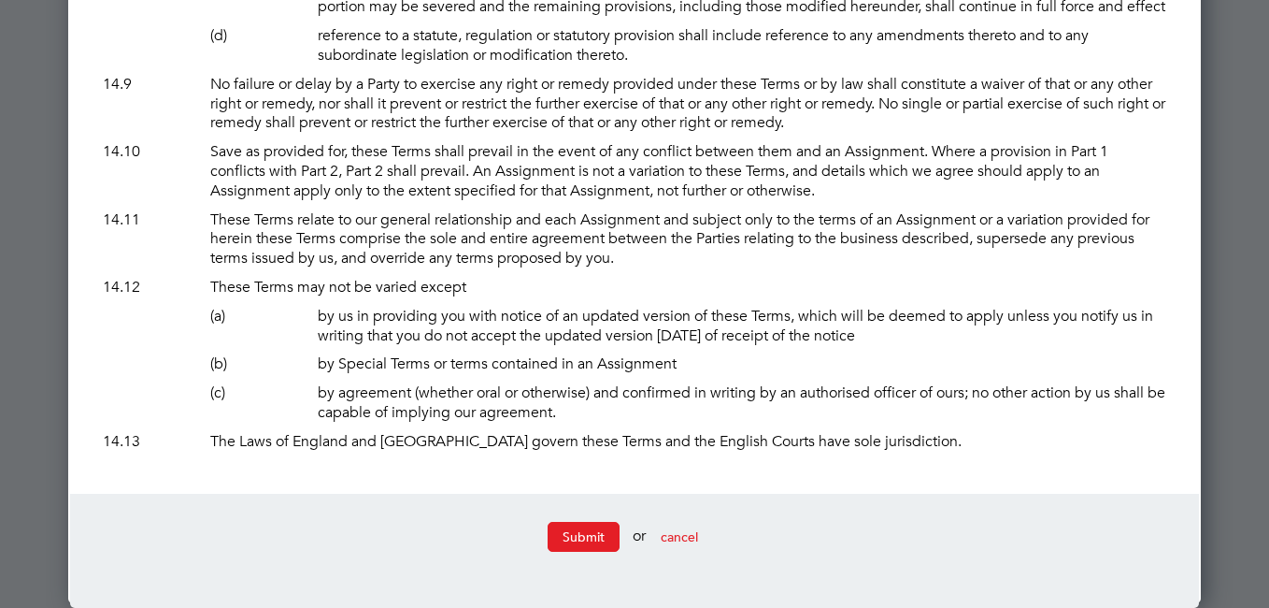
scroll to position [13735, 0]
click at [580, 531] on button "Submit" at bounding box center [584, 537] width 72 height 30
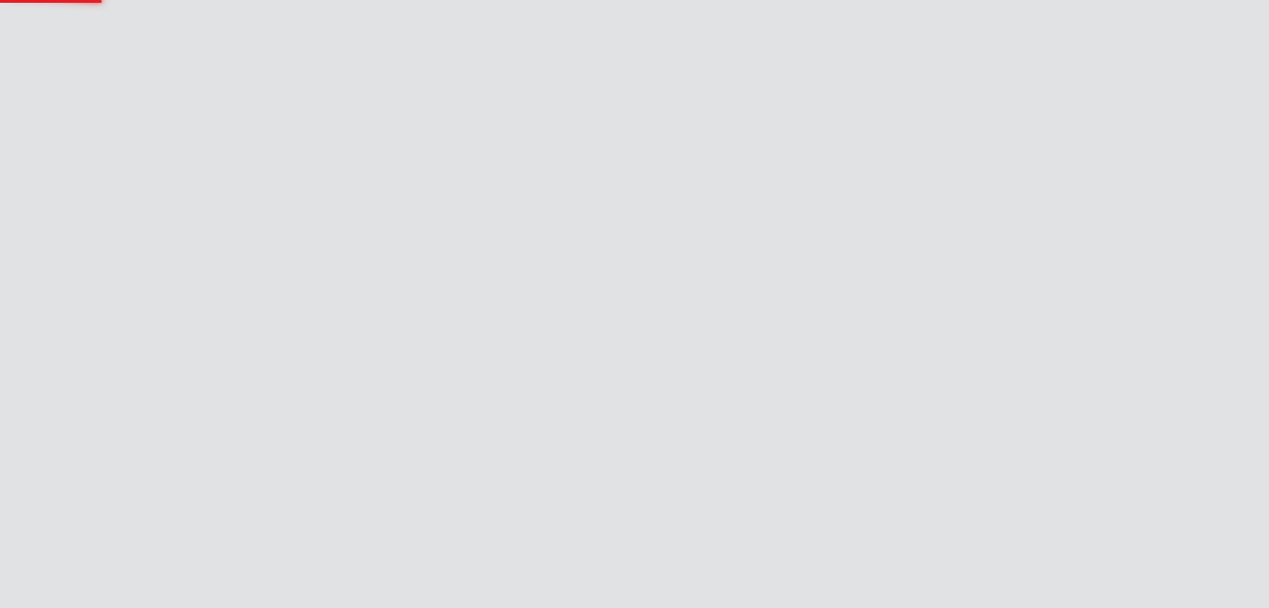
scroll to position [0, 0]
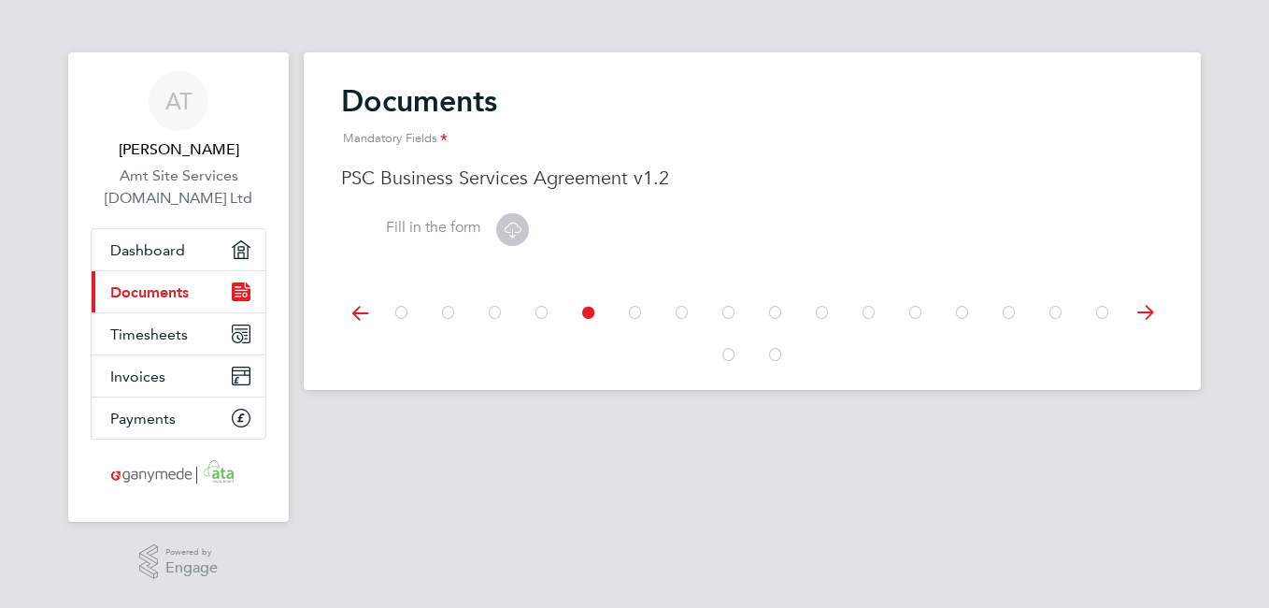
click at [540, 311] on icon at bounding box center [542, 313] width 19 height 42
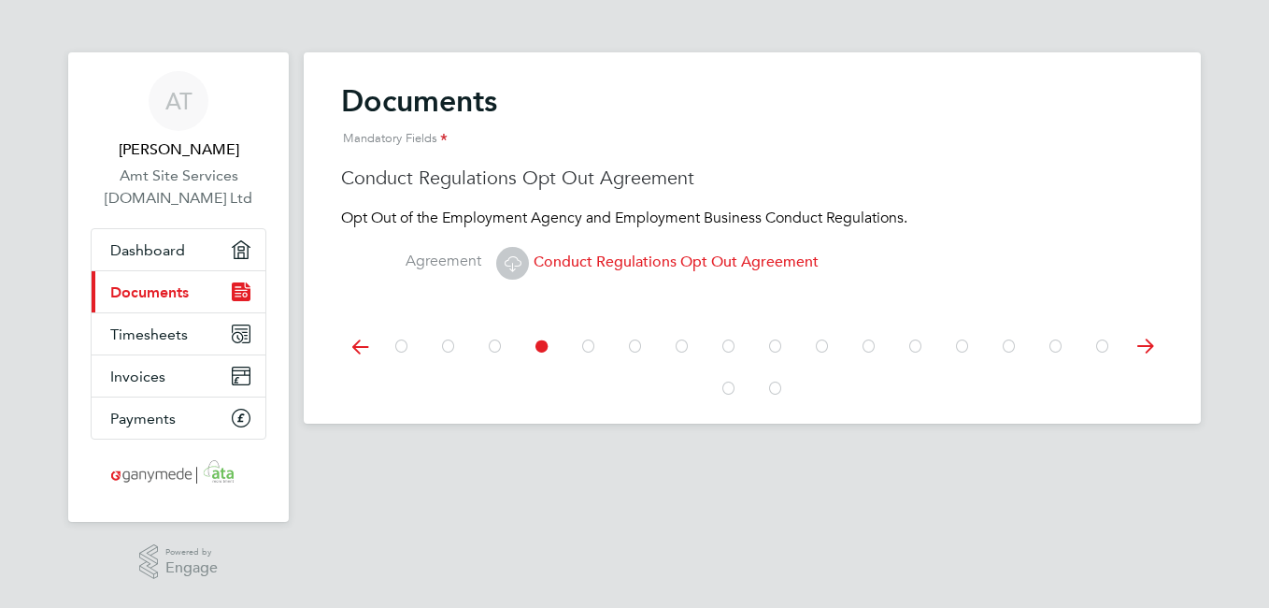
click at [501, 344] on icon at bounding box center [495, 346] width 19 height 42
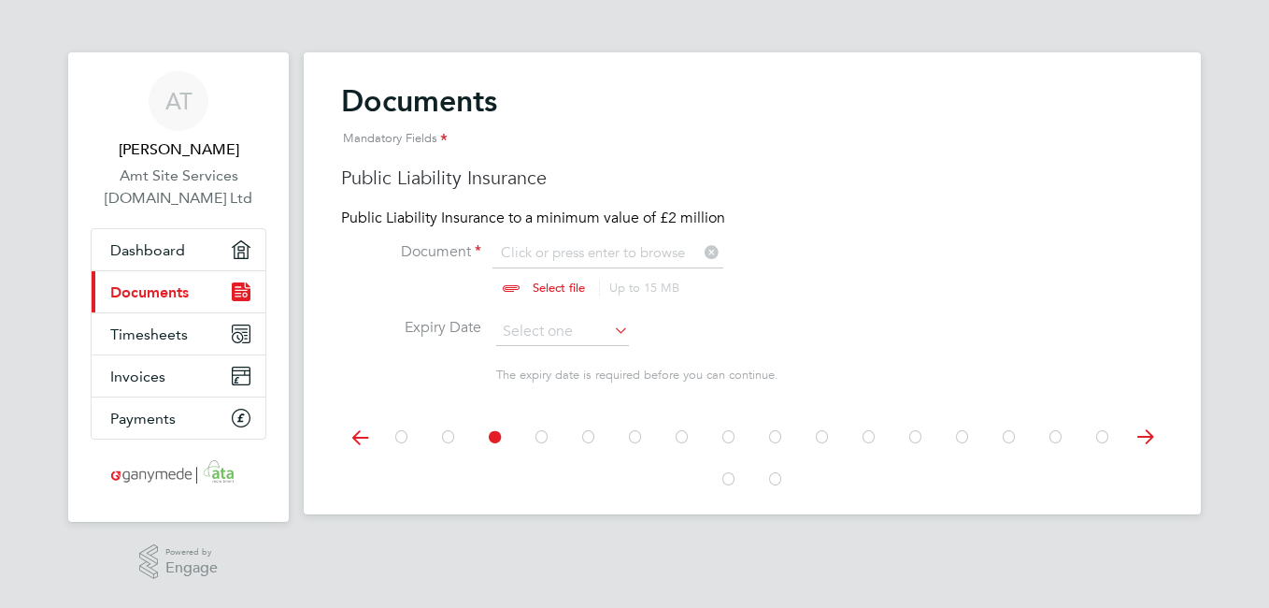
click at [447, 436] on icon at bounding box center [448, 437] width 19 height 42
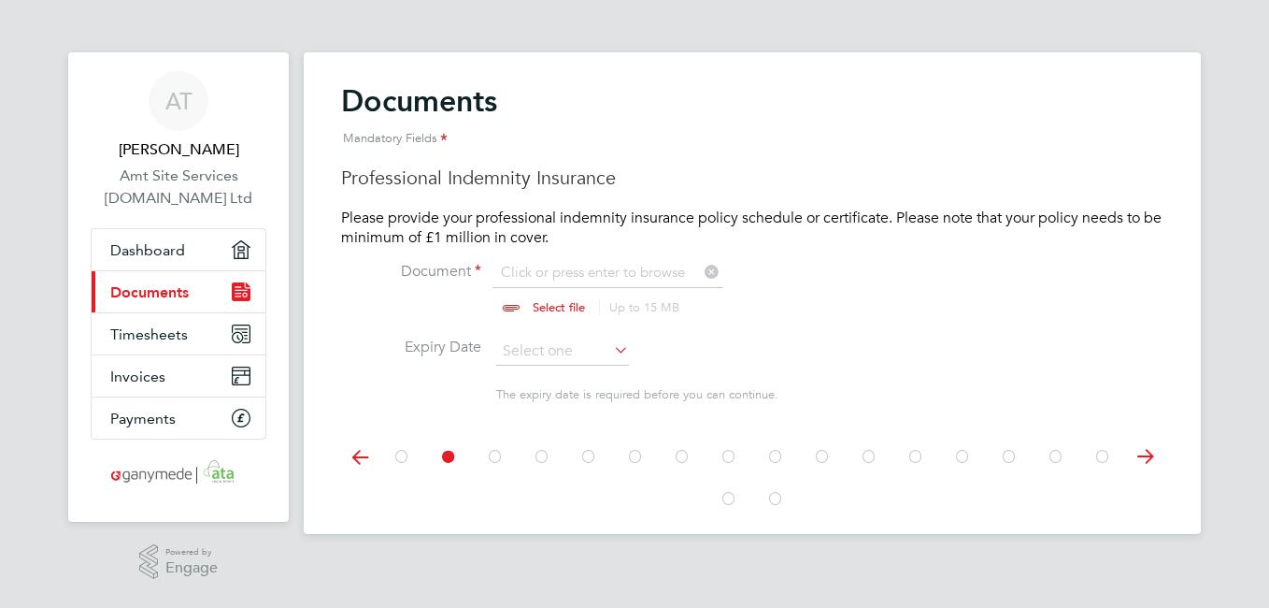
click at [496, 457] on icon at bounding box center [495, 457] width 19 height 42
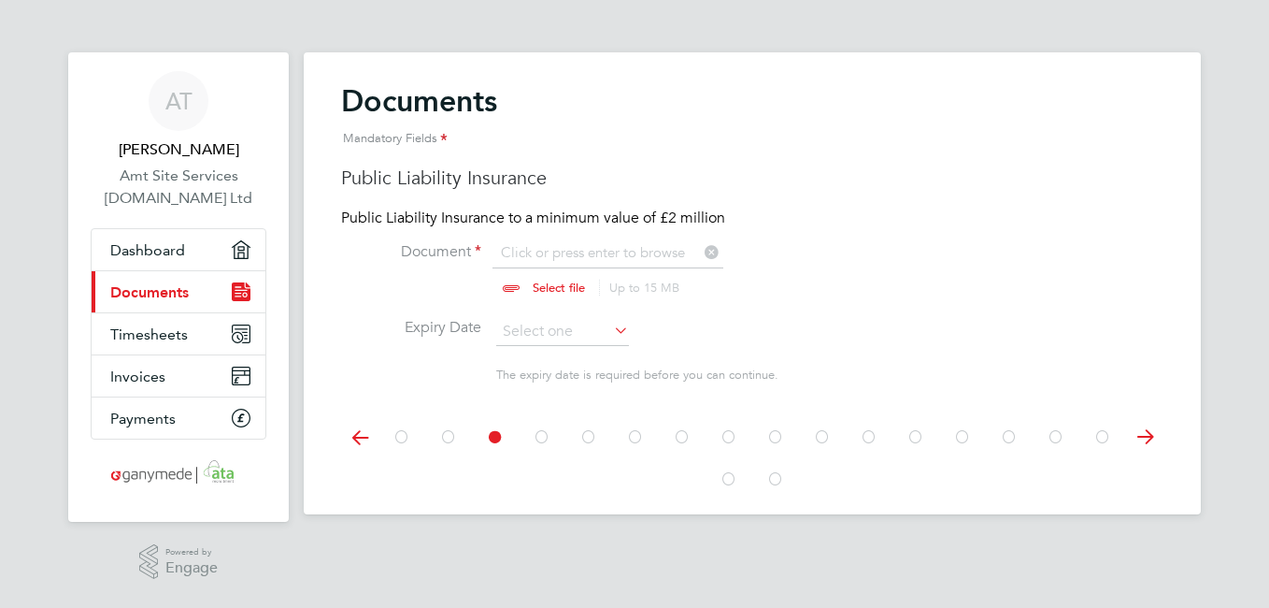
click at [402, 437] on icon at bounding box center [402, 437] width 19 height 42
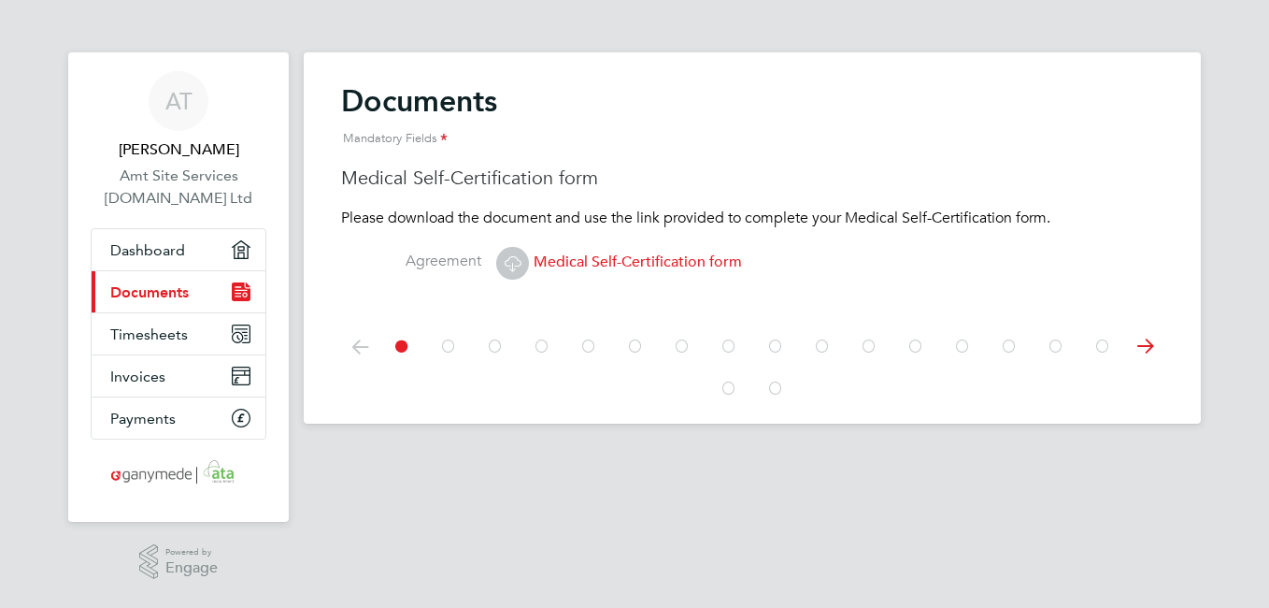
click at [450, 343] on icon at bounding box center [448, 346] width 19 height 42
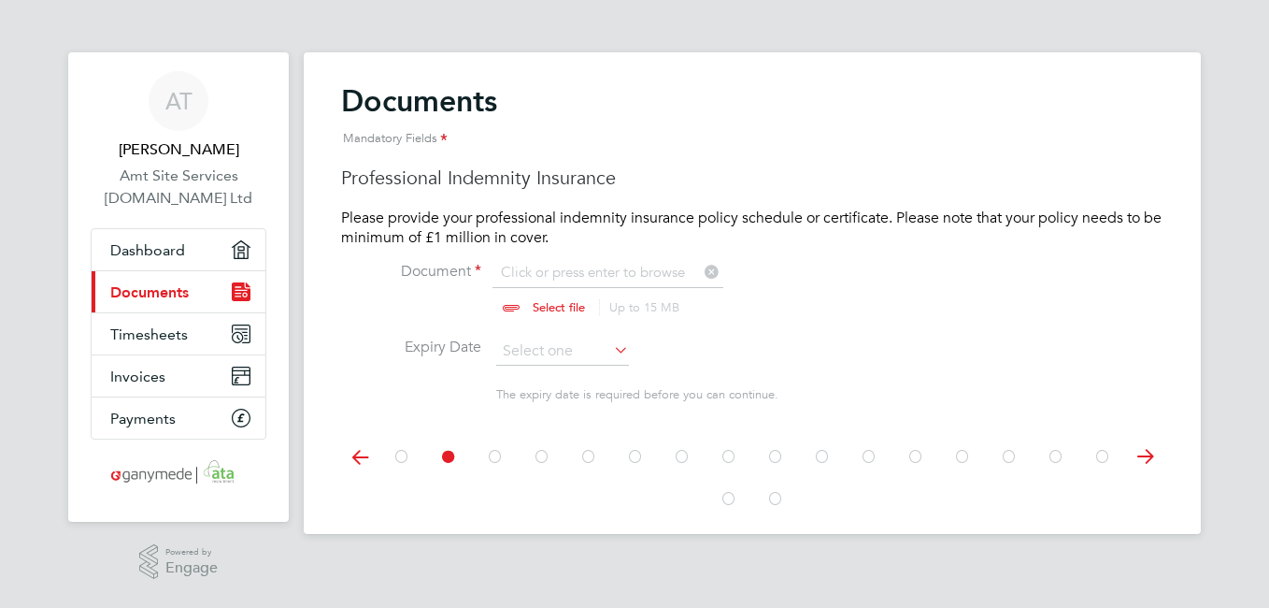
click at [1137, 453] on icon at bounding box center [1144, 457] width 37 height 42
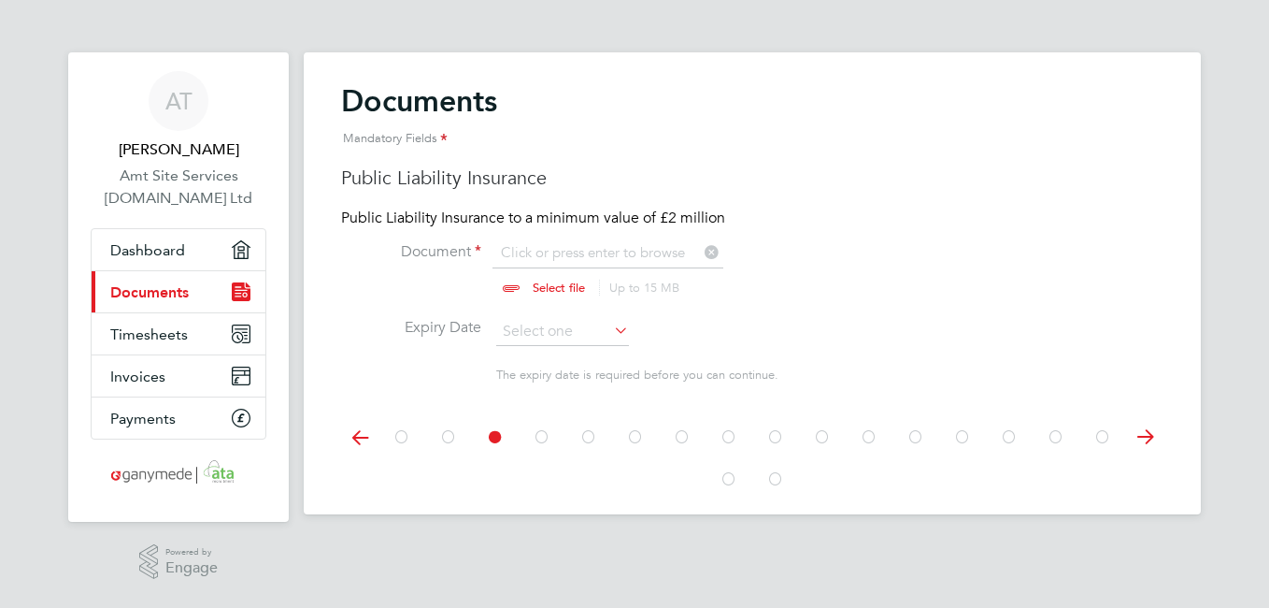
click at [543, 288] on input "file" at bounding box center [576, 271] width 293 height 56
type input "C:\fakepath\30-09-25-Cert of Employers Liability Insurance .pdf"
click at [610, 331] on icon at bounding box center [610, 330] width 0 height 26
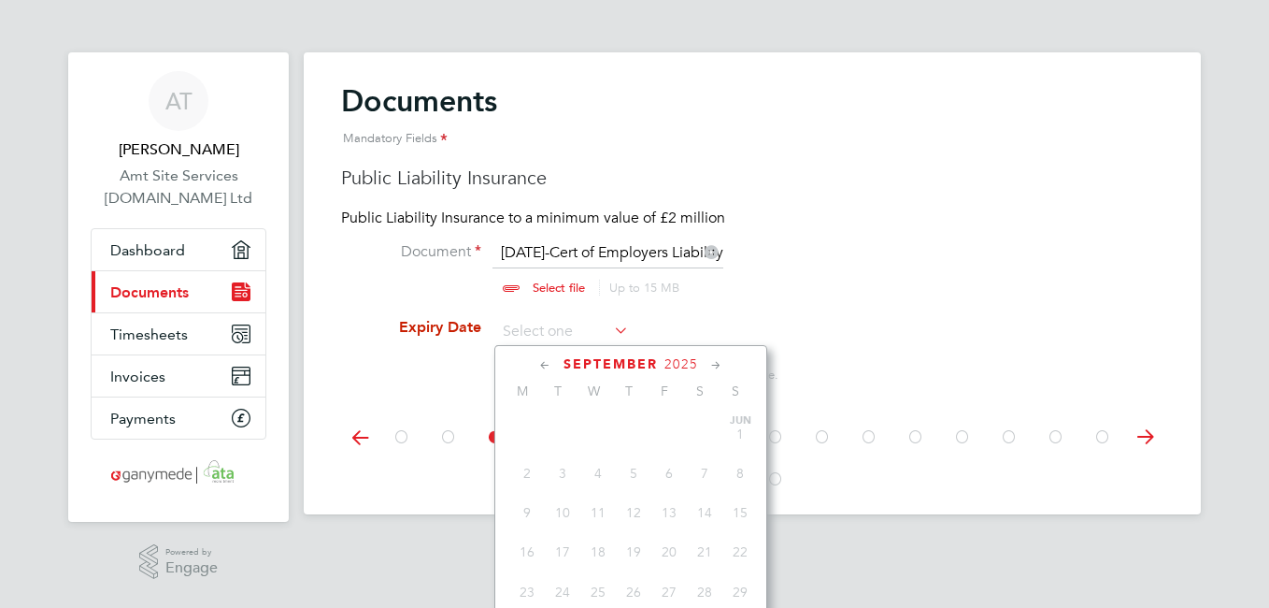
scroll to position [728, 0]
click at [714, 363] on icon at bounding box center [717, 365] width 18 height 21
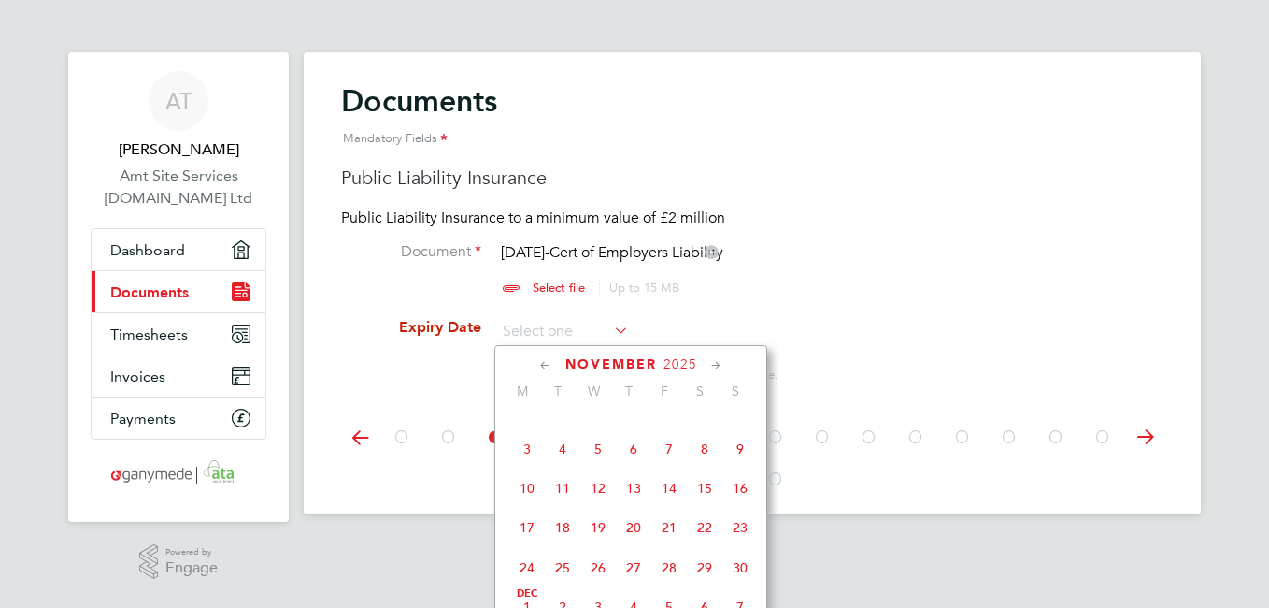
click at [714, 363] on icon at bounding box center [717, 365] width 18 height 21
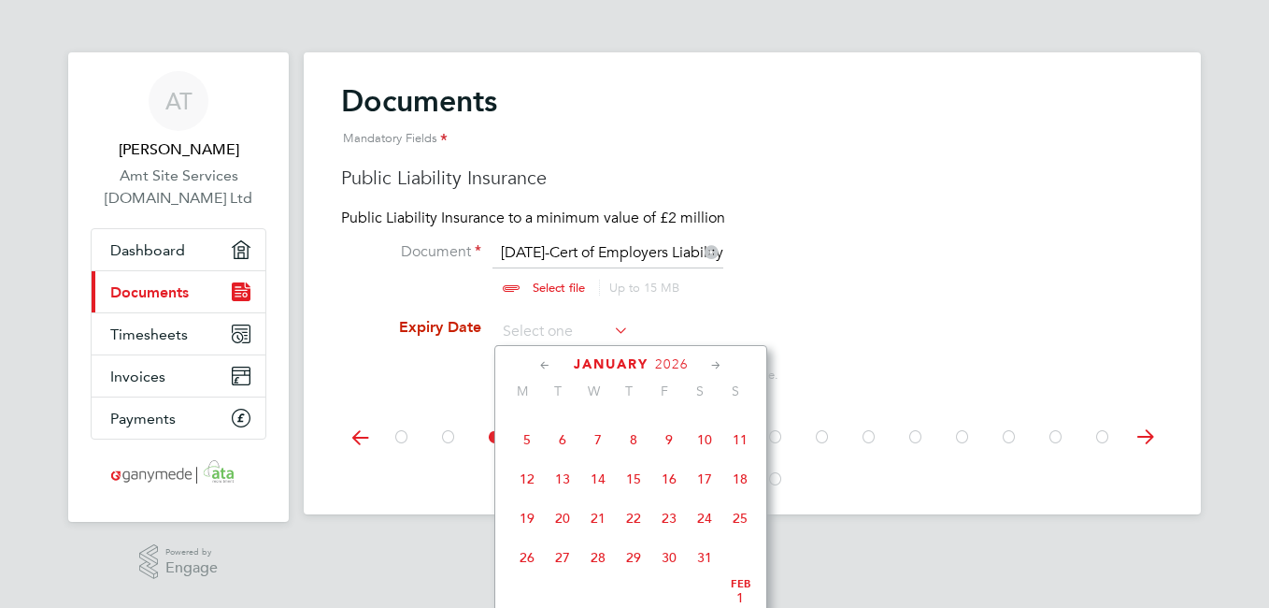
click at [563, 496] on span "13" at bounding box center [563, 479] width 36 height 36
type input "13 Jan 2026"
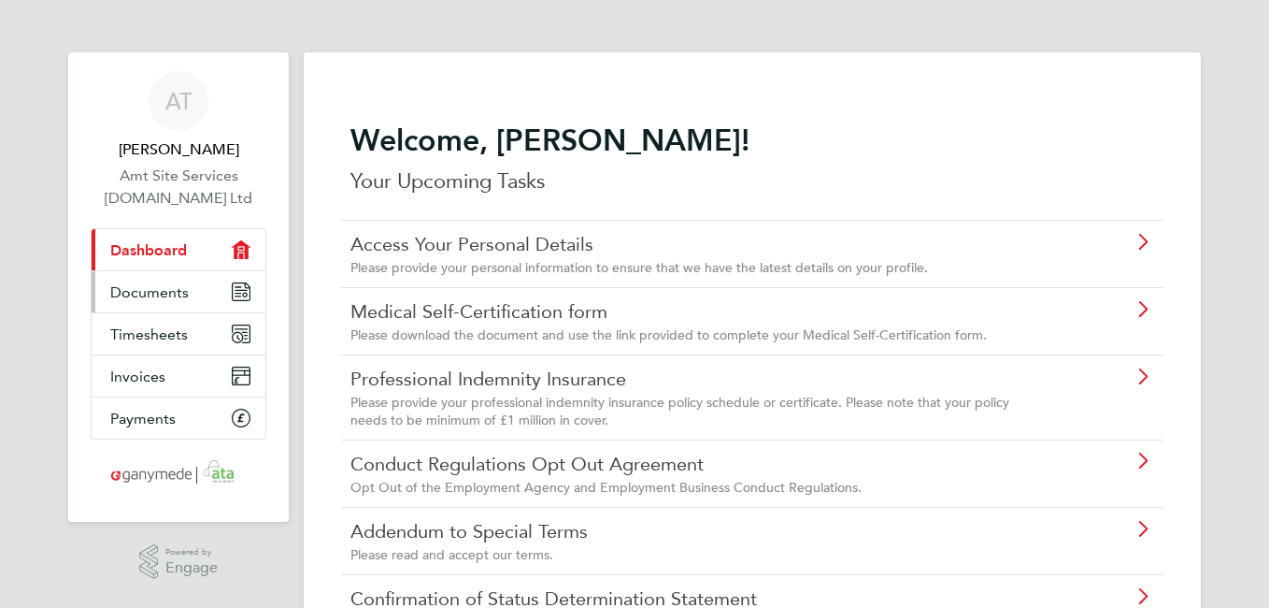
click at [166, 290] on span "Documents" at bounding box center [149, 292] width 79 height 18
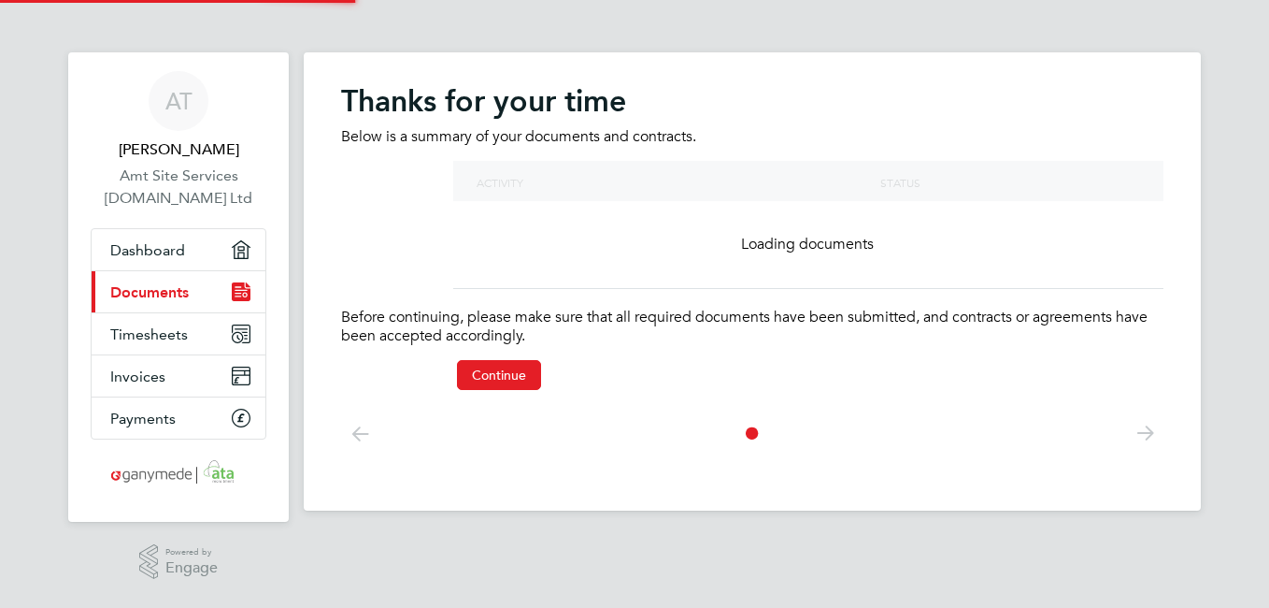
click at [166, 290] on span "Documents" at bounding box center [149, 292] width 79 height 18
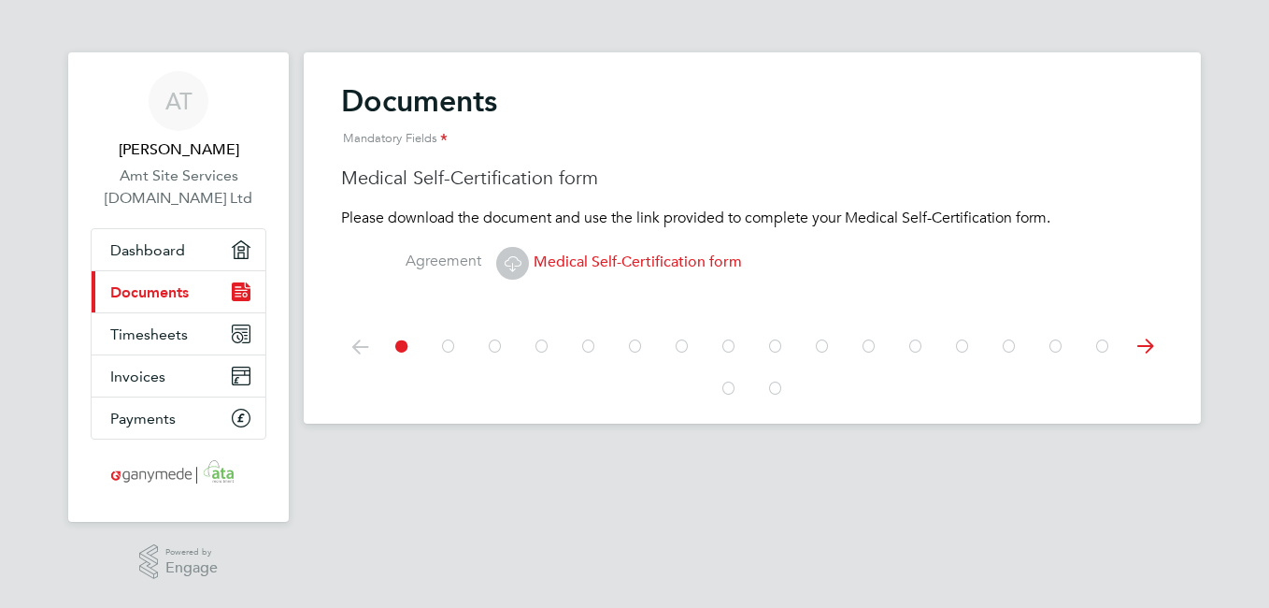
click at [494, 347] on icon at bounding box center [495, 346] width 19 height 42
click at [445, 346] on icon at bounding box center [448, 346] width 19 height 42
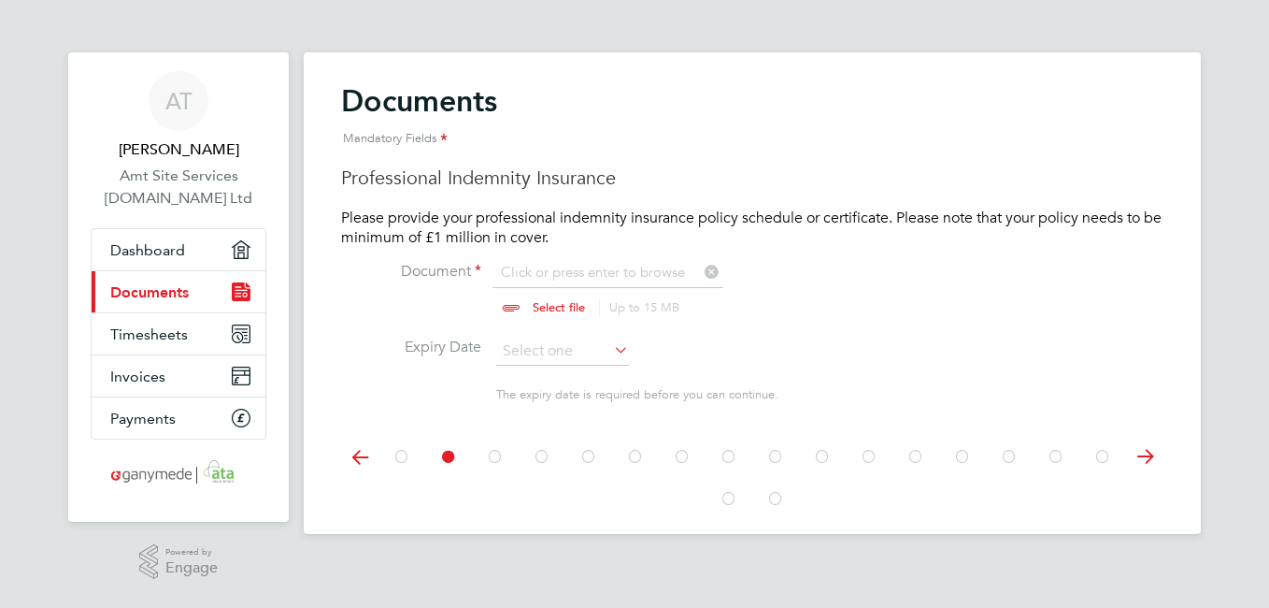
scroll to position [25, 232]
click at [544, 302] on input "file" at bounding box center [576, 291] width 293 height 56
type input "C:\fakepath\30-09-25- Kingsbridge Business Insurance- Policy Schedule .pdf"
click at [610, 351] on icon at bounding box center [610, 349] width 0 height 26
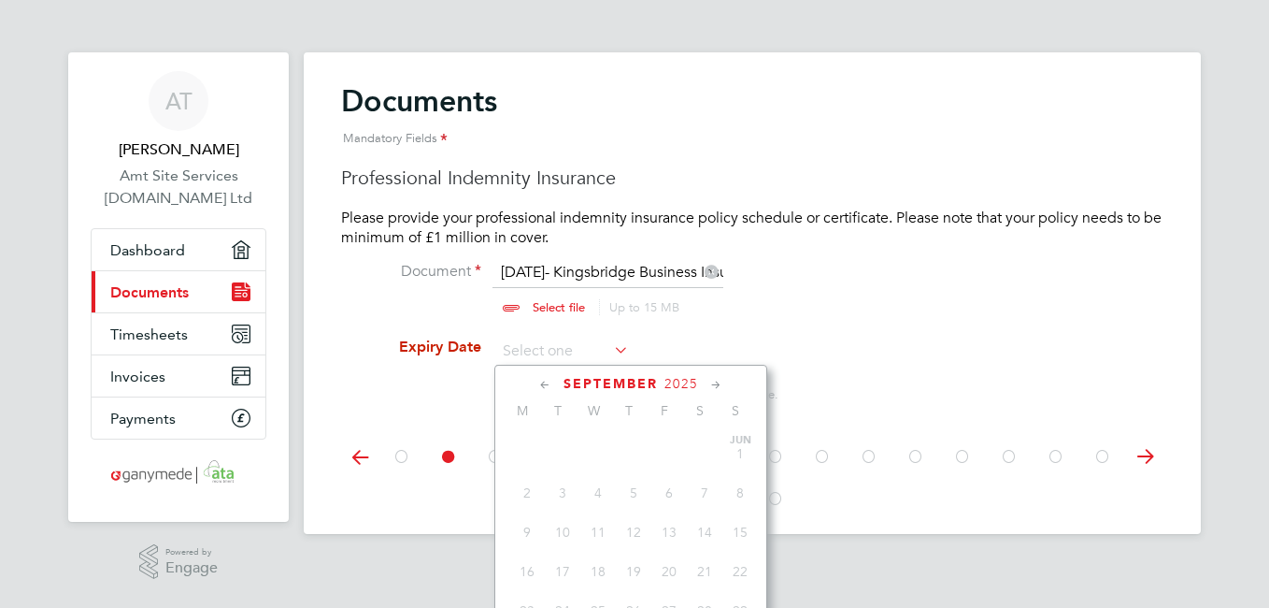
scroll to position [728, 0]
click at [720, 385] on icon at bounding box center [717, 385] width 18 height 21
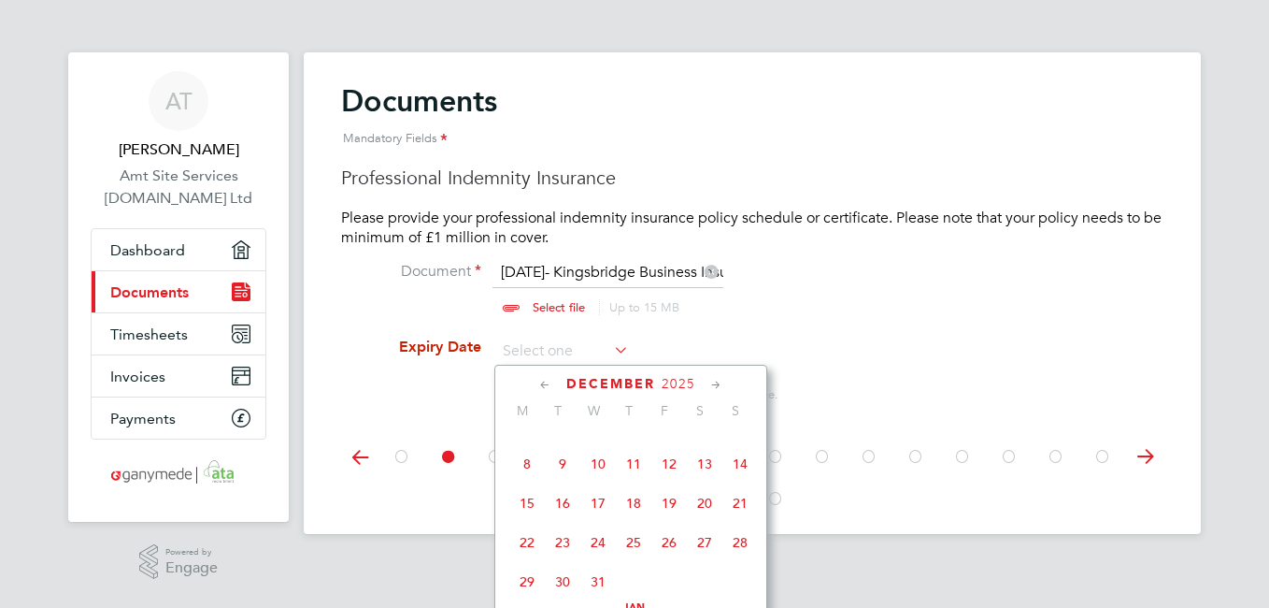
scroll to position [1453, 0]
click at [566, 516] on span "13" at bounding box center [563, 498] width 36 height 36
type input "13 Jan 2026"
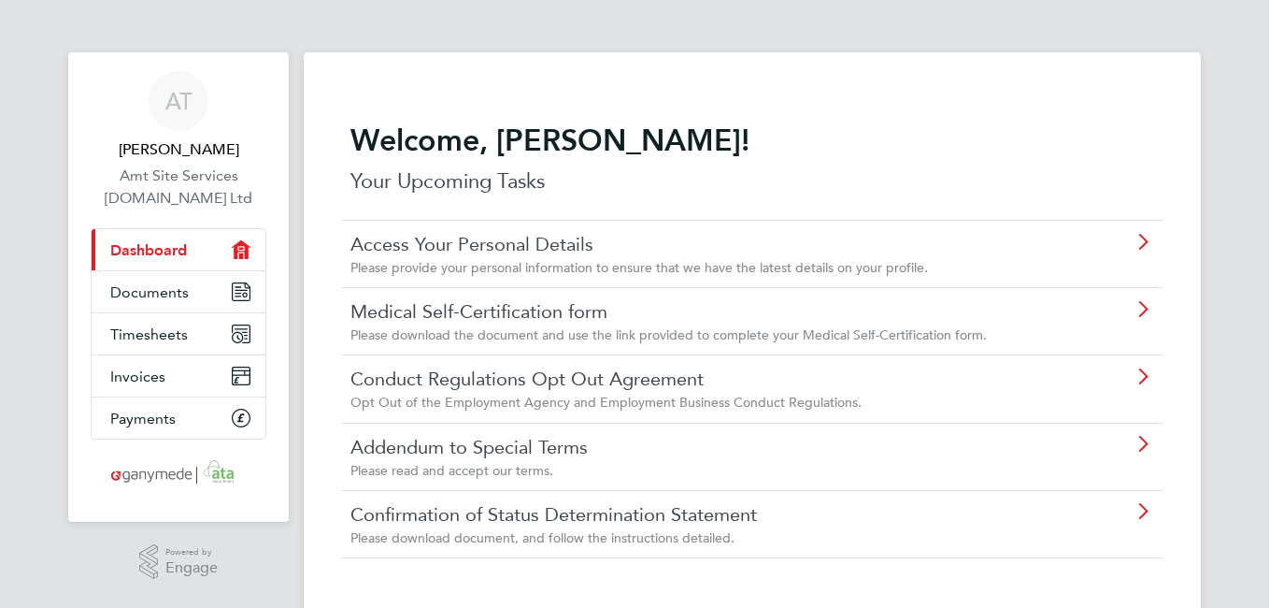
click at [409, 508] on link "Confirmation of Status Determination Statement" at bounding box center [700, 514] width 698 height 24
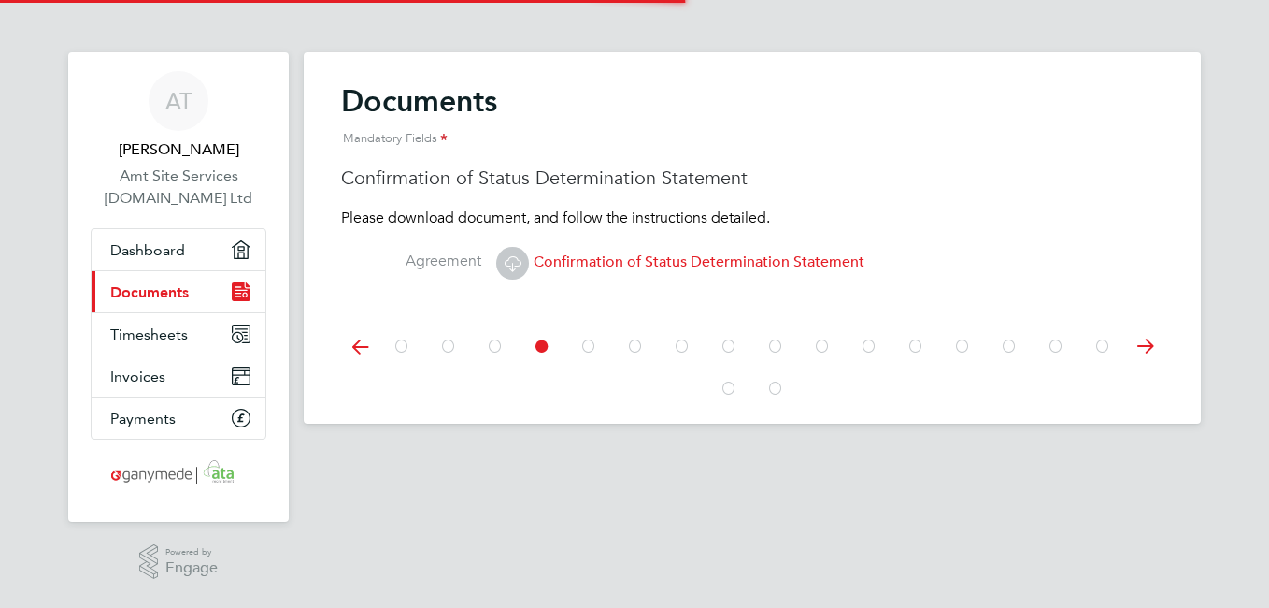
click at [1268, 378] on html "AT Adrian Taylor Amt Site Services 2.Ltd Ltd Applications: Dashboard Current pa…" at bounding box center [634, 301] width 1269 height 602
click at [1102, 345] on icon at bounding box center [1103, 346] width 19 height 42
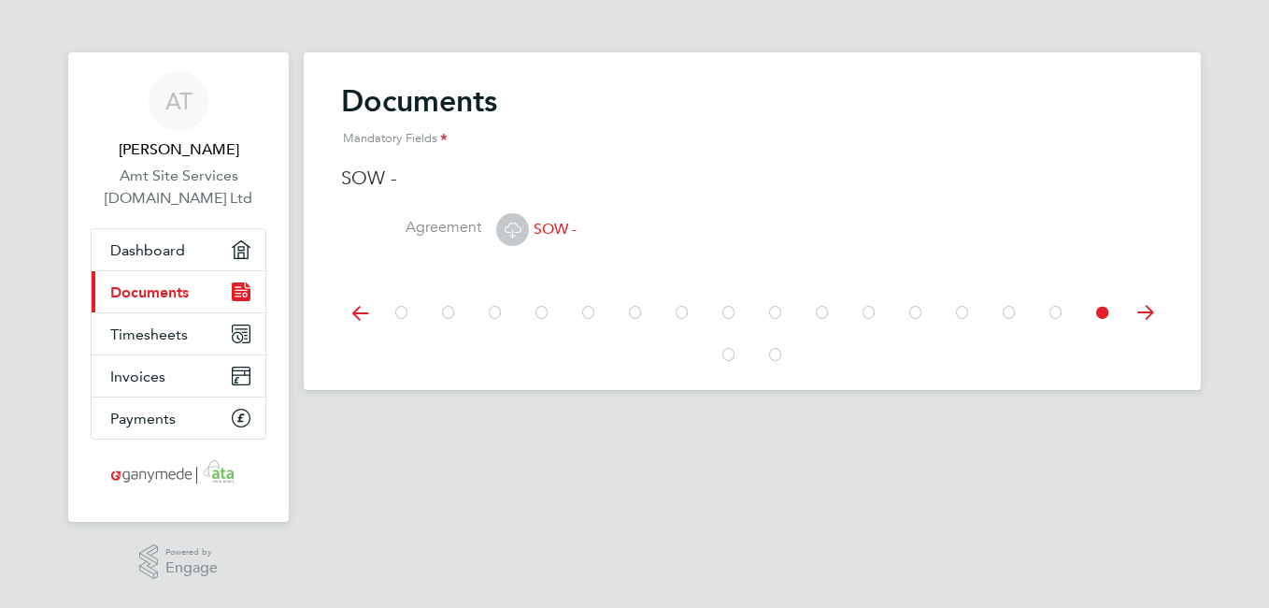
click at [552, 229] on span "SOW -" at bounding box center [536, 229] width 80 height 19
click at [552, 229] on div "Documents Mandatory Fields Medical Self-Certification form Please download the …" at bounding box center [752, 220] width 897 height 337
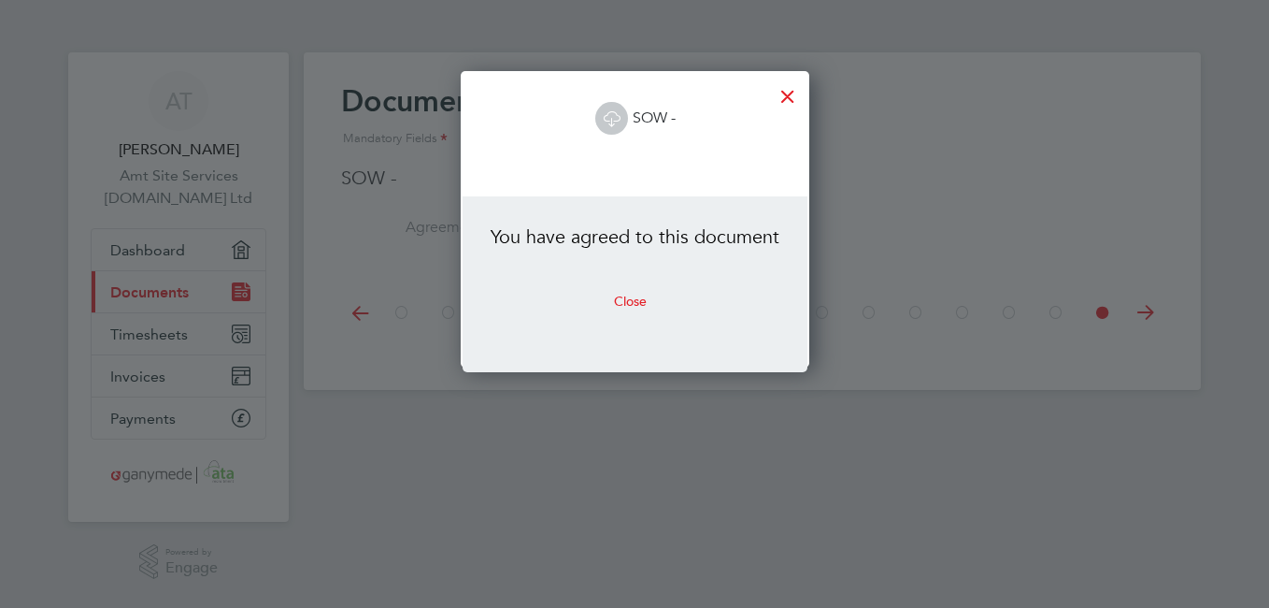
scroll to position [296, 348]
click at [781, 88] on div at bounding box center [788, 92] width 34 height 34
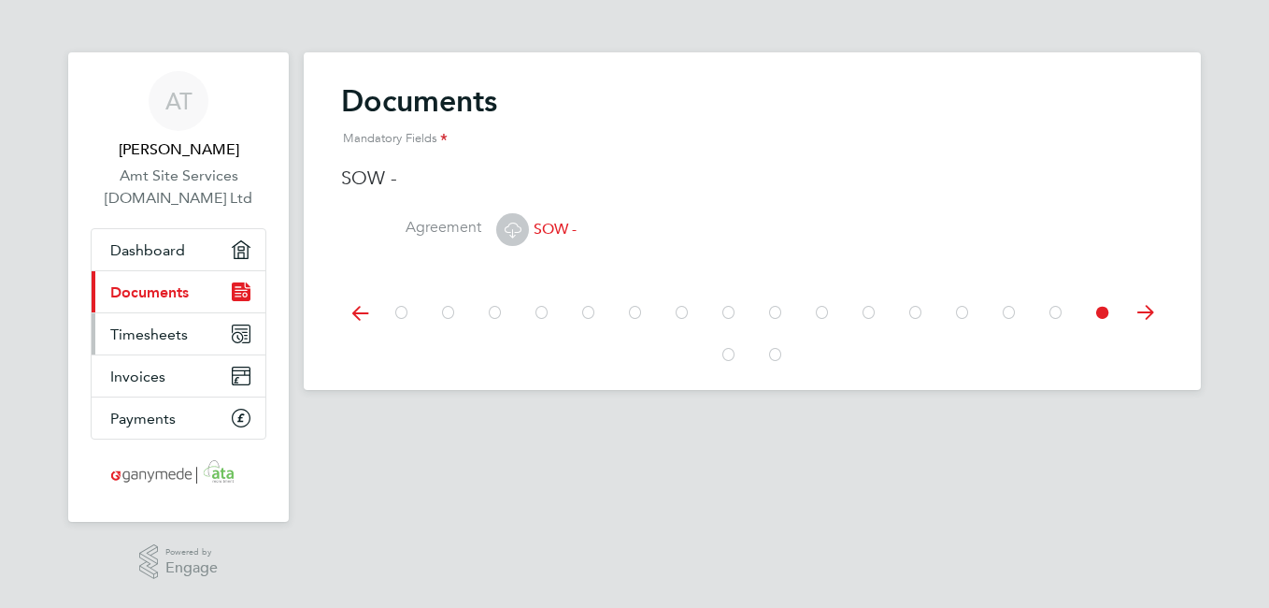
click at [200, 329] on link "Timesheets" at bounding box center [179, 333] width 174 height 41
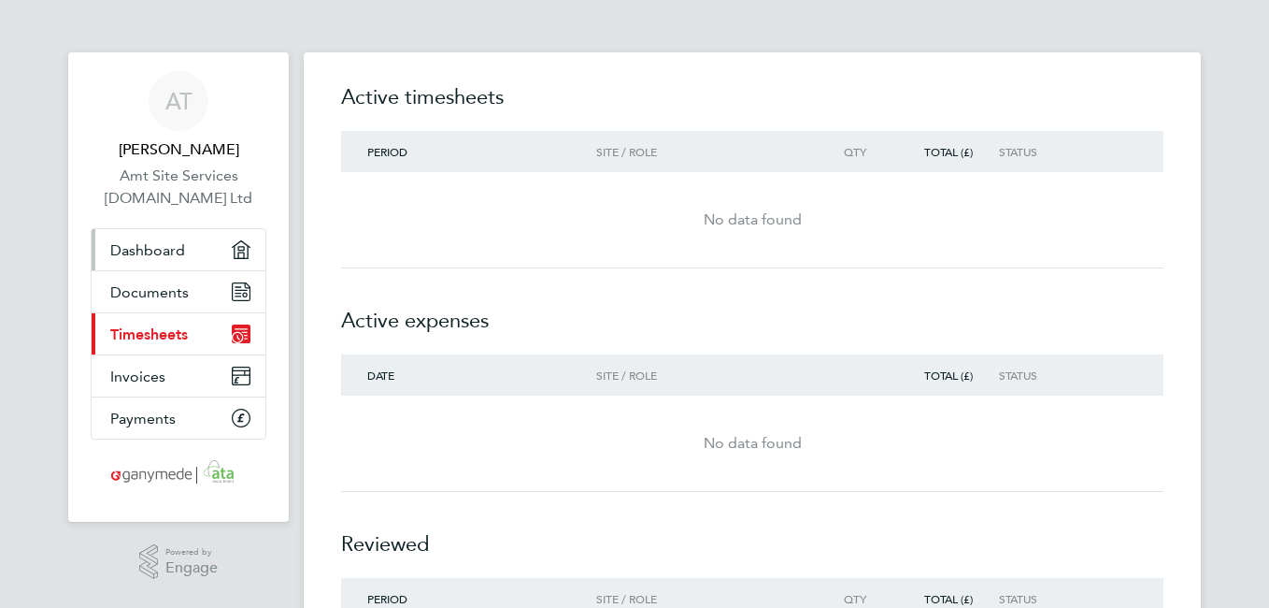
click at [152, 247] on span "Dashboard" at bounding box center [147, 250] width 75 height 18
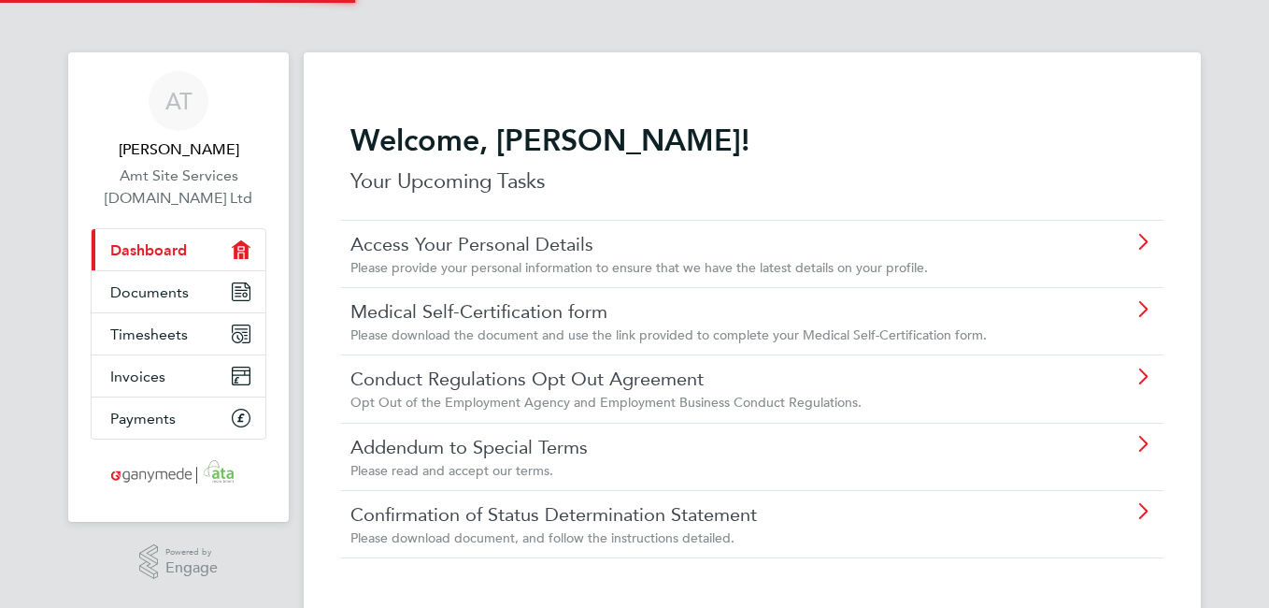
click at [152, 247] on span "Dashboard" at bounding box center [148, 250] width 77 height 18
drag, startPoint x: 685, startPoint y: 22, endPoint x: 686, endPoint y: 2, distance: 20.6
click at [685, 9] on app-barbie "Welcome, Adrian! Your Upcoming Tasks Access Your Personal Details Please provid…" at bounding box center [752, 317] width 897 height 635
click at [516, 180] on p "Your Upcoming Tasks" at bounding box center [753, 181] width 804 height 30
click at [527, 446] on link "Addendum to Special Terms" at bounding box center [700, 447] width 698 height 24
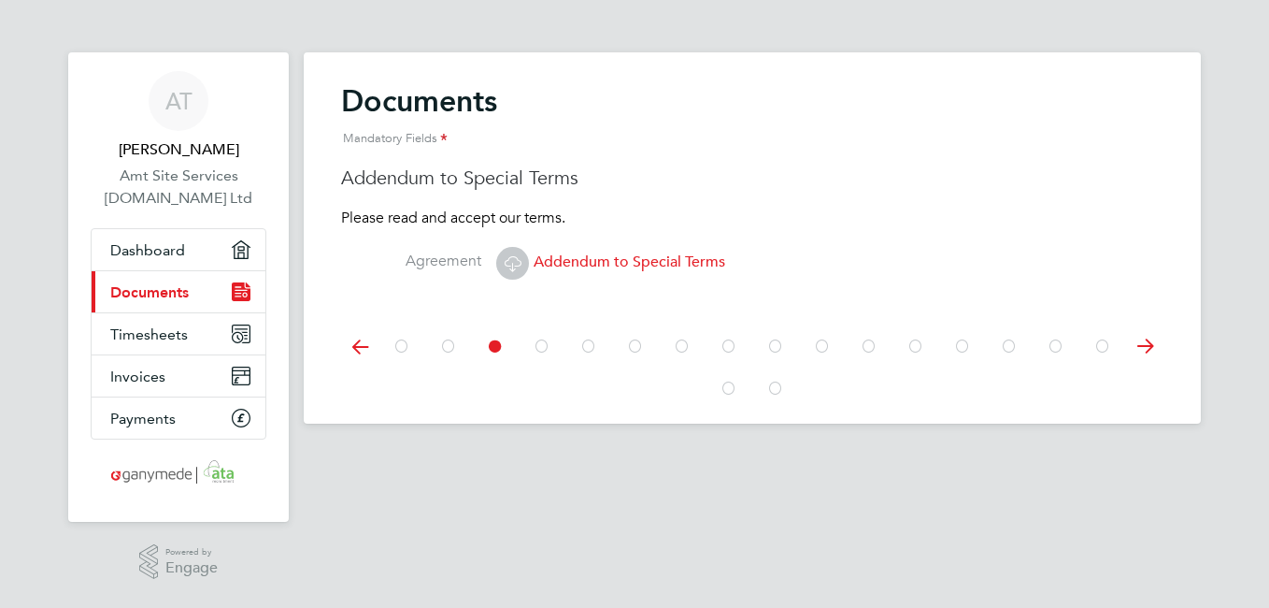
click at [163, 291] on span "Documents" at bounding box center [149, 292] width 79 height 18
click at [159, 247] on span "Dashboard" at bounding box center [147, 250] width 75 height 18
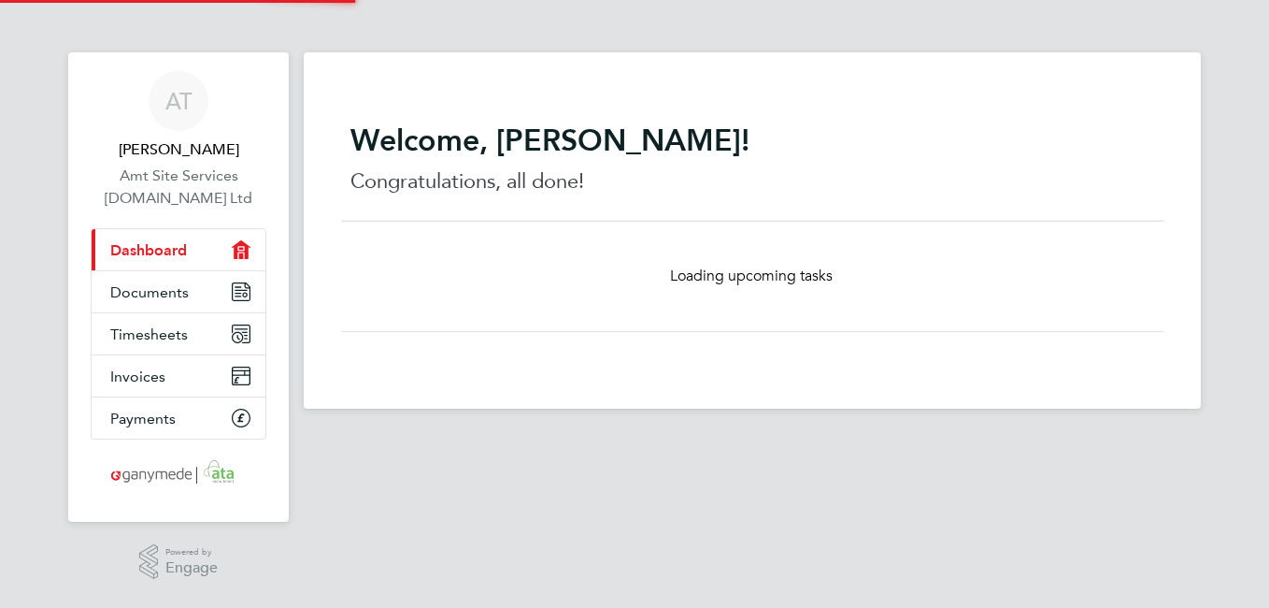
click at [159, 247] on span "Dashboard" at bounding box center [148, 250] width 77 height 18
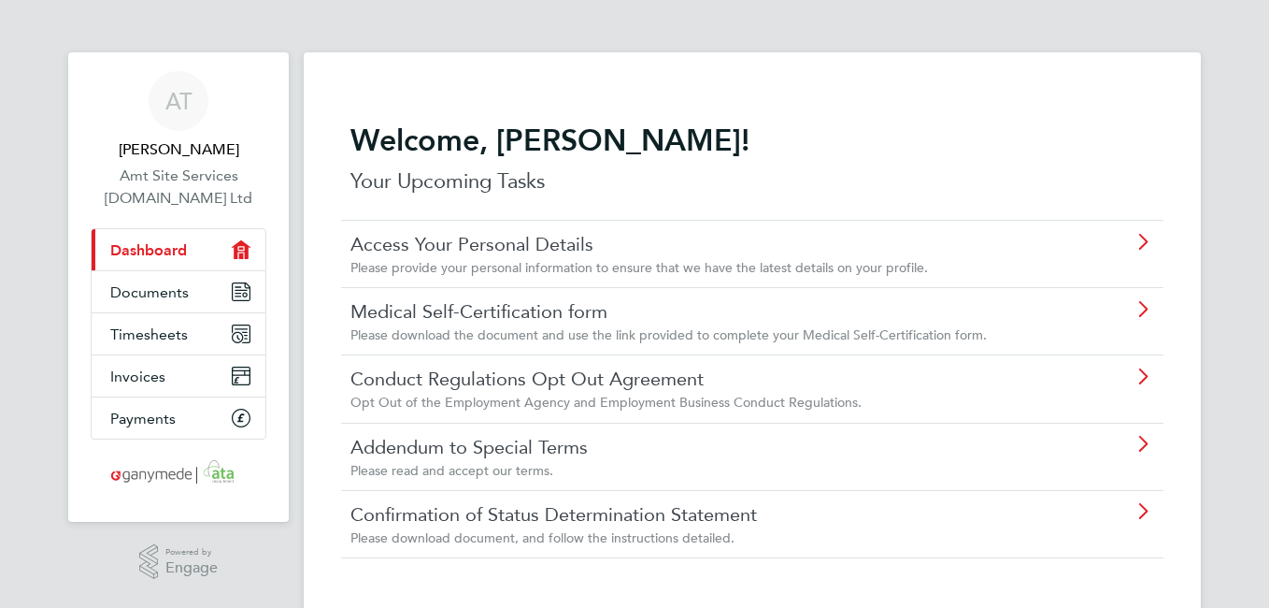
click at [1026, 563] on div "Welcome, Adrian! Your Upcoming Tasks Access Your Personal Details Please provid…" at bounding box center [752, 339] width 823 height 515
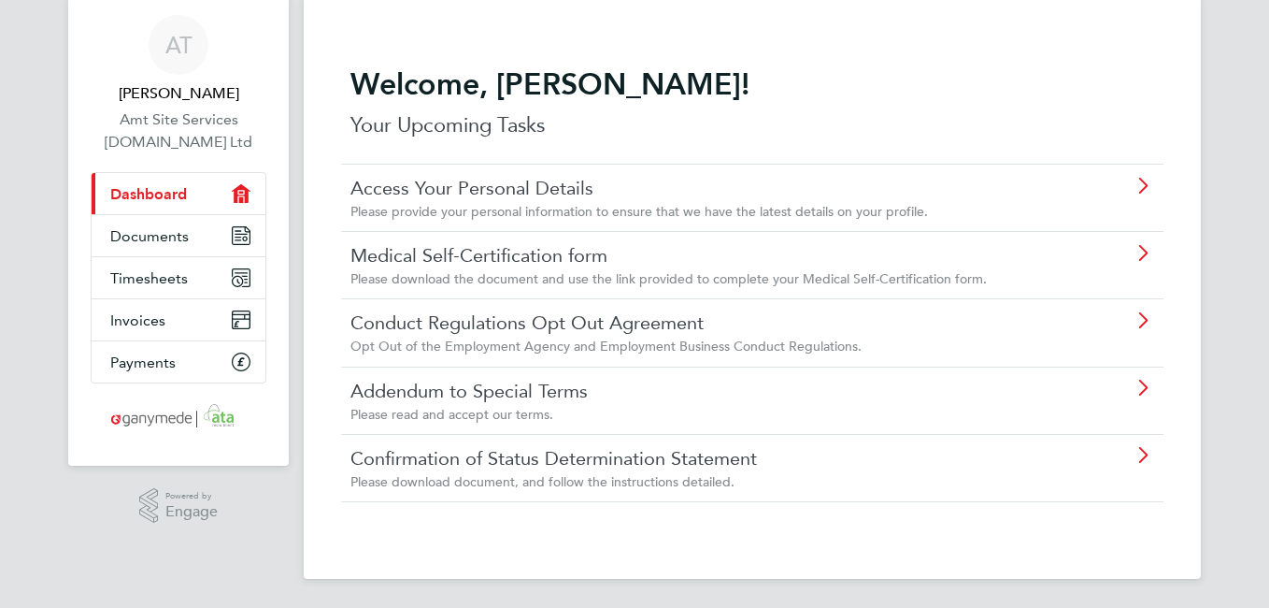
scroll to position [57, 0]
click at [158, 278] on span "Timesheets" at bounding box center [149, 277] width 78 height 18
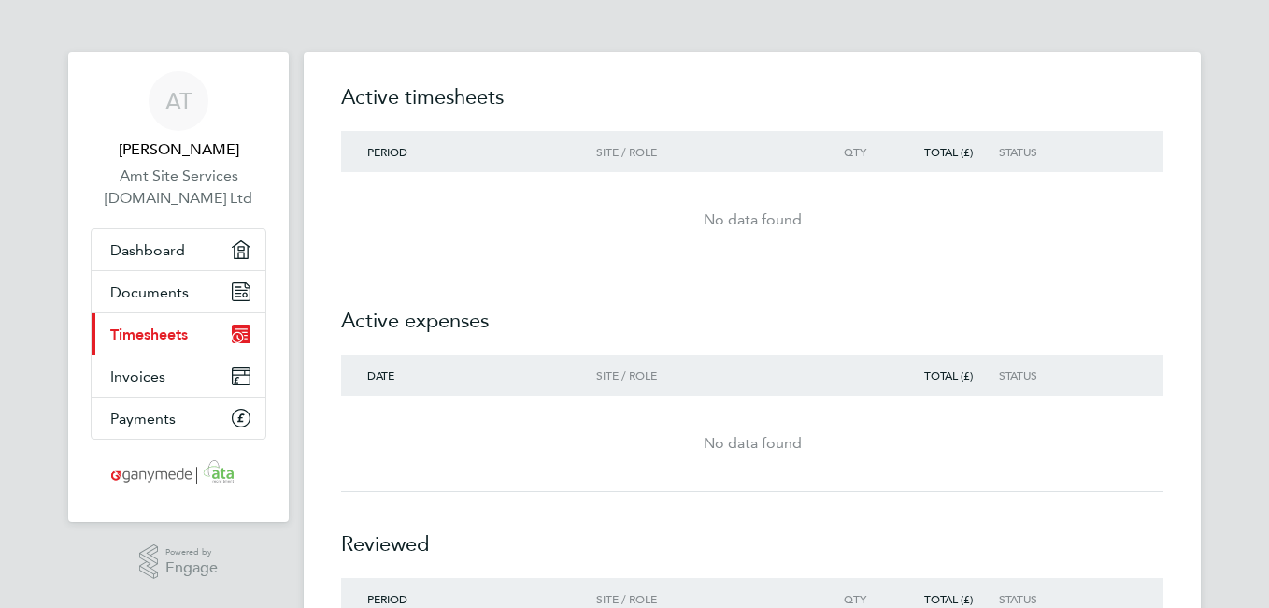
click at [388, 154] on span "Period" at bounding box center [387, 151] width 40 height 15
drag, startPoint x: 388, startPoint y: 154, endPoint x: 373, endPoint y: 204, distance: 51.7
click at [373, 204] on div "No data found" at bounding box center [752, 219] width 823 height 67
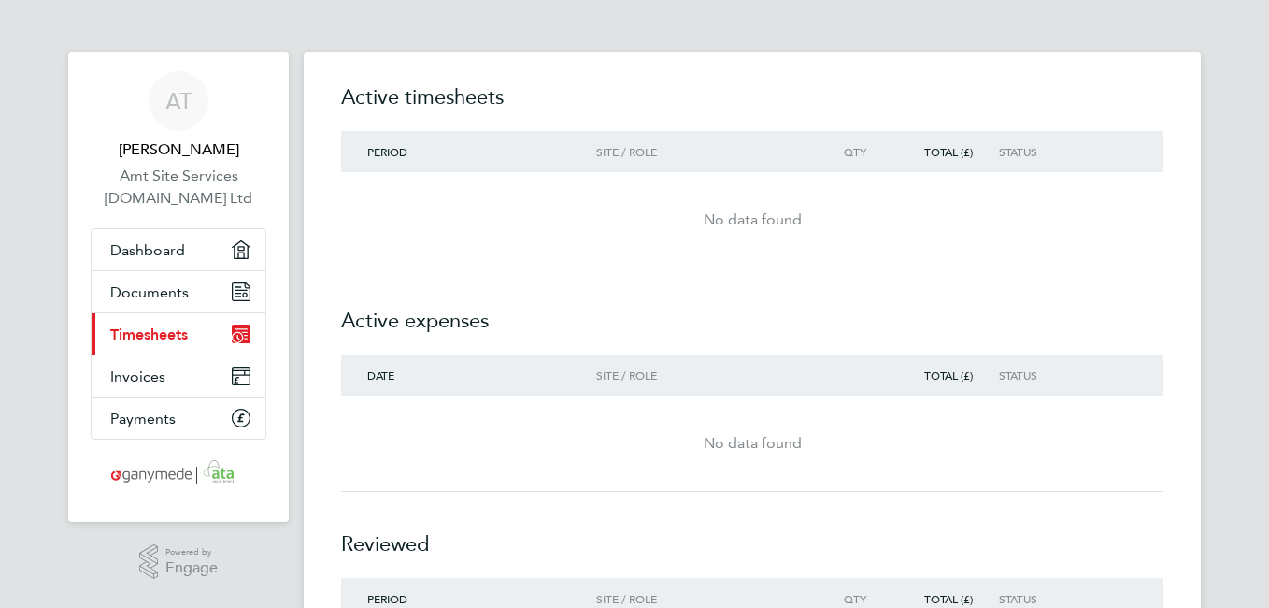
drag, startPoint x: 385, startPoint y: 547, endPoint x: 760, endPoint y: 579, distance: 376.2
click at [760, 579] on div "Period Site / Role Qty Total (£) Status" at bounding box center [752, 598] width 823 height 41
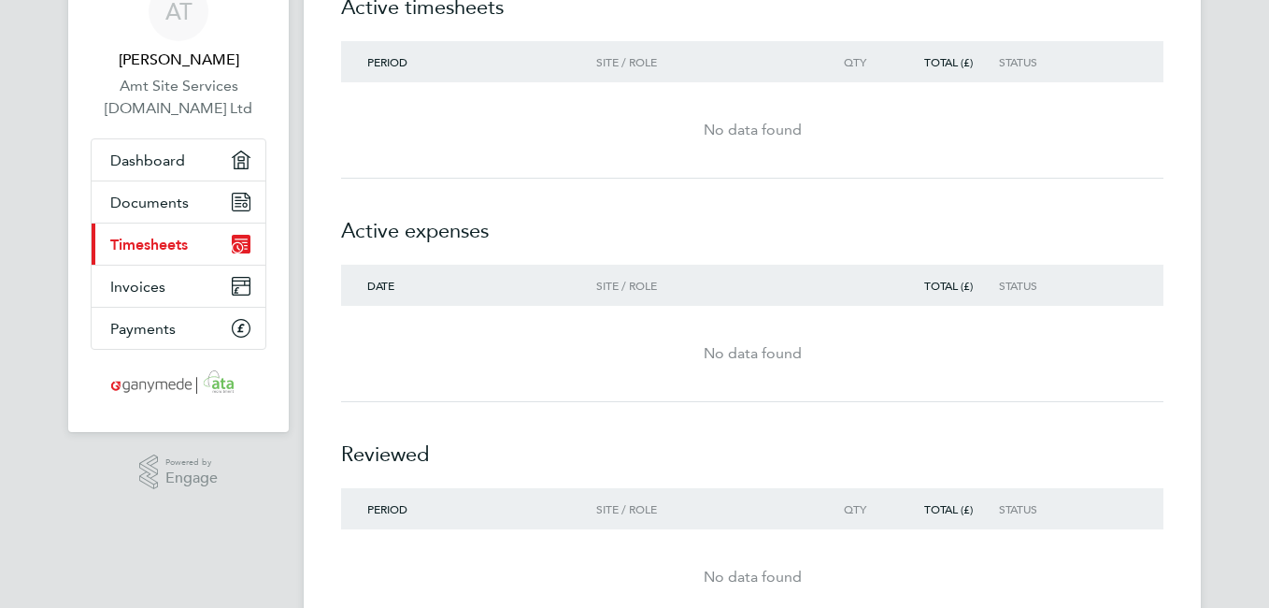
scroll to position [175, 0]
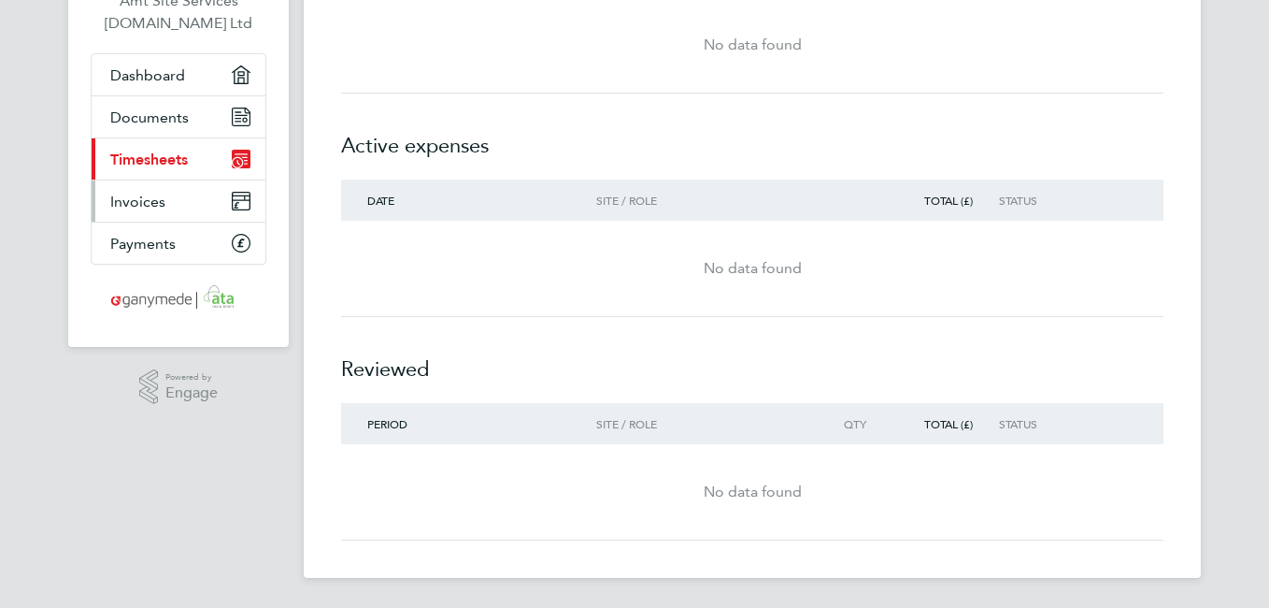
click at [148, 198] on span "Invoices" at bounding box center [137, 202] width 55 height 18
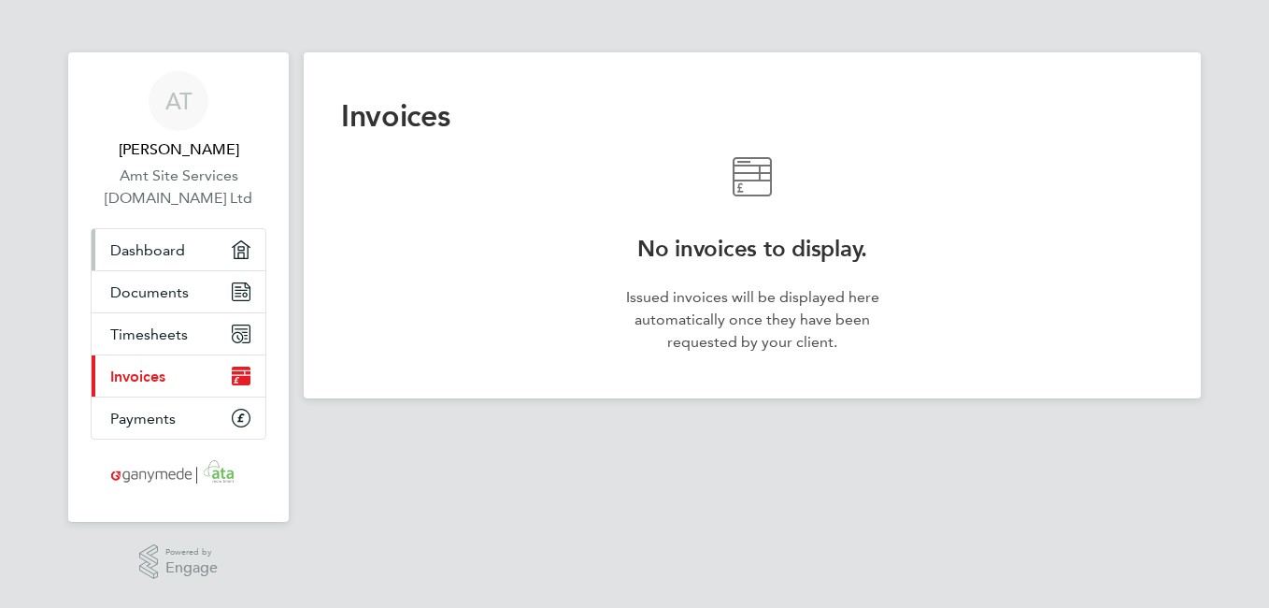
click at [156, 250] on span "Dashboard" at bounding box center [147, 250] width 75 height 18
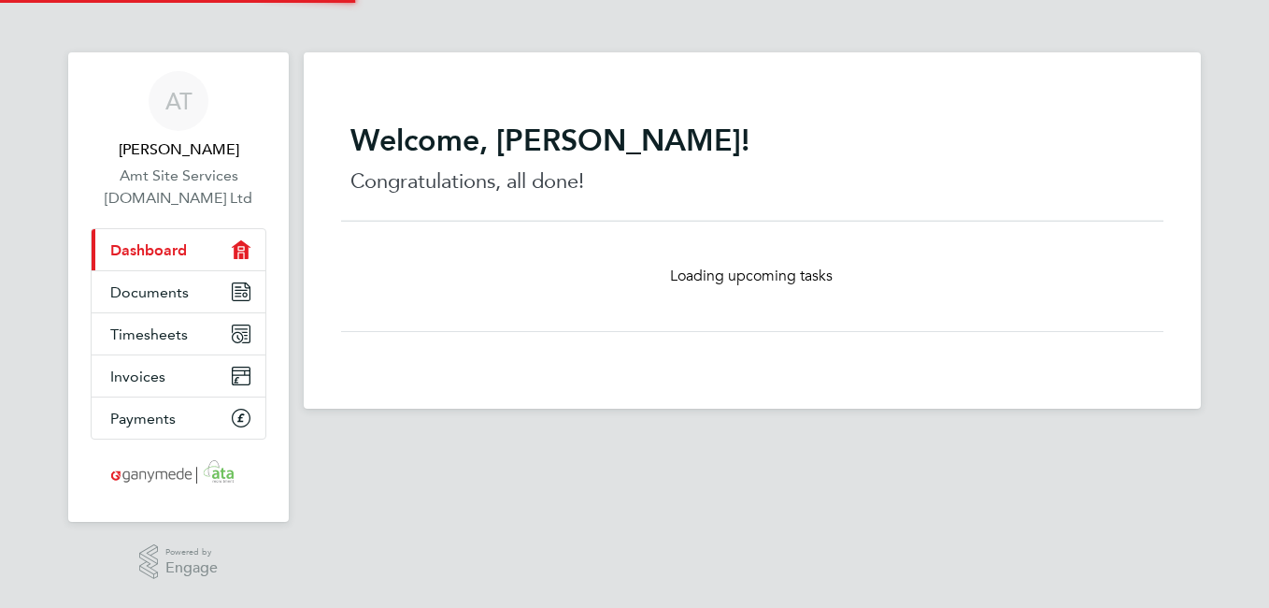
click at [156, 250] on span "Dashboard" at bounding box center [148, 250] width 77 height 18
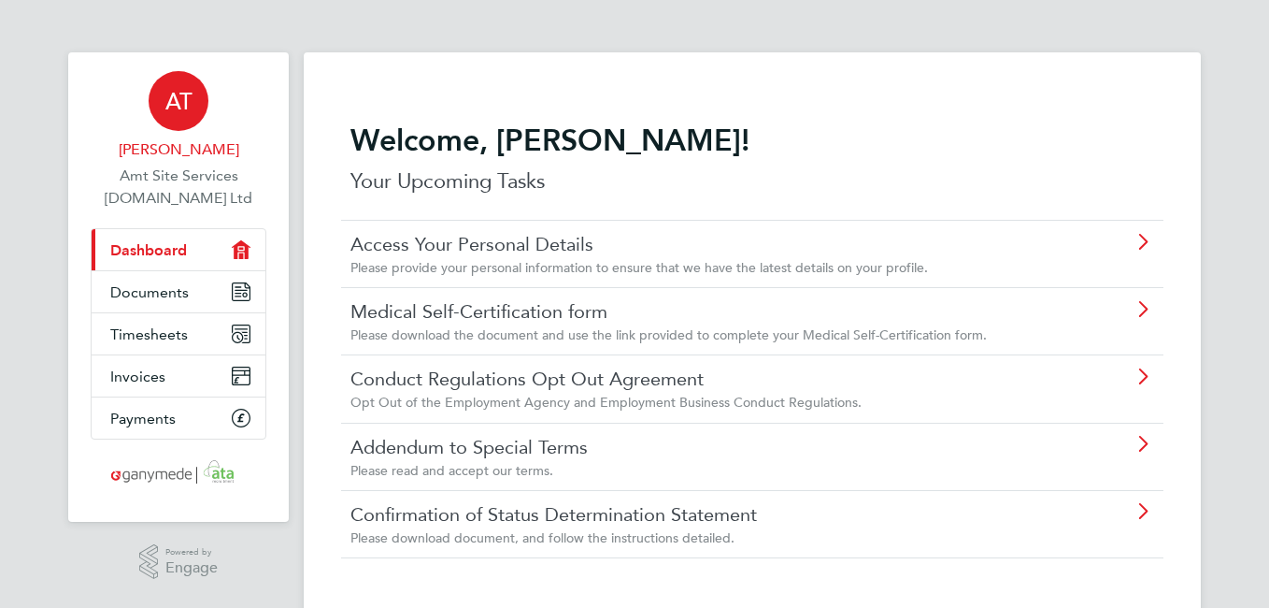
drag, startPoint x: 184, startPoint y: 93, endPoint x: 236, endPoint y: 77, distance: 53.8
click at [236, 77] on link "AT Adrian Taylor" at bounding box center [179, 116] width 176 height 90
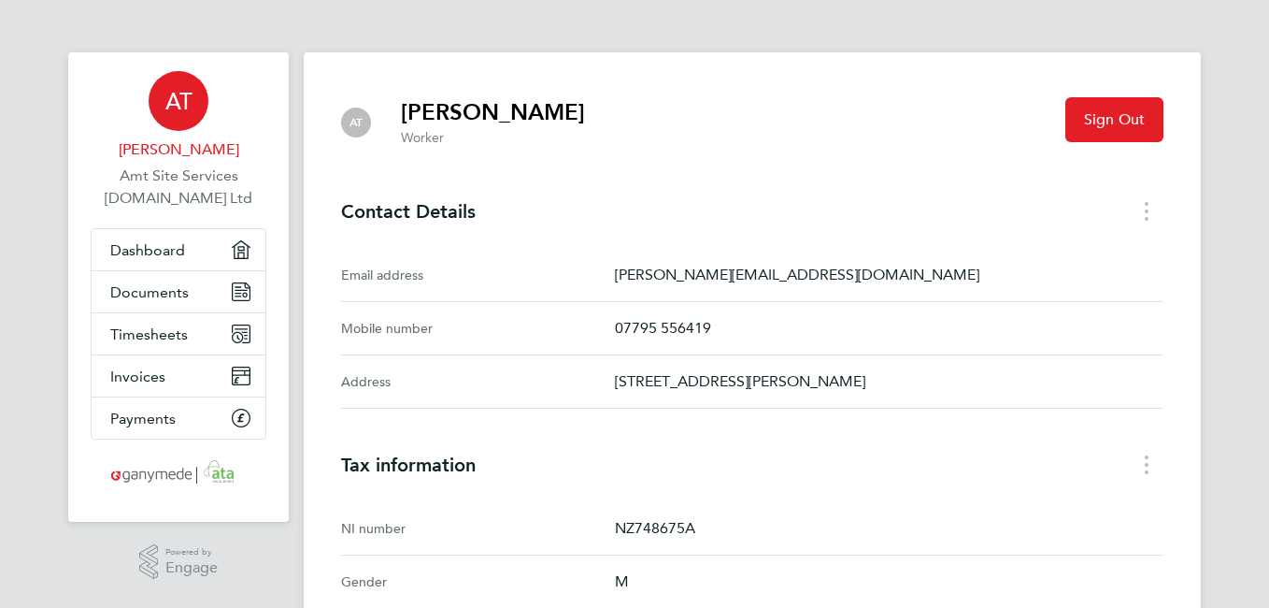
drag, startPoint x: 1261, startPoint y: 492, endPoint x: 1254, endPoint y: 566, distance: 75.1
drag, startPoint x: 1254, startPoint y: 566, endPoint x: 1236, endPoint y: 565, distance: 18.7
click at [1038, 476] on h3 "Tax information" at bounding box center [752, 464] width 823 height 22
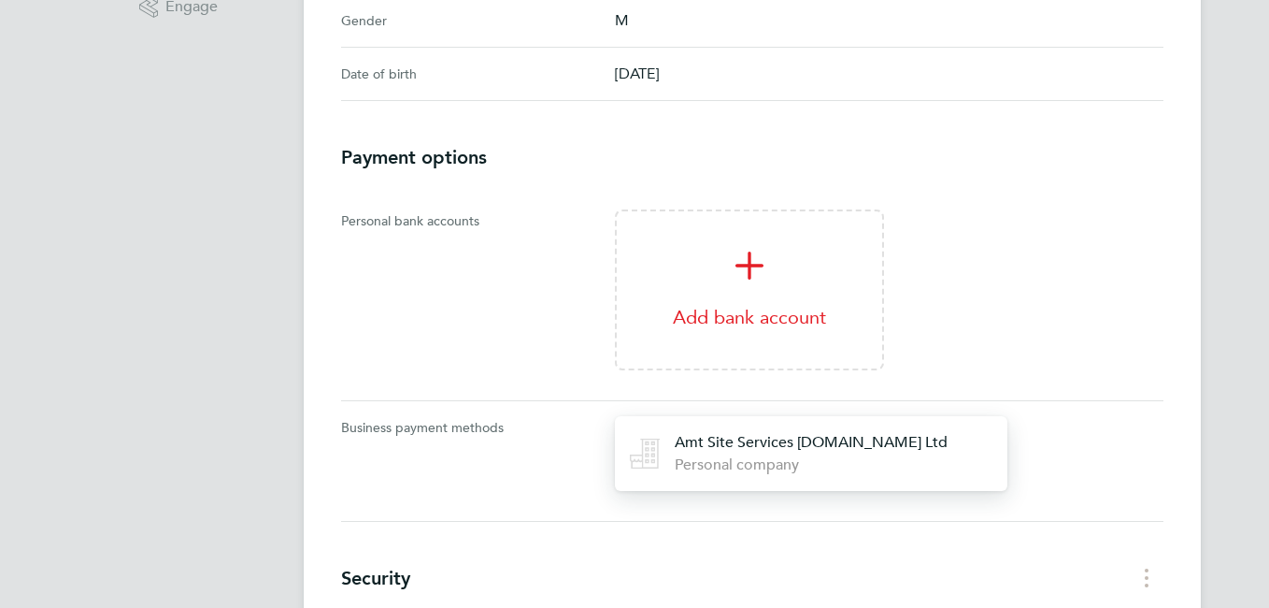
scroll to position [598, 0]
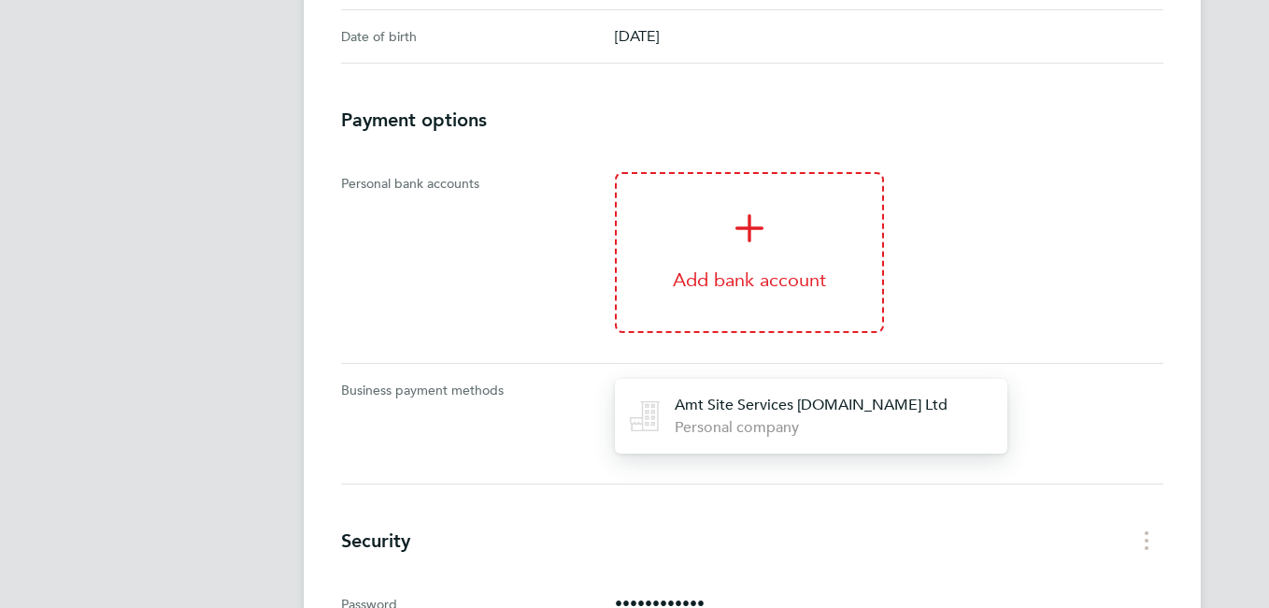
click at [754, 242] on icon "'Add bank account'" at bounding box center [750, 228] width 28 height 28
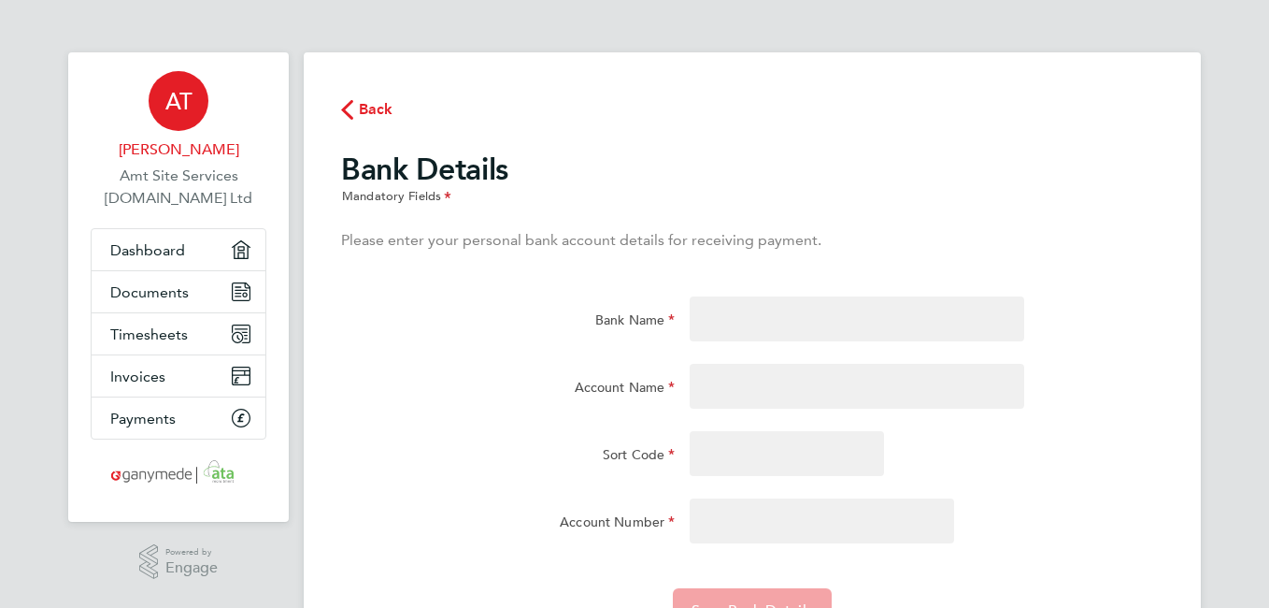
click at [1260, 603] on div "AT Adrian Taylor Amt Site Services 2.Ltd Ltd Applications: Dashboard Documents …" at bounding box center [634, 354] width 1269 height 708
click at [1268, 583] on html "AT Adrian Taylor Amt Site Services 2.Ltd Ltd Applications: Dashboard Documents …" at bounding box center [634, 354] width 1269 height 708
click at [1263, 584] on div "AT Adrian Taylor Amt Site Services 2.Ltd Ltd Applications: Dashboard Documents …" at bounding box center [634, 354] width 1269 height 708
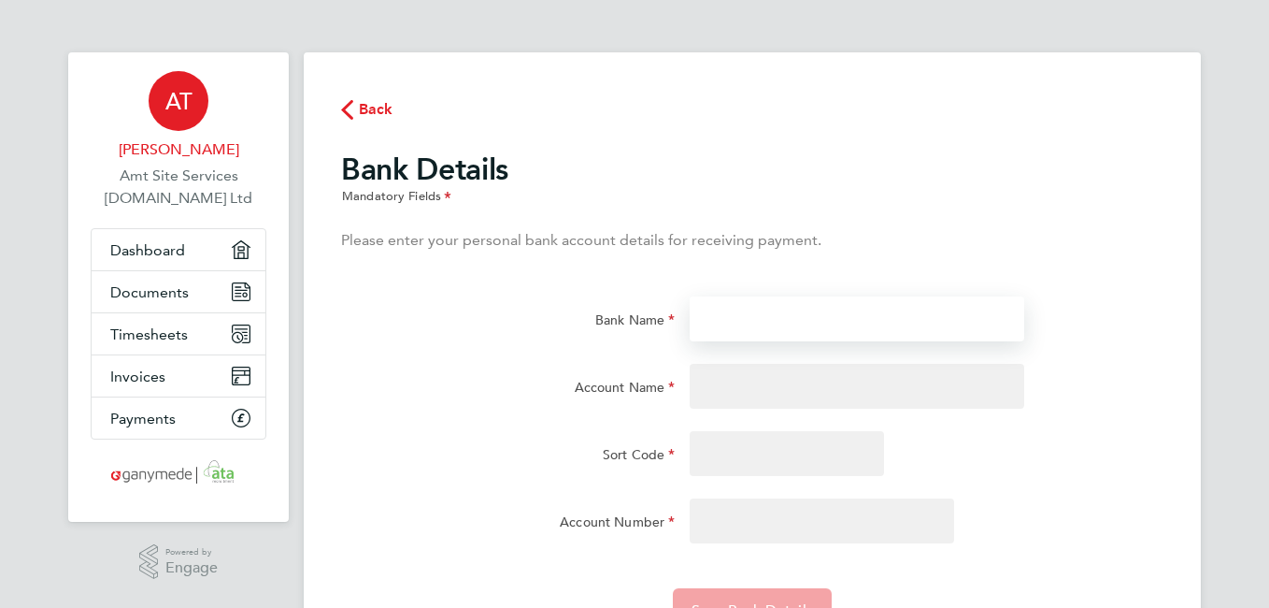
click at [809, 320] on input "Bank Name" at bounding box center [857, 318] width 334 height 45
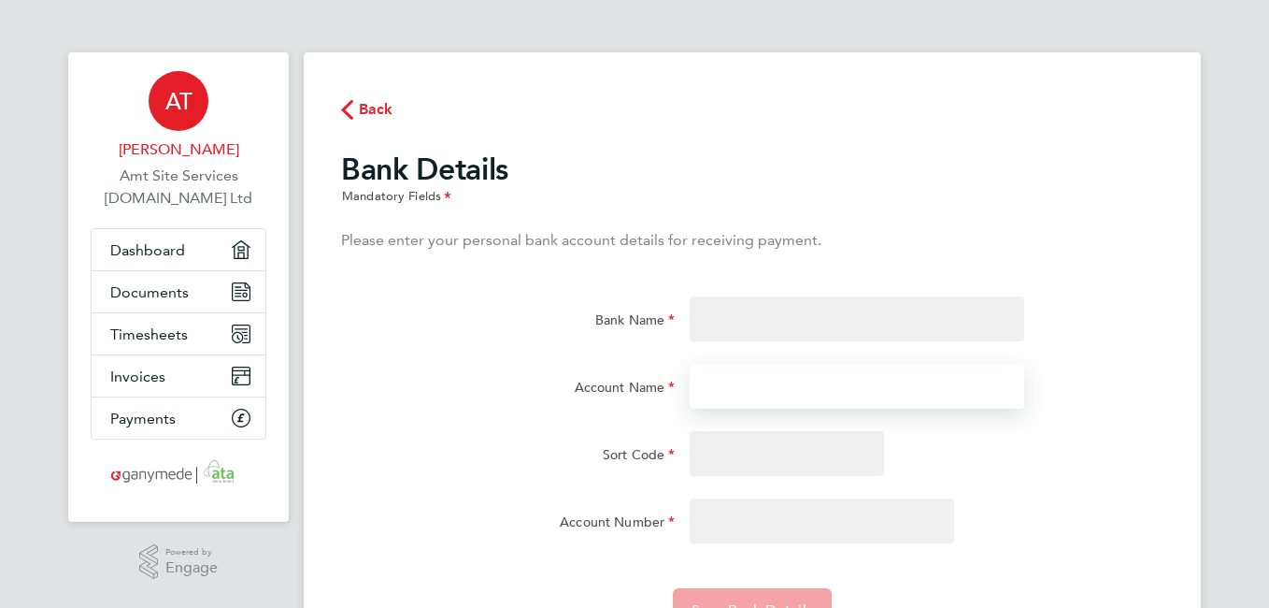
click at [768, 381] on input "Account Name" at bounding box center [857, 386] width 334 height 45
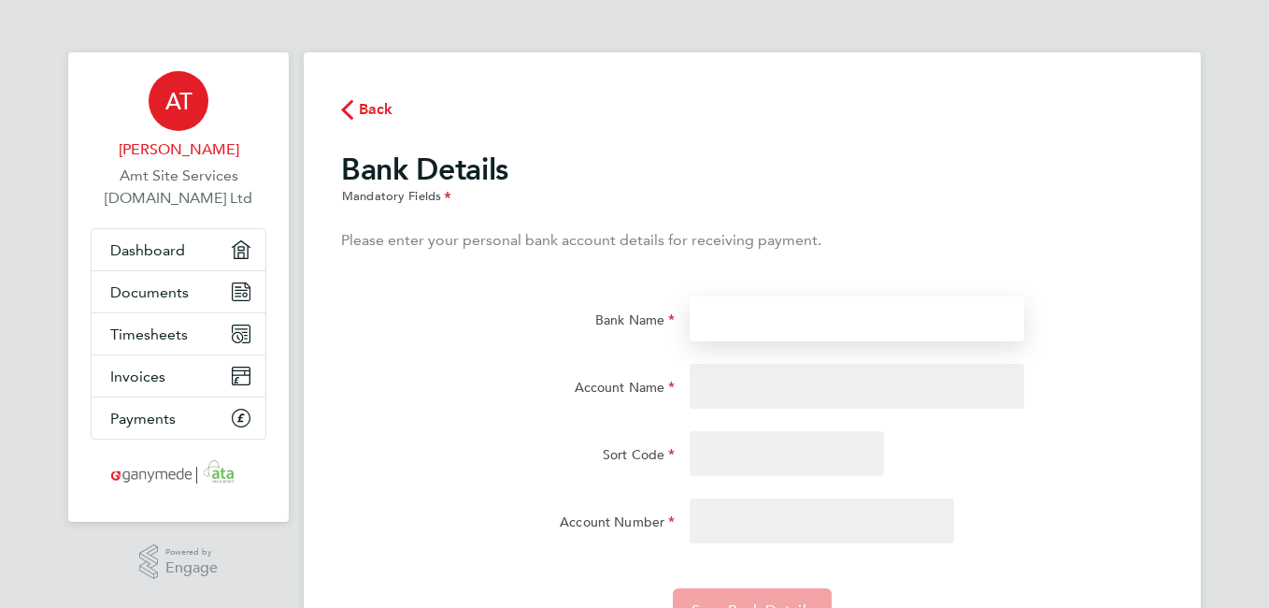
click at [725, 319] on input "Bank Name" at bounding box center [857, 318] width 334 height 45
type input "Tide"
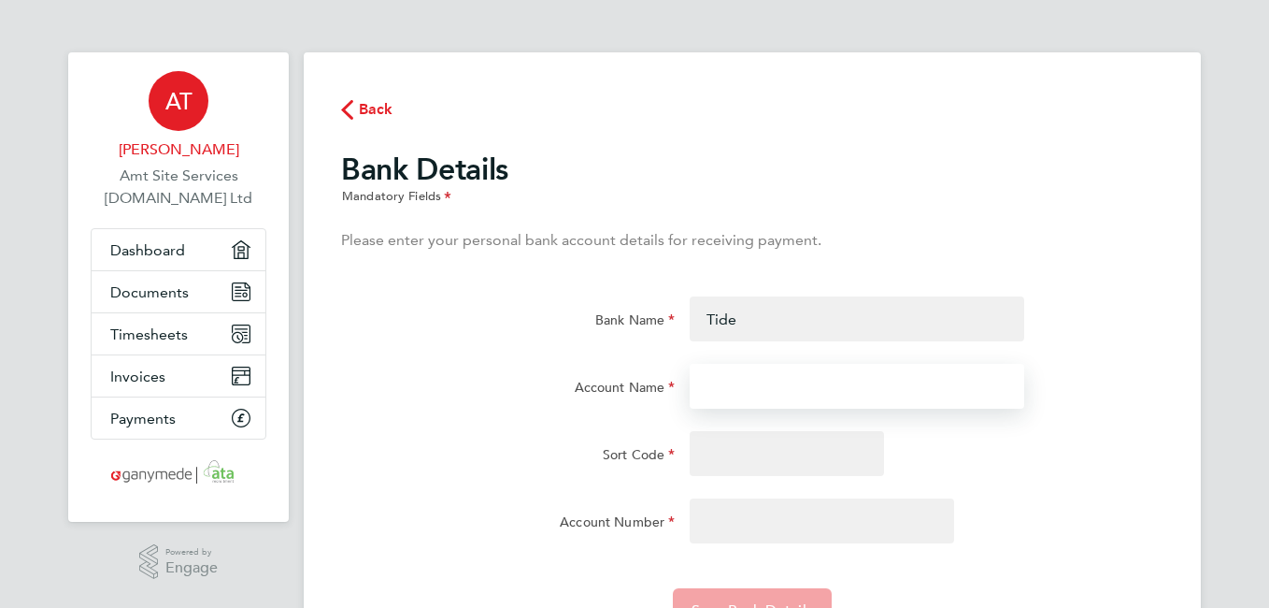
click at [725, 377] on input "Account Name" at bounding box center [857, 386] width 334 height 45
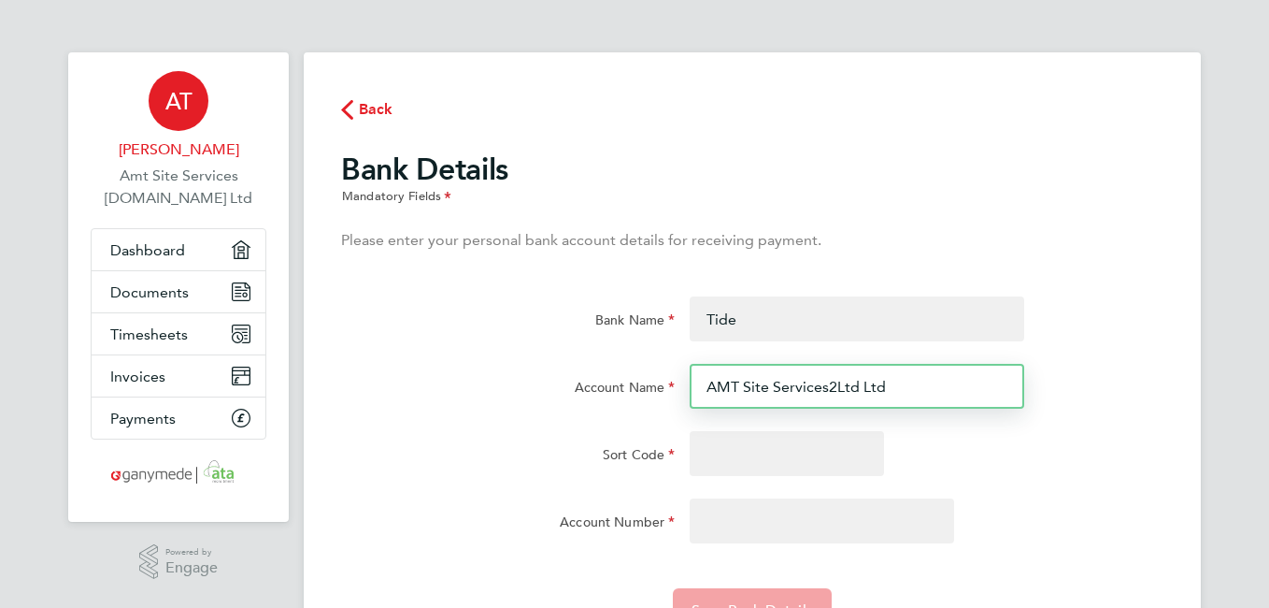
type input "AMT Site Services2Ltd Ltd"
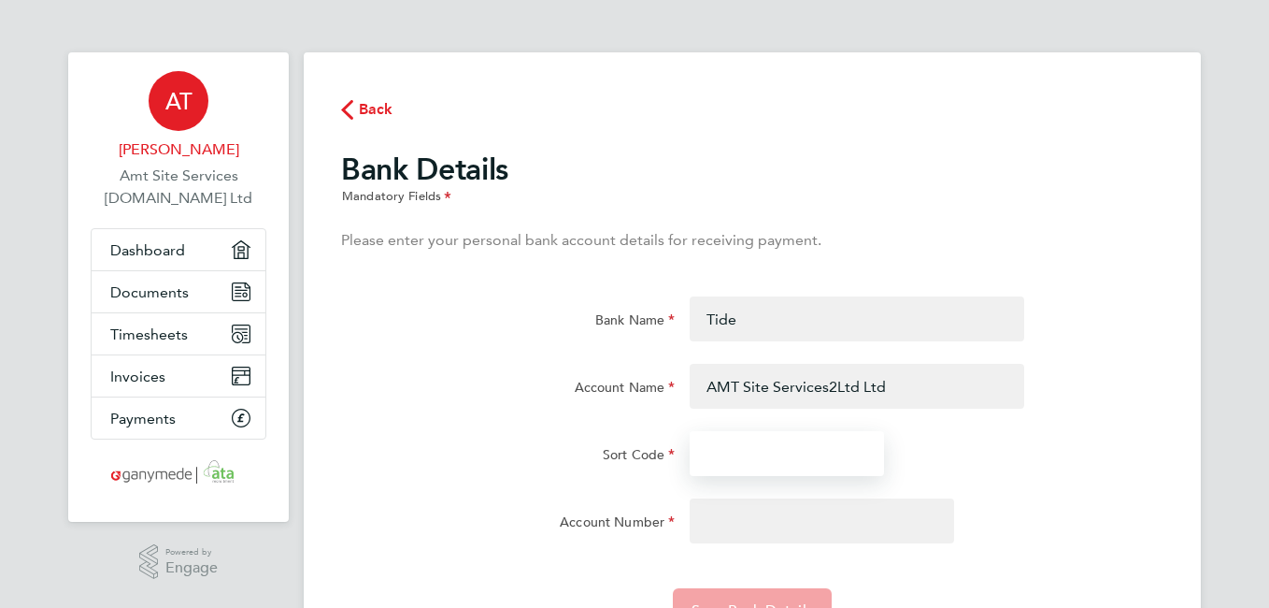
click at [746, 462] on input "Sort Code" at bounding box center [787, 453] width 194 height 45
type input "04-06-05"
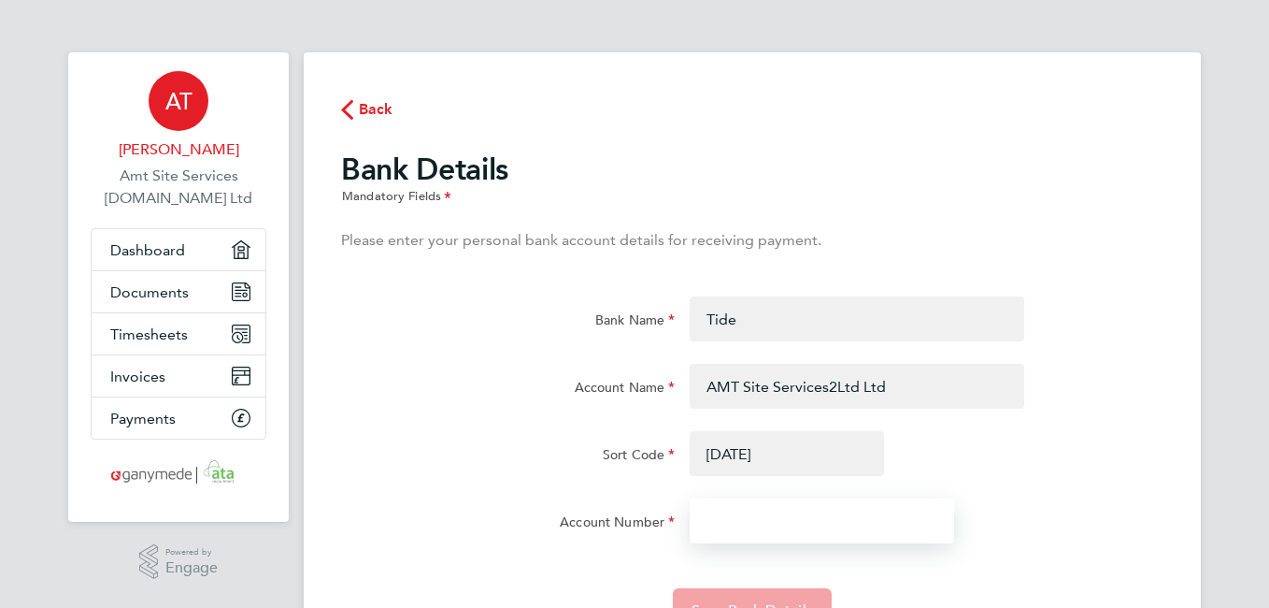
click at [774, 517] on input "Account Number" at bounding box center [822, 520] width 265 height 45
type input "25543083"
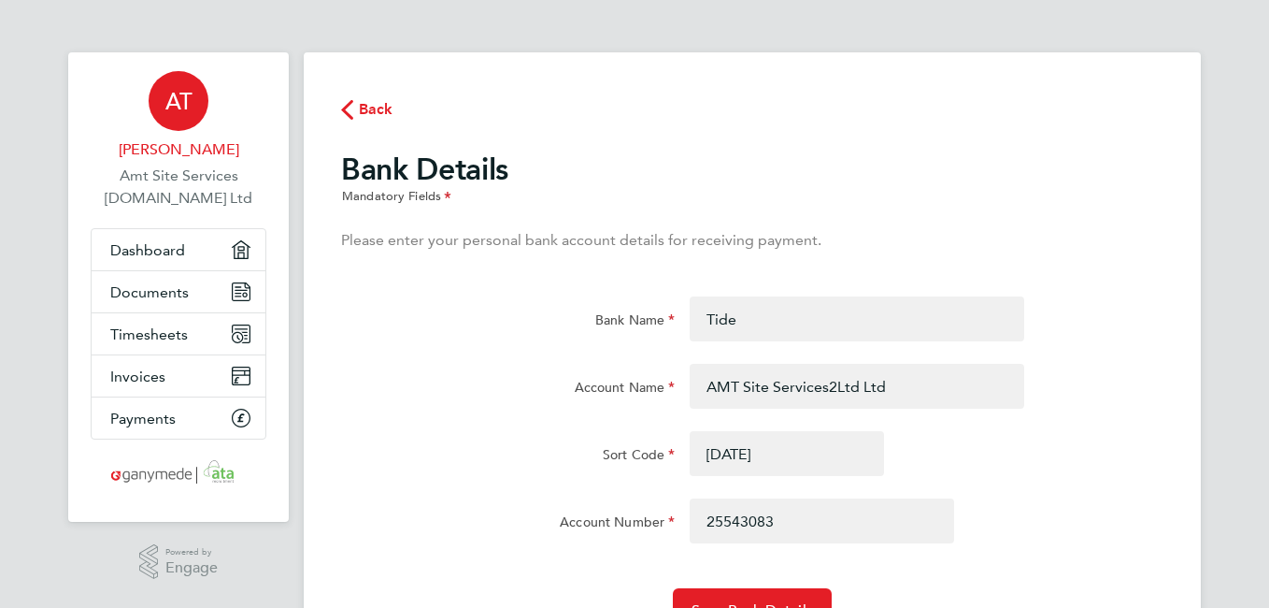
click at [1127, 571] on div "Save Bank Details" at bounding box center [752, 598] width 837 height 67
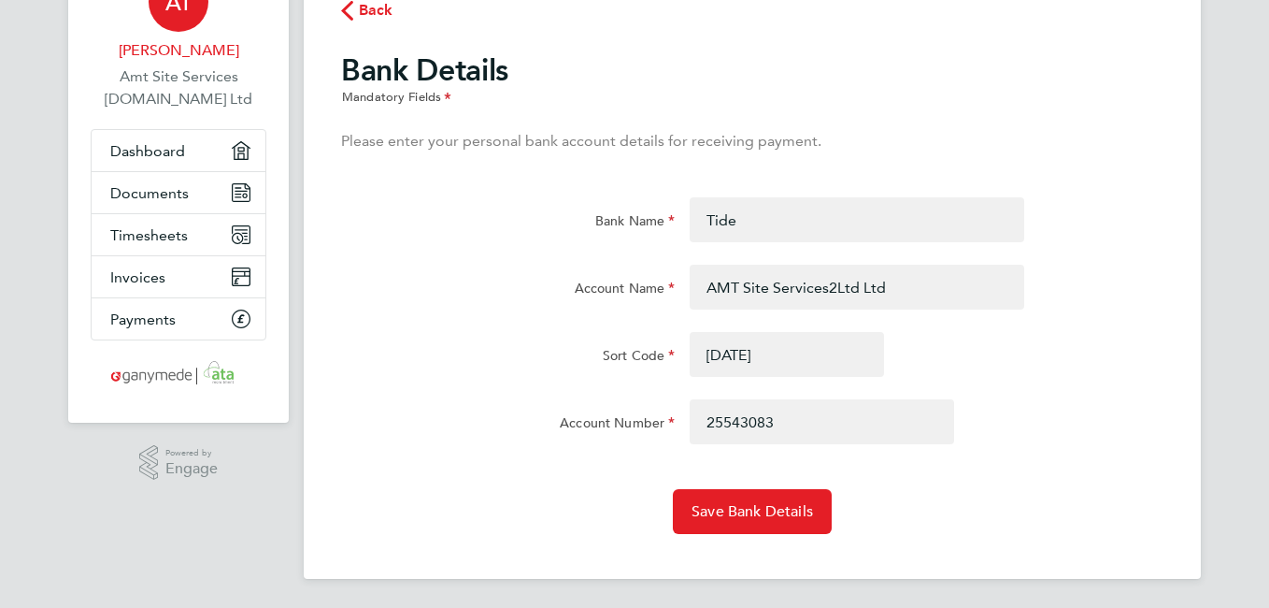
scroll to position [100, 0]
click at [754, 499] on button "Save Bank Details" at bounding box center [752, 510] width 159 height 45
click at [1026, 527] on div "Save Bank Details" at bounding box center [752, 510] width 837 height 45
click at [1235, 291] on div "AT Adrian Taylor Amt Site Services 2.Ltd Ltd Applications: Dashboard Documents …" at bounding box center [634, 254] width 1269 height 708
click at [454, 400] on div "Account Number" at bounding box center [508, 416] width 334 height 37
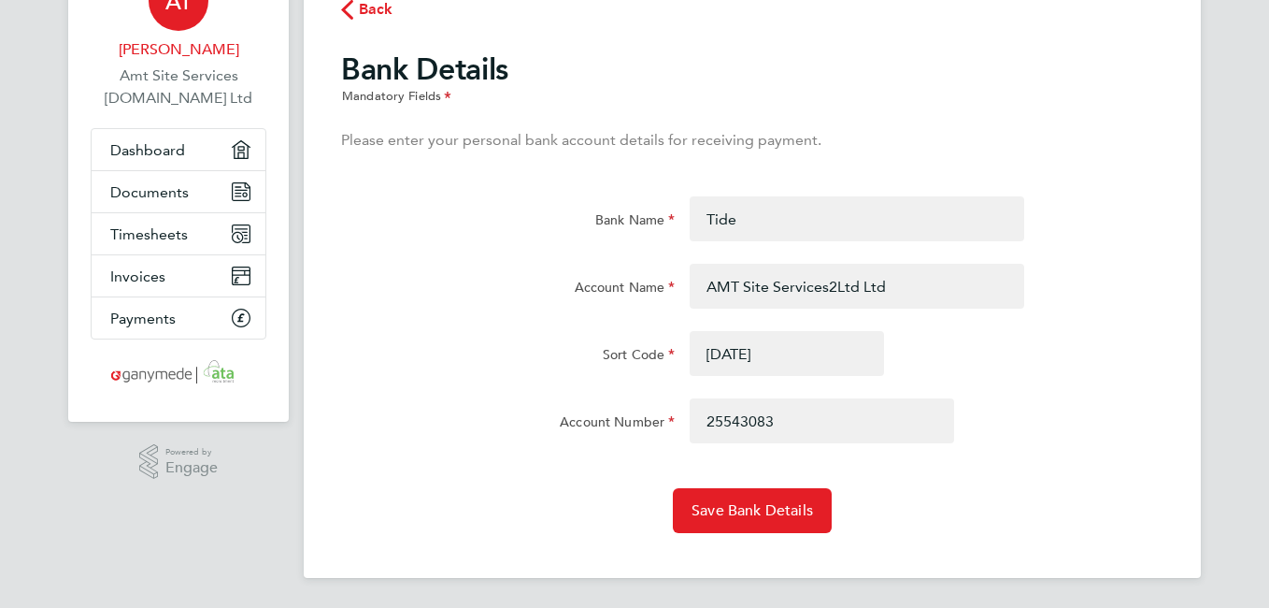
click at [365, 9] on span "Back" at bounding box center [376, 9] width 35 height 22
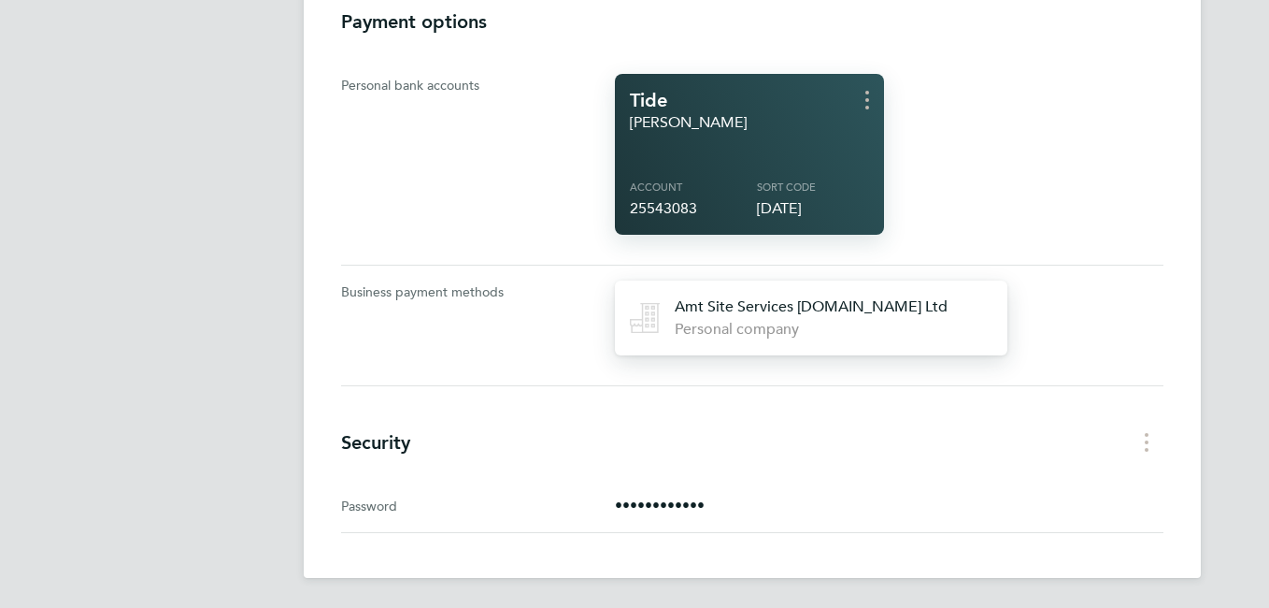
scroll to position [719, 0]
click at [666, 494] on p "••••••••••••" at bounding box center [889, 505] width 549 height 22
click at [662, 511] on p "••••••••••••" at bounding box center [889, 505] width 549 height 22
drag, startPoint x: 662, startPoint y: 511, endPoint x: 509, endPoint y: 514, distance: 152.4
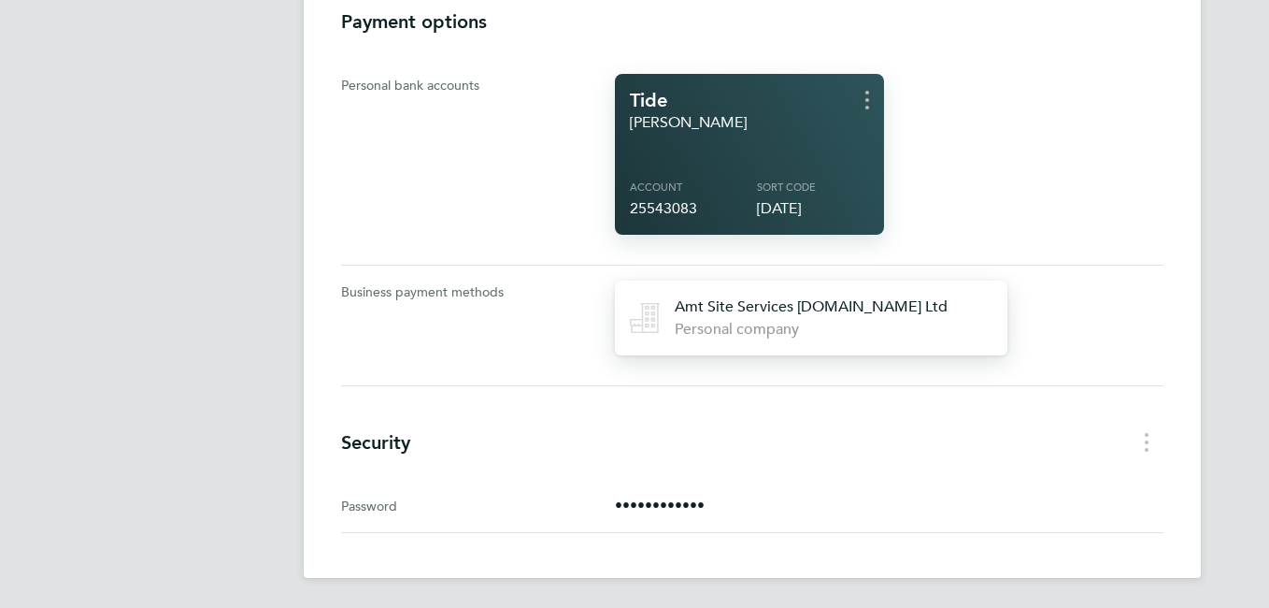
click at [509, 514] on div "Password" at bounding box center [478, 505] width 274 height 22
drag, startPoint x: 375, startPoint y: 504, endPoint x: 531, endPoint y: 547, distance: 161.9
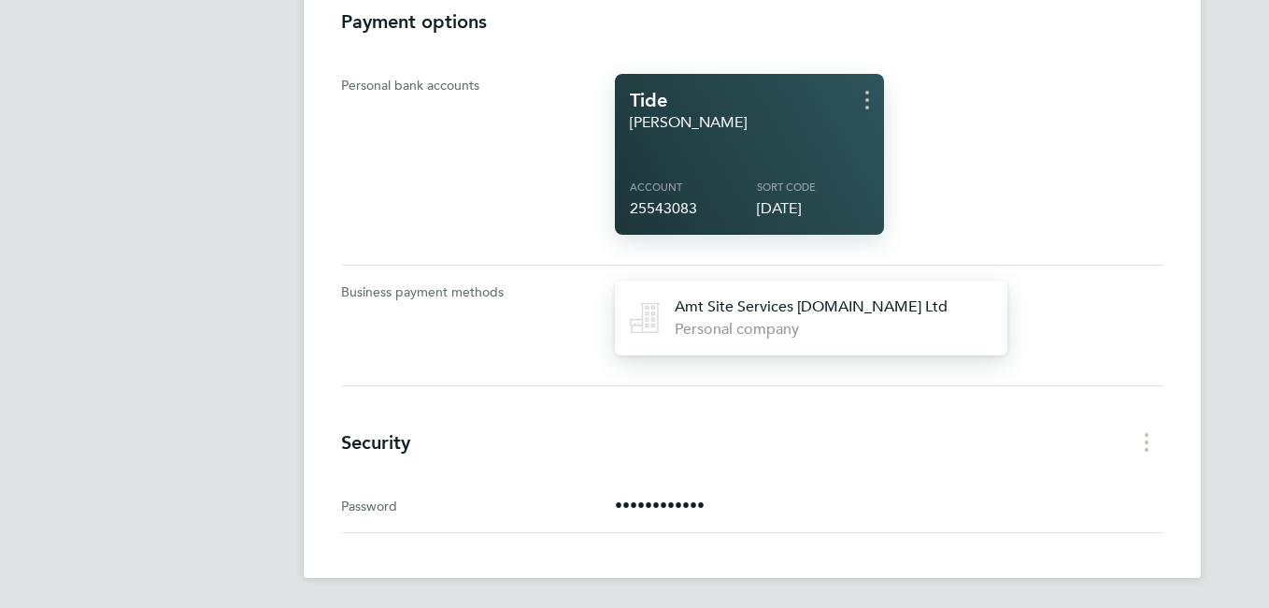
click at [1147, 444] on icon "Security menu" at bounding box center [1147, 442] width 4 height 19
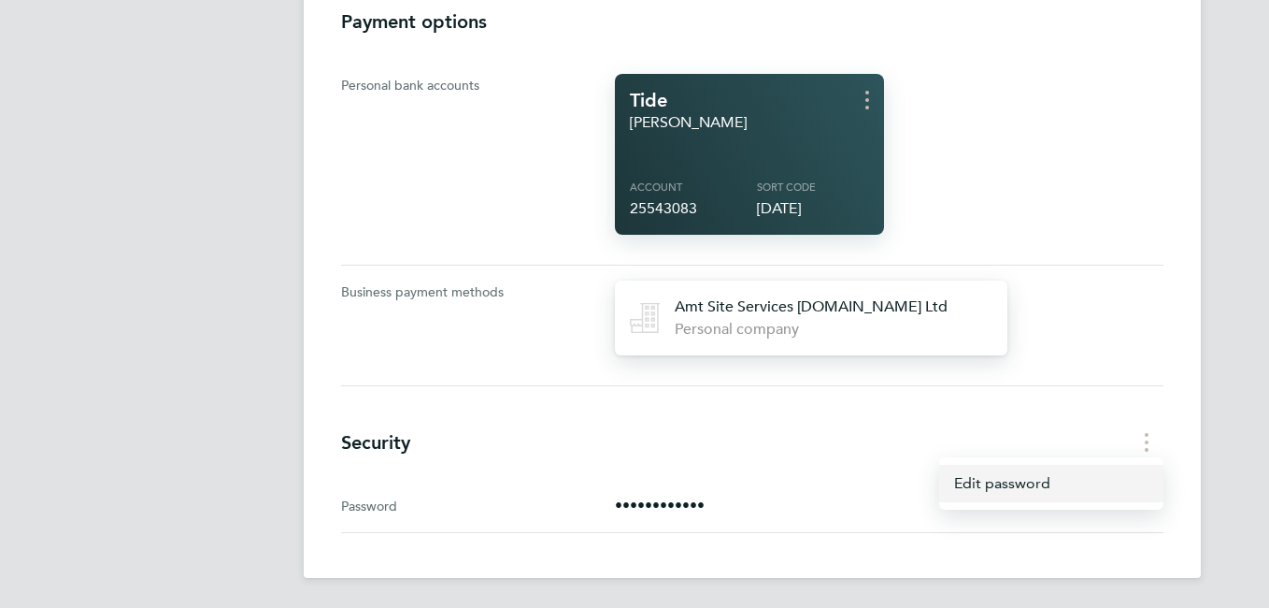
click at [1021, 479] on link "Edit password" at bounding box center [1051, 483] width 224 height 37
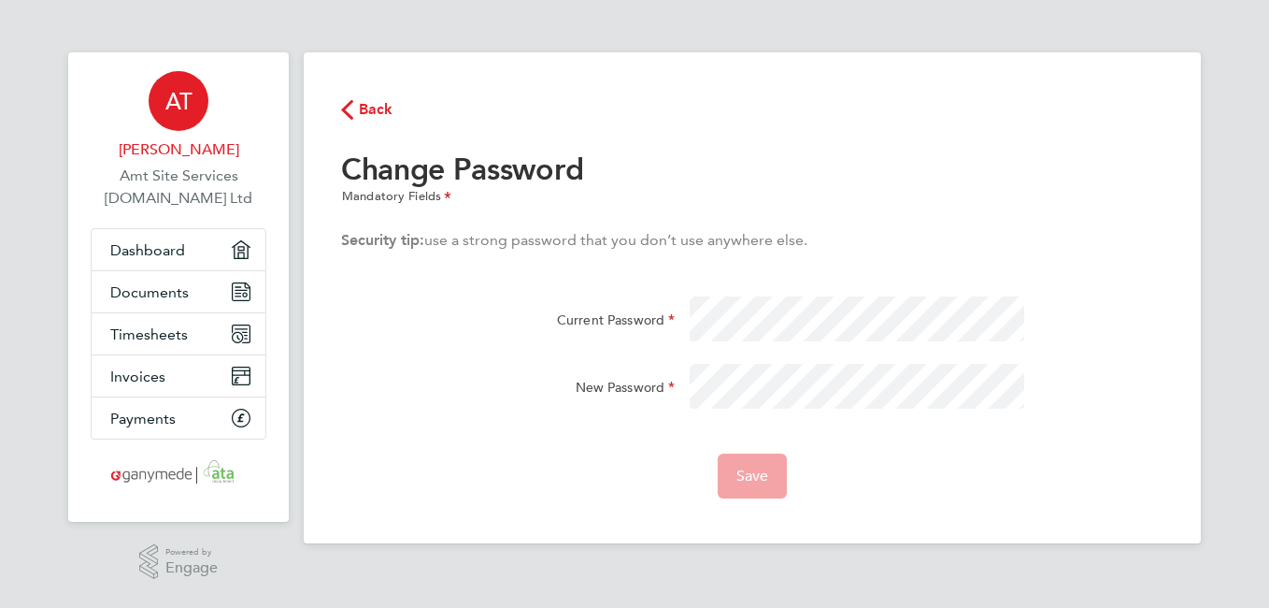
click at [345, 107] on icon "button" at bounding box center [347, 110] width 12 height 20
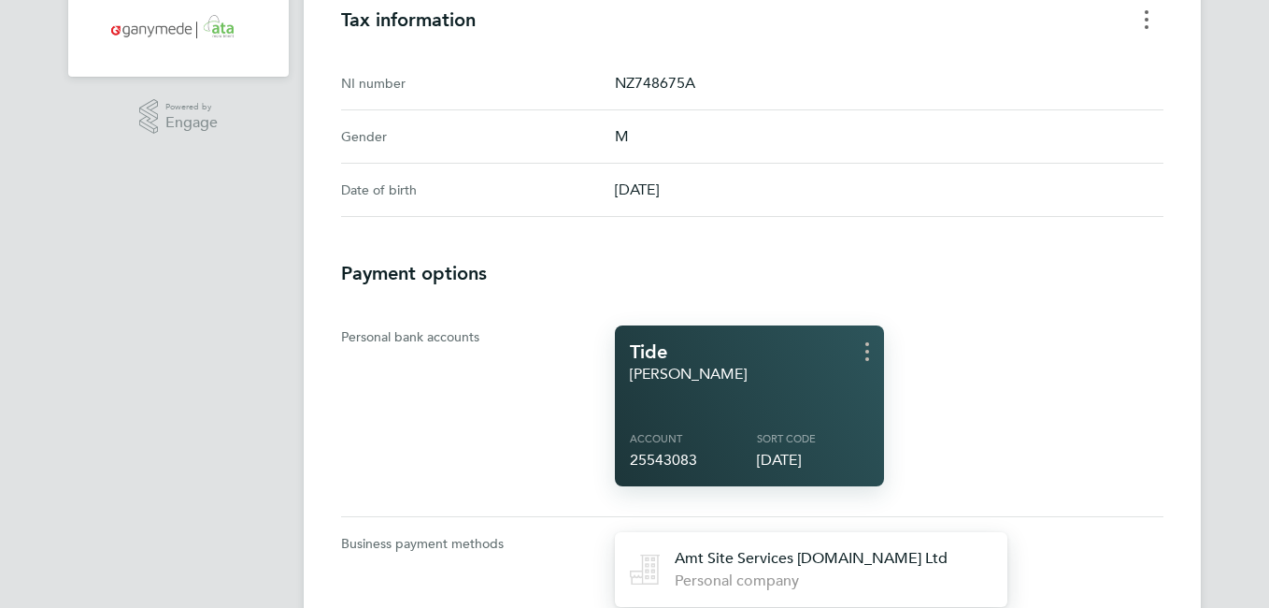
click at [1144, 34] on button "Tax information menu" at bounding box center [1147, 19] width 34 height 29
click at [1115, 246] on div "AT Adrian Taylor Worker Sign Out Contact Details Email address adrian.taylor73@…" at bounding box center [752, 218] width 897 height 1222
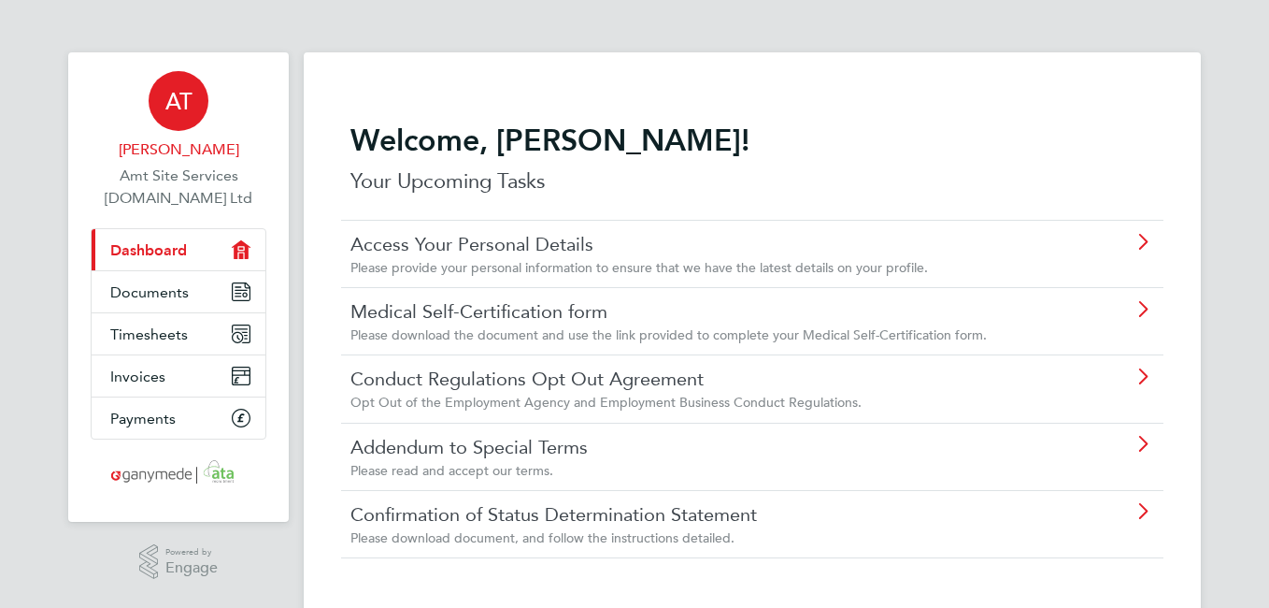
click at [160, 149] on span "[PERSON_NAME]" at bounding box center [179, 149] width 176 height 22
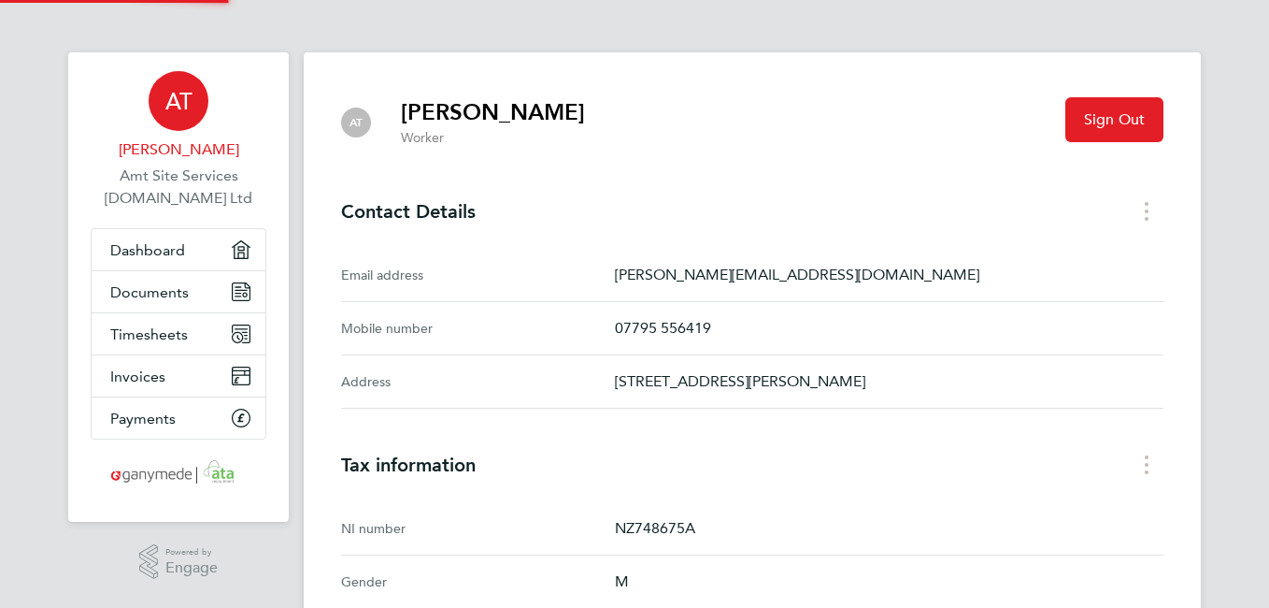
click at [160, 149] on span "[PERSON_NAME]" at bounding box center [179, 149] width 176 height 22
click at [160, 148] on span "[PERSON_NAME]" at bounding box center [179, 149] width 176 height 22
click at [1089, 117] on span "Sign Out" at bounding box center [1114, 119] width 61 height 19
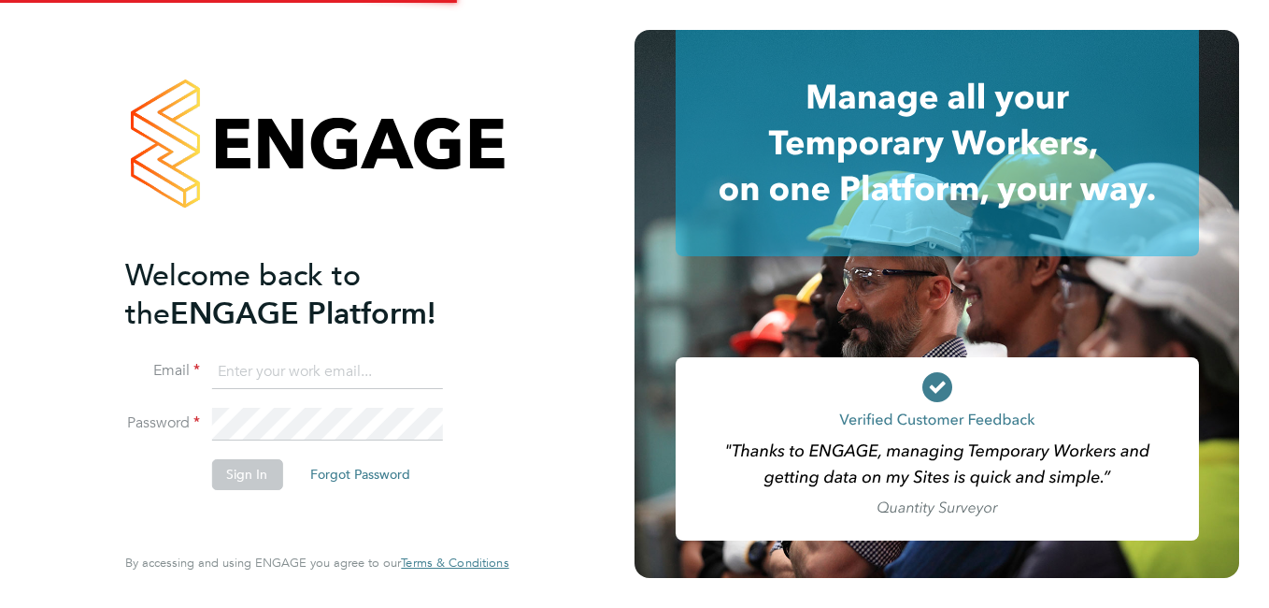
type input "adrian.taylor73@yahoo.co.uk"
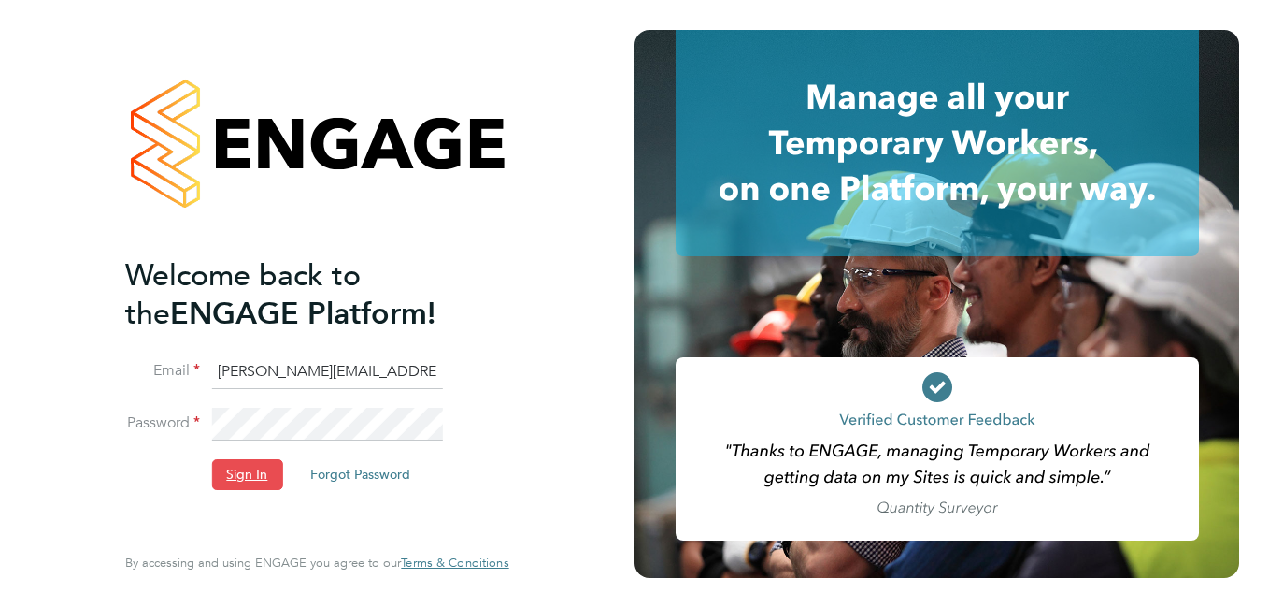
click at [243, 471] on button "Sign In" at bounding box center [246, 474] width 71 height 30
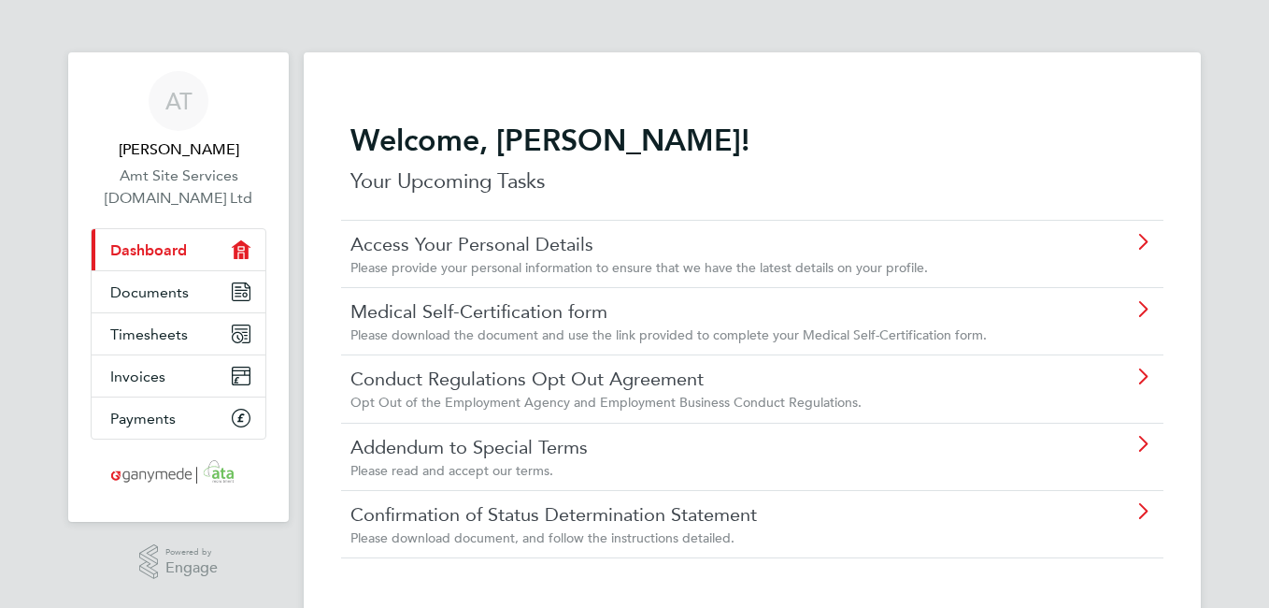
drag, startPoint x: 1165, startPoint y: 594, endPoint x: 858, endPoint y: 434, distance: 346.2
click at [858, 434] on div "Welcome, [PERSON_NAME]! Your Upcoming Tasks Access Your Personal Details Please…" at bounding box center [752, 343] width 897 height 582
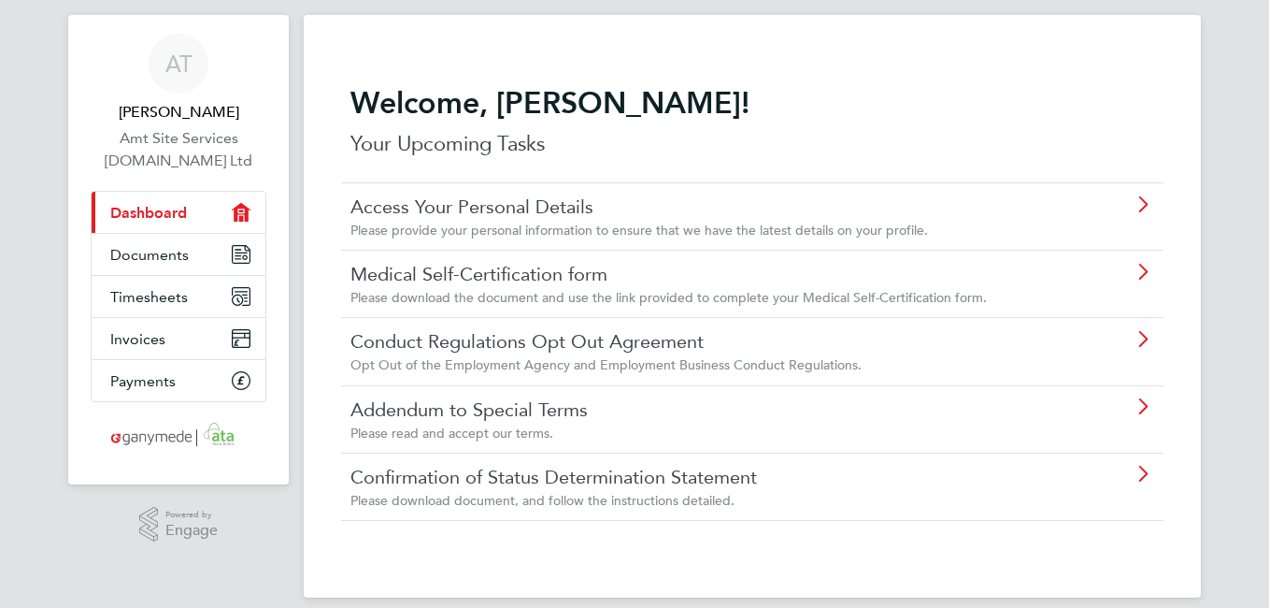
scroll to position [57, 0]
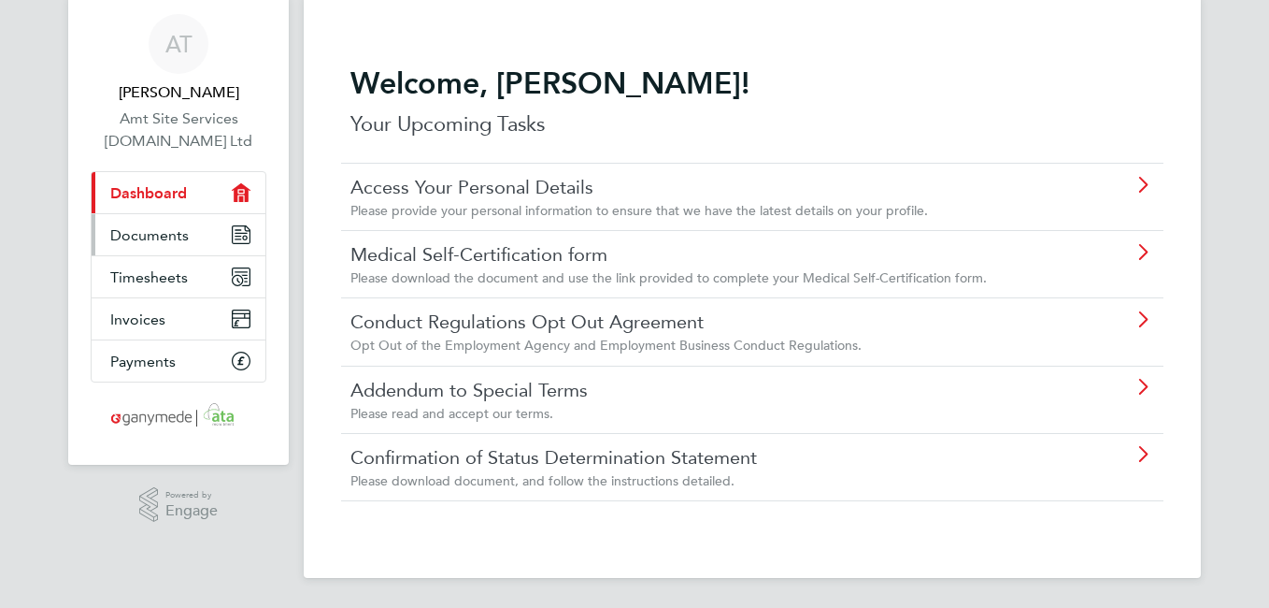
click at [175, 237] on span "Documents" at bounding box center [149, 235] width 79 height 18
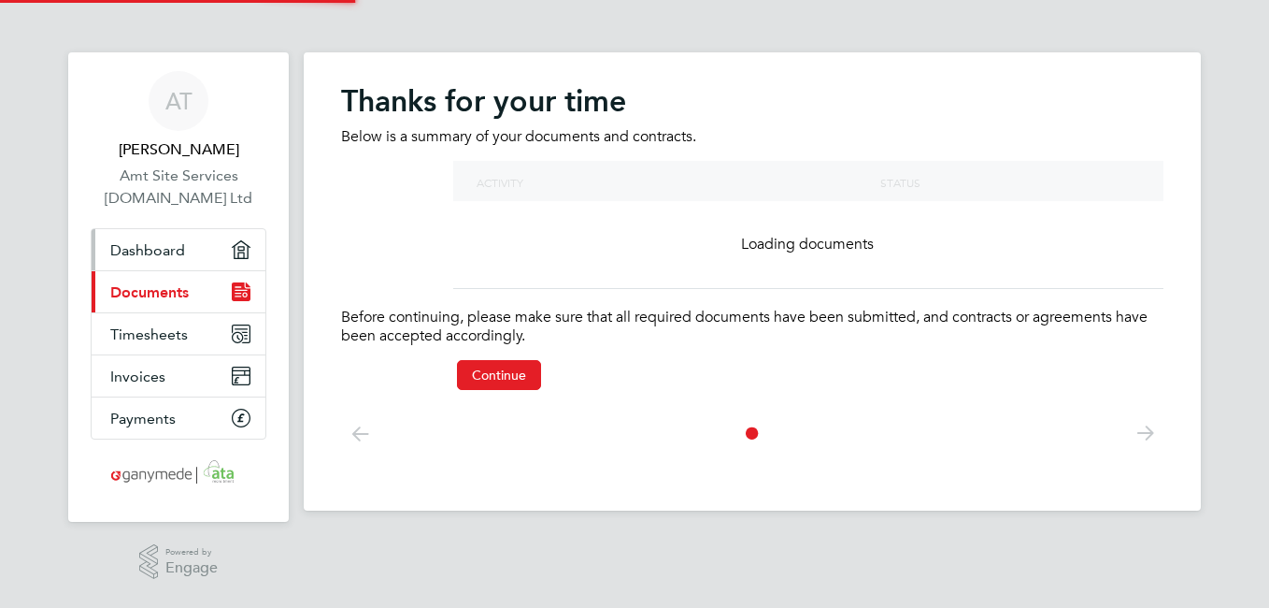
click at [175, 237] on link "Dashboard" at bounding box center [179, 249] width 174 height 41
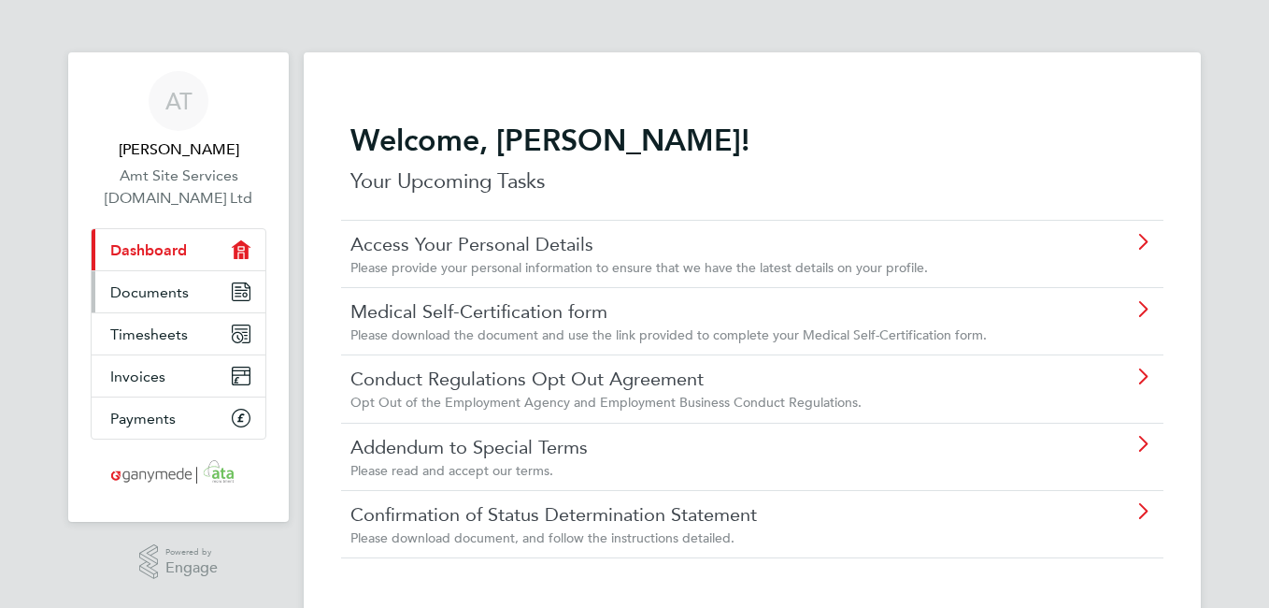
click at [234, 286] on icon "Main navigation" at bounding box center [241, 291] width 17 height 17
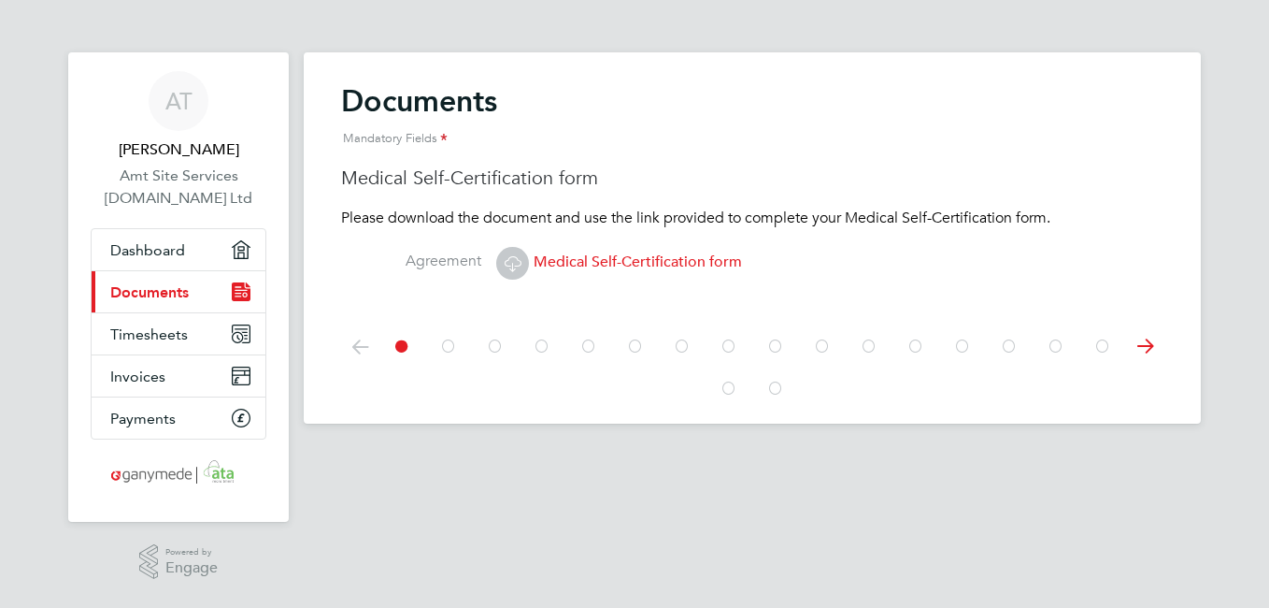
click at [449, 348] on icon at bounding box center [448, 346] width 19 height 42
click at [519, 261] on icon at bounding box center [512, 262] width 23 height 23
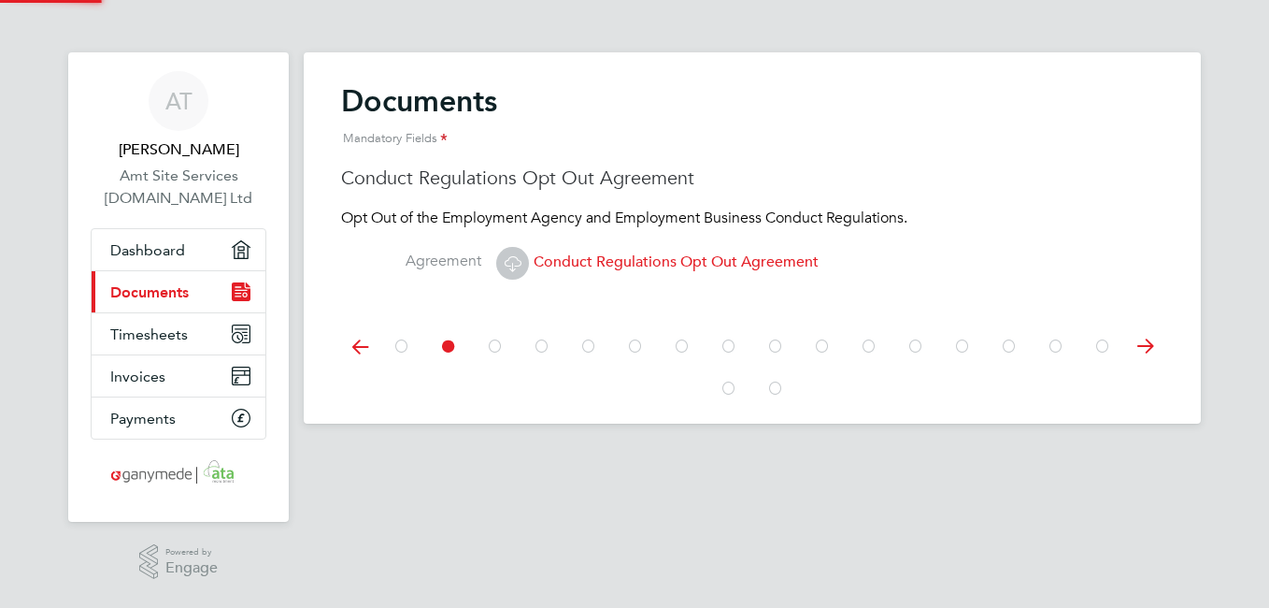
click at [519, 261] on icon at bounding box center [512, 262] width 23 height 23
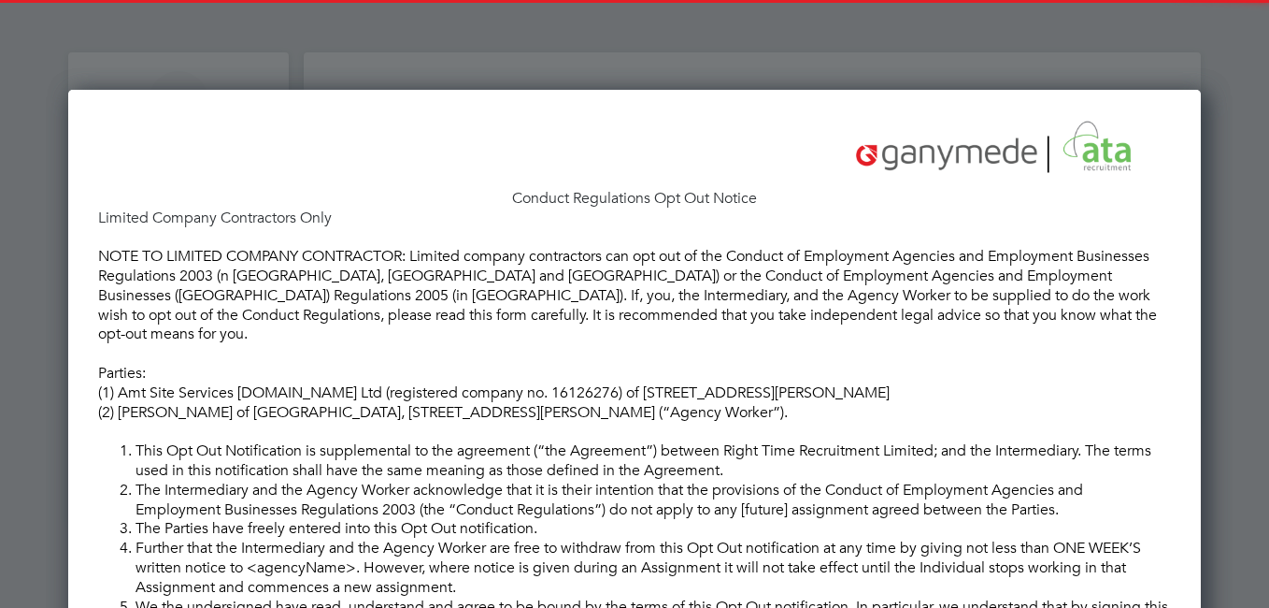
scroll to position [993, 1134]
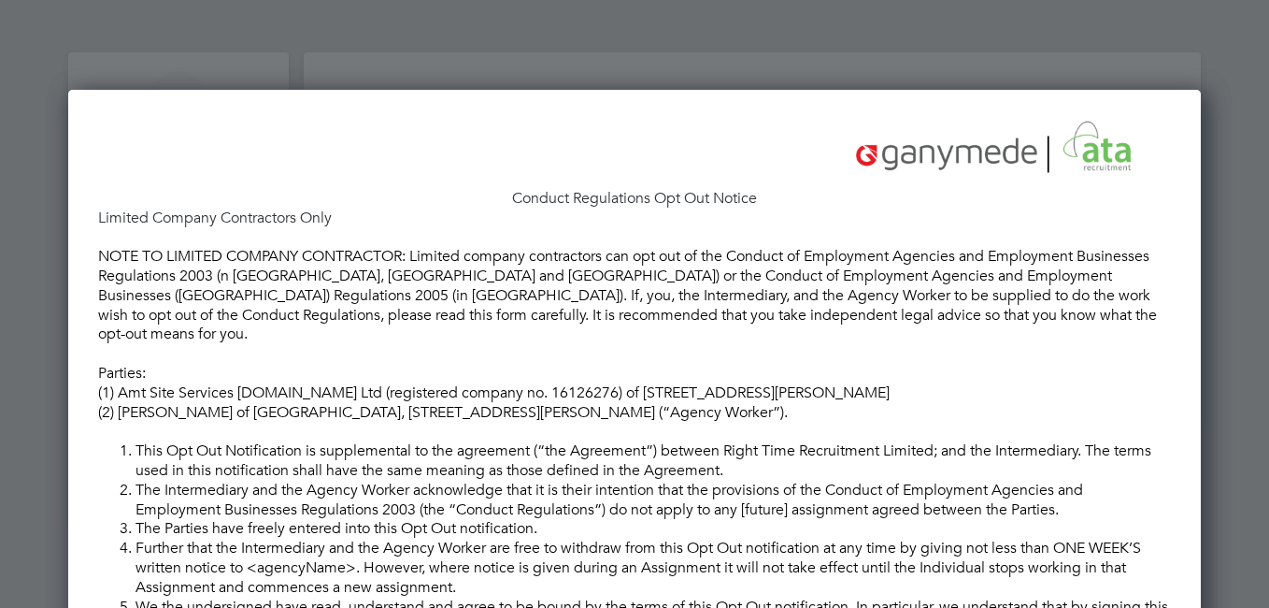
click at [1132, 344] on p at bounding box center [634, 354] width 1073 height 20
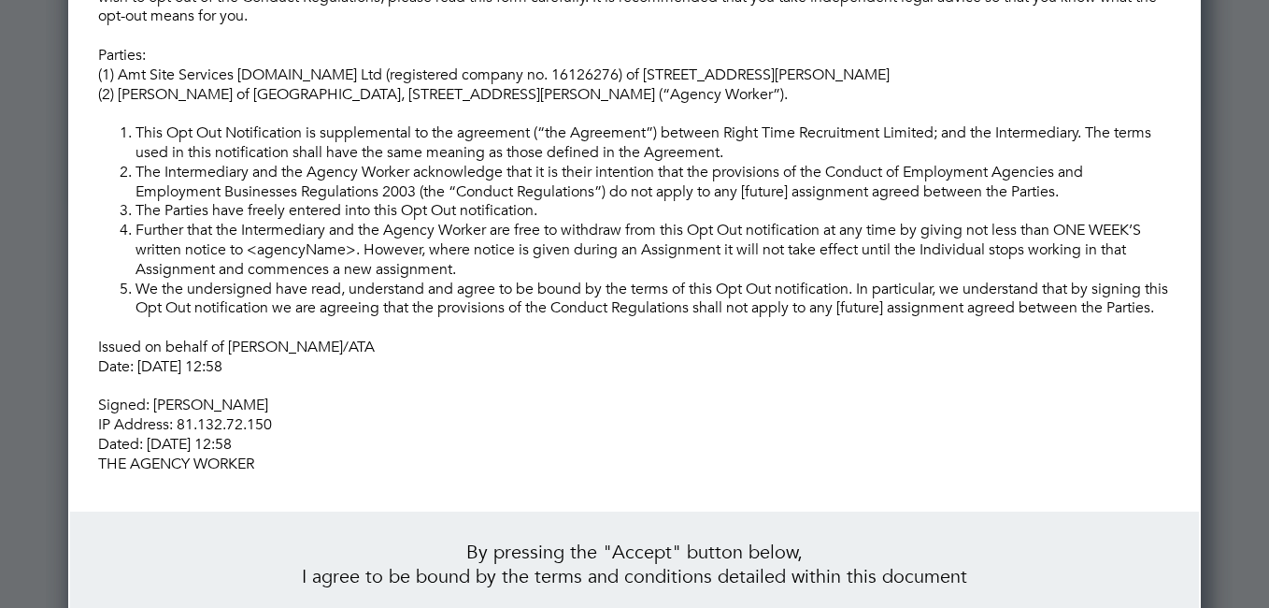
scroll to position [479, 0]
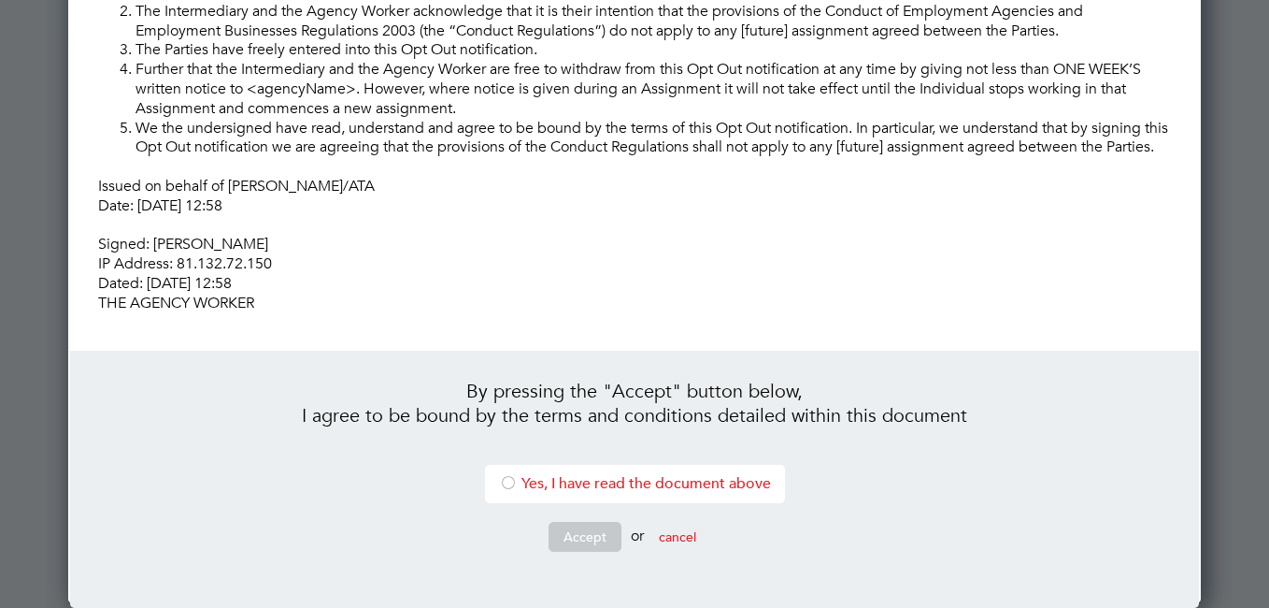
click at [508, 480] on div at bounding box center [508, 484] width 19 height 19
click at [563, 535] on button "Accept" at bounding box center [585, 537] width 73 height 30
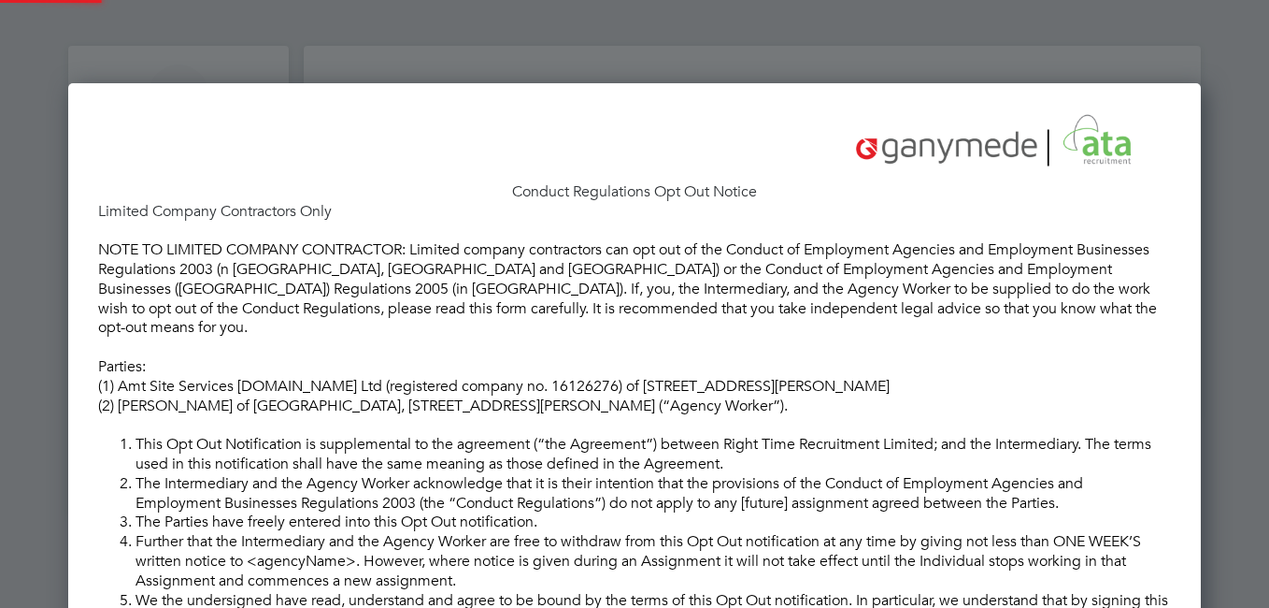
scroll to position [0, 0]
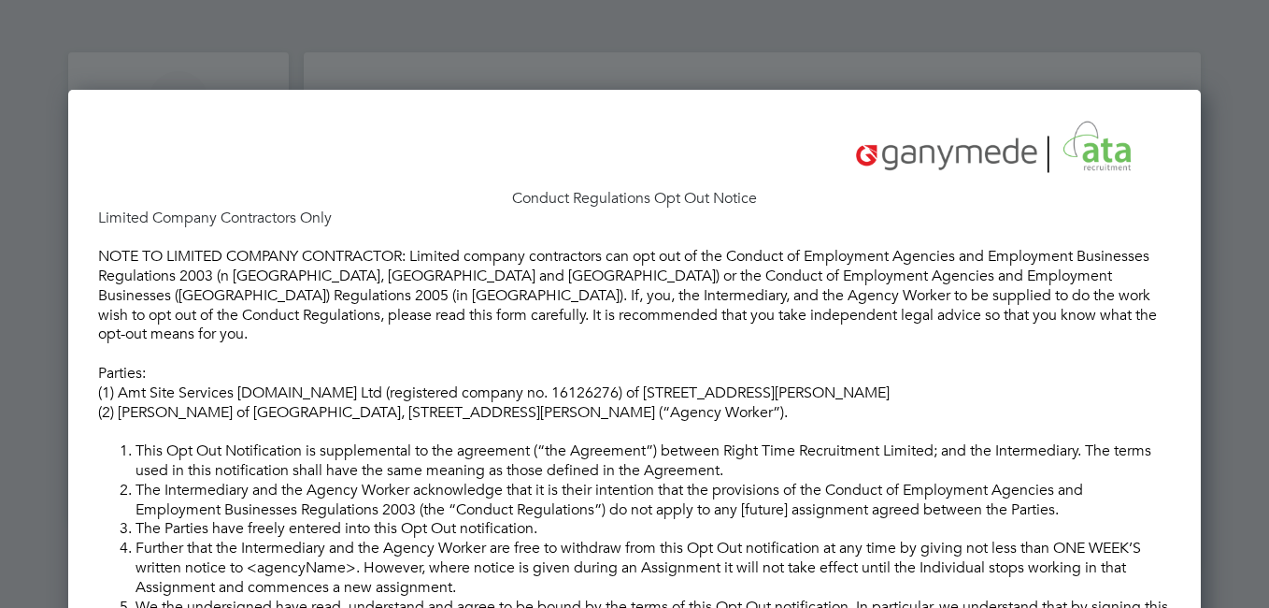
drag, startPoint x: 1267, startPoint y: 196, endPoint x: 1263, endPoint y: 240, distance: 44.1
click at [1263, 240] on div at bounding box center [634, 304] width 1269 height 608
drag, startPoint x: 1261, startPoint y: 271, endPoint x: 1187, endPoint y: 345, distance: 104.4
click at [1231, 455] on div at bounding box center [634, 304] width 1269 height 608
click at [1046, 364] on p "Parties:" at bounding box center [634, 374] width 1073 height 20
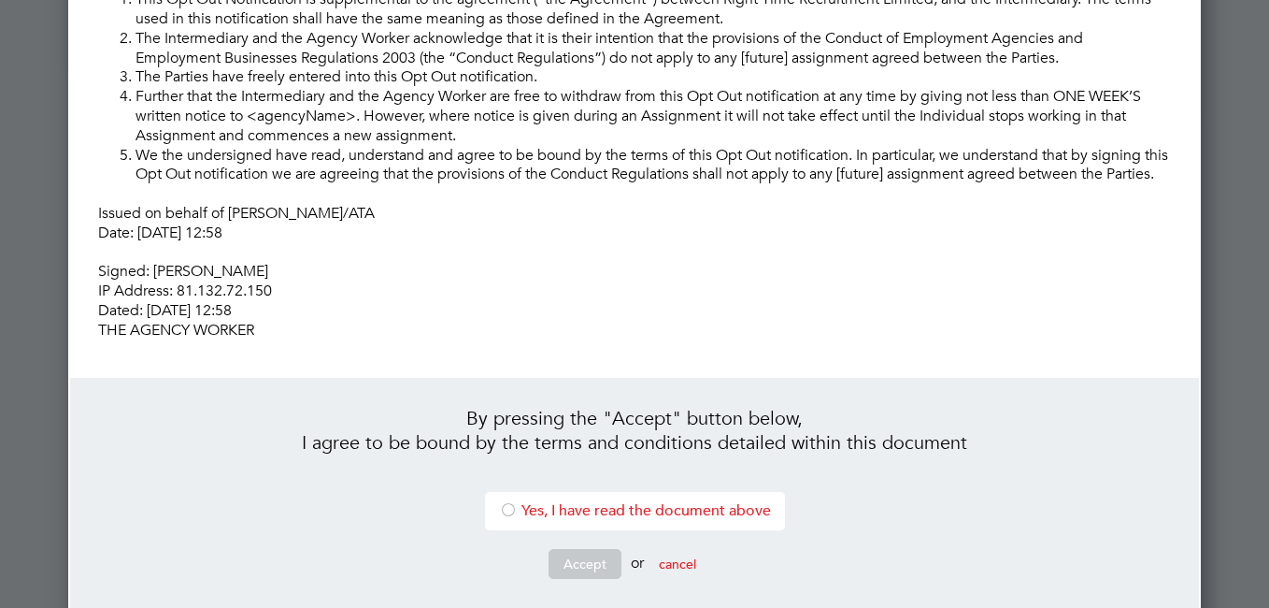
scroll to position [479, 0]
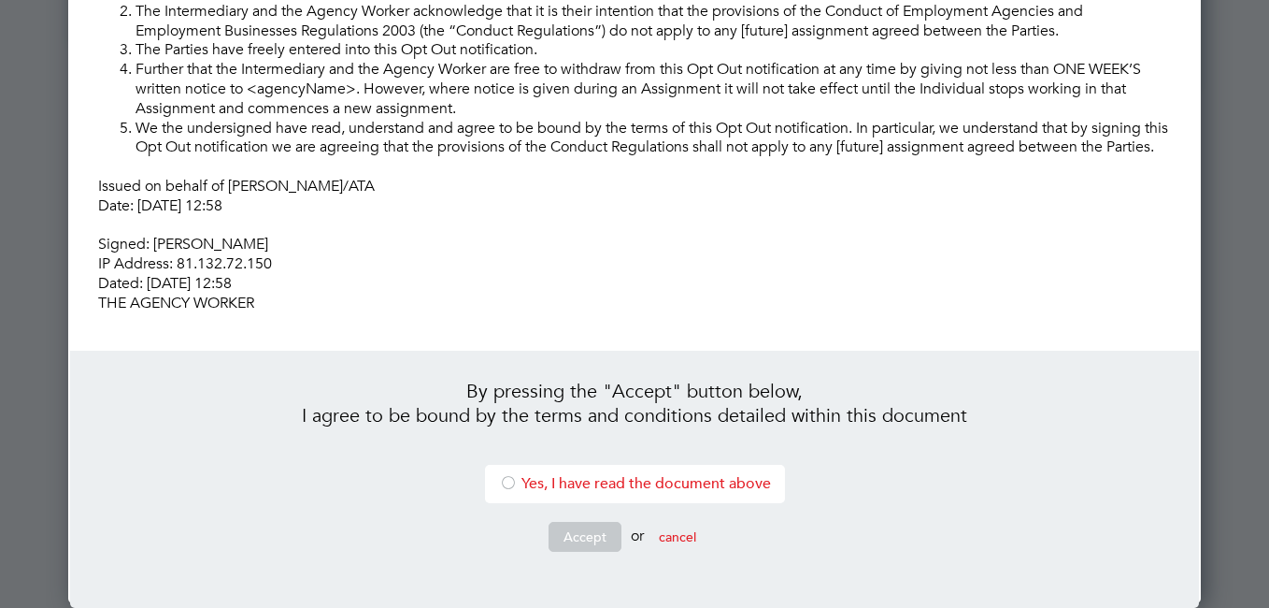
click at [506, 483] on div at bounding box center [508, 484] width 19 height 19
click at [572, 539] on button "Accept" at bounding box center [585, 537] width 73 height 30
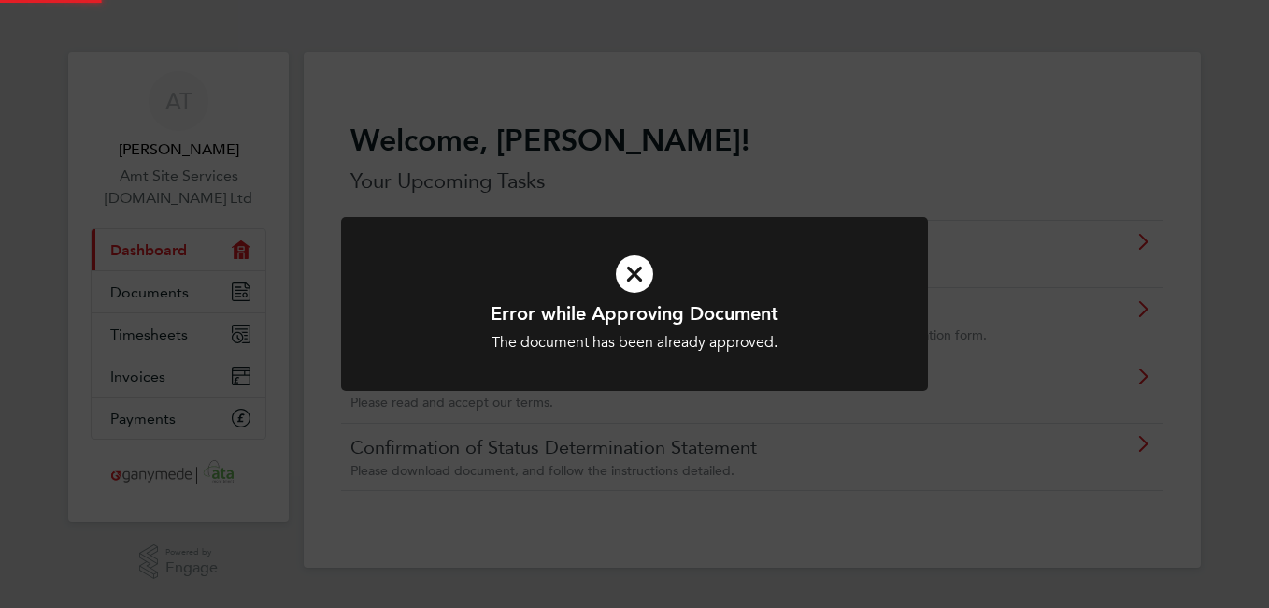
scroll to position [0, 0]
click at [634, 268] on icon at bounding box center [635, 273] width 486 height 73
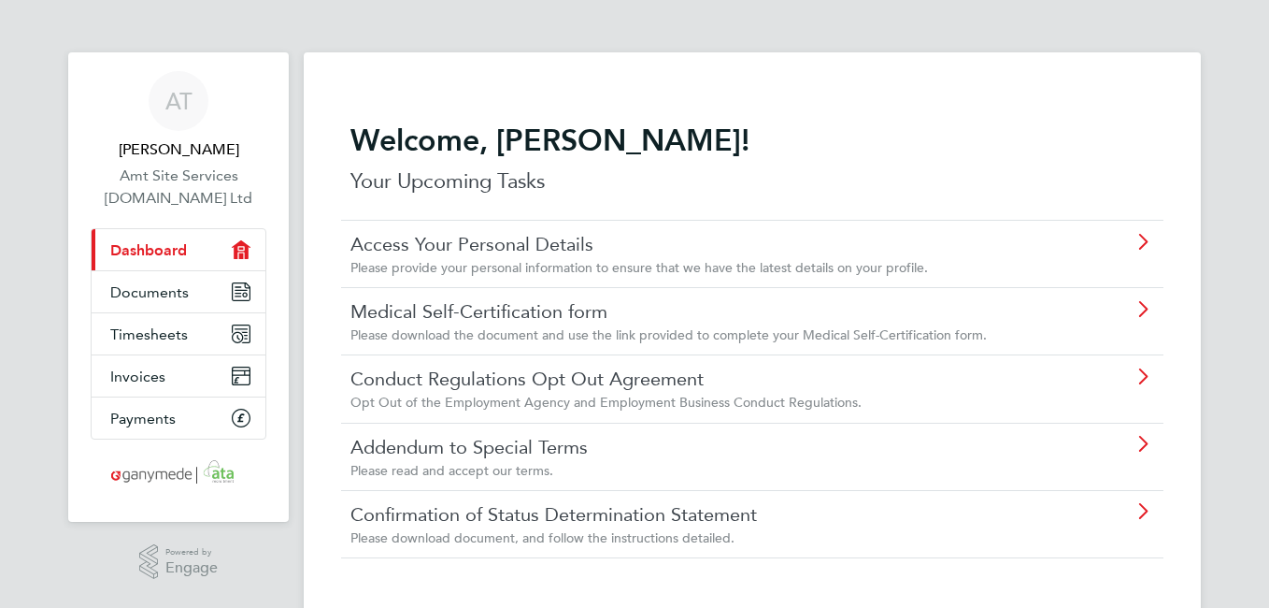
click at [144, 252] on span "Dashboard" at bounding box center [148, 250] width 77 height 18
click at [240, 247] on icon "Main navigation" at bounding box center [241, 249] width 7 height 5
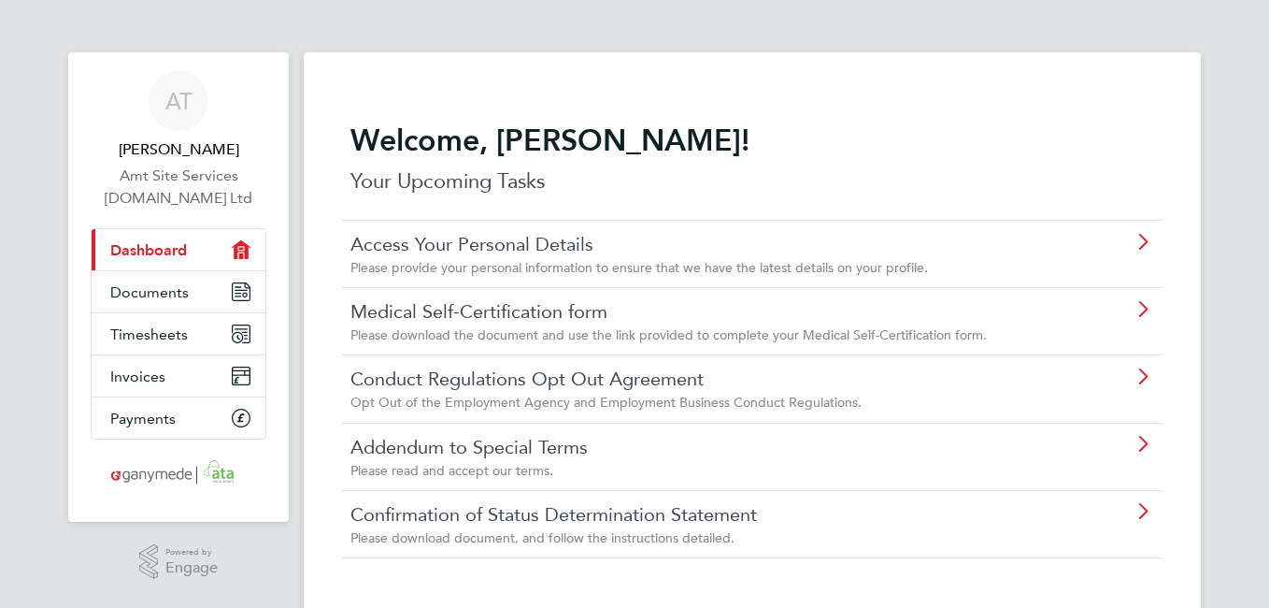
click at [240, 247] on icon "Main navigation" at bounding box center [241, 249] width 7 height 5
click at [435, 240] on link "Access Your Personal Details" at bounding box center [700, 244] width 698 height 24
